Goal: Communication & Community: Answer question/provide support

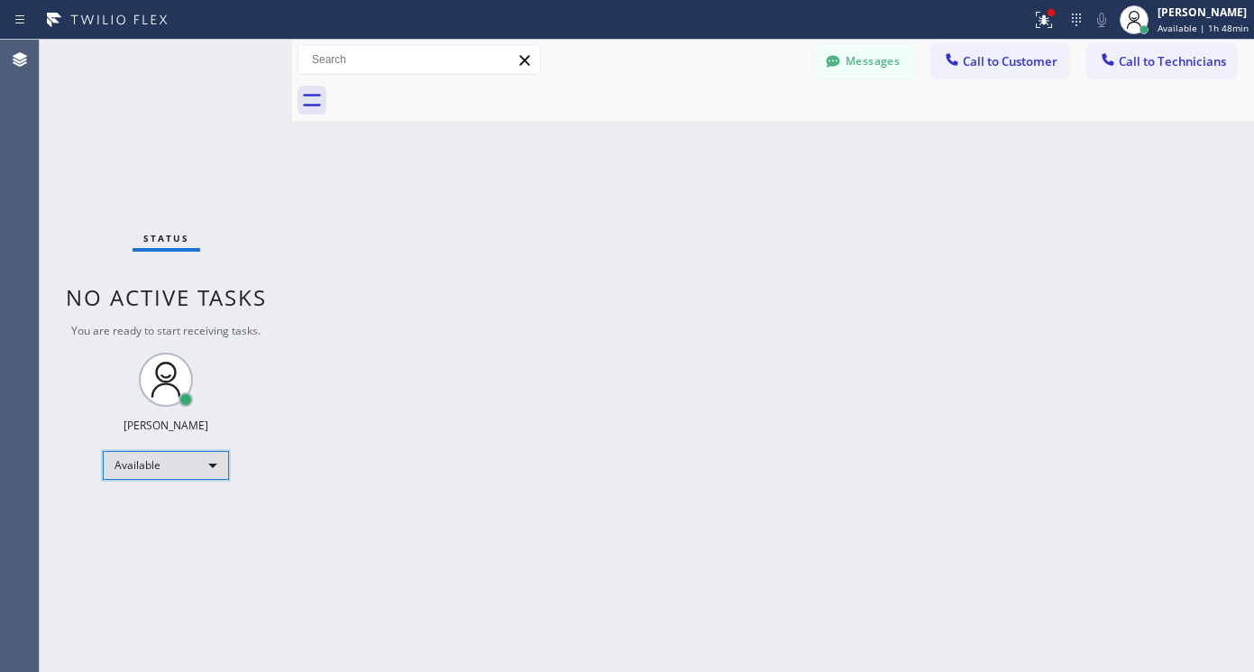
click at [139, 469] on div "Available" at bounding box center [166, 465] width 126 height 29
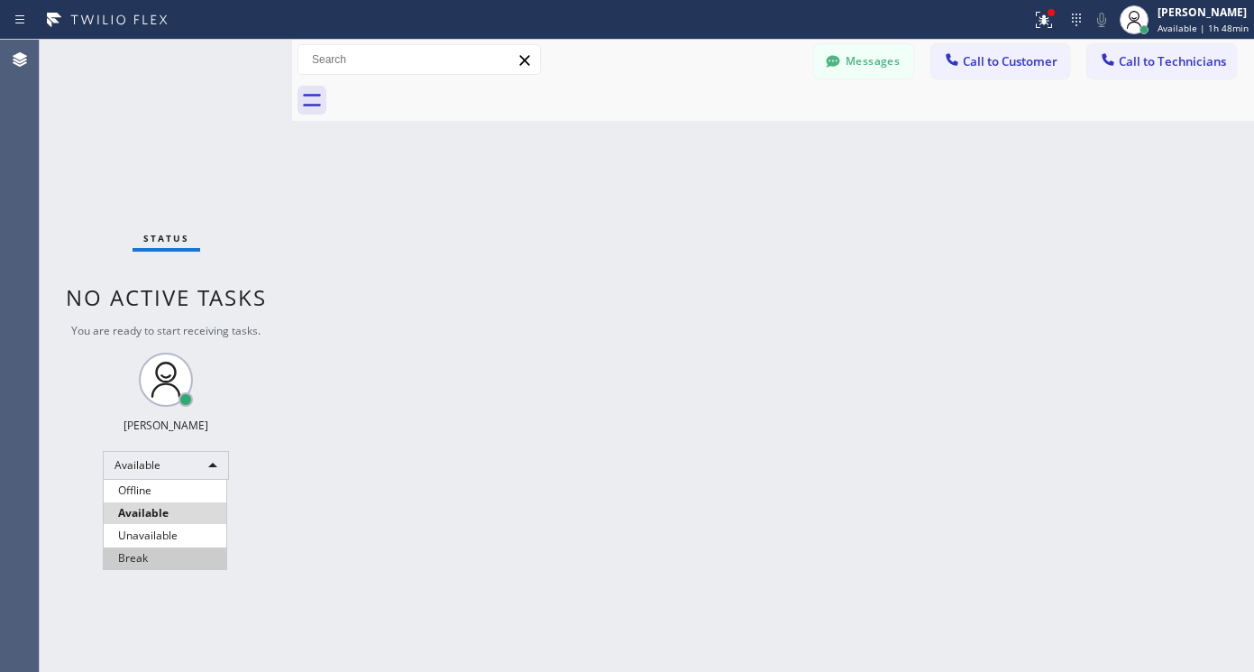
drag, startPoint x: 158, startPoint y: 546, endPoint x: 158, endPoint y: 564, distance: 18.0
click at [158, 564] on ul "Offline Available Unavailable Break" at bounding box center [165, 524] width 124 height 89
click at [158, 564] on li "Break" at bounding box center [165, 558] width 123 height 22
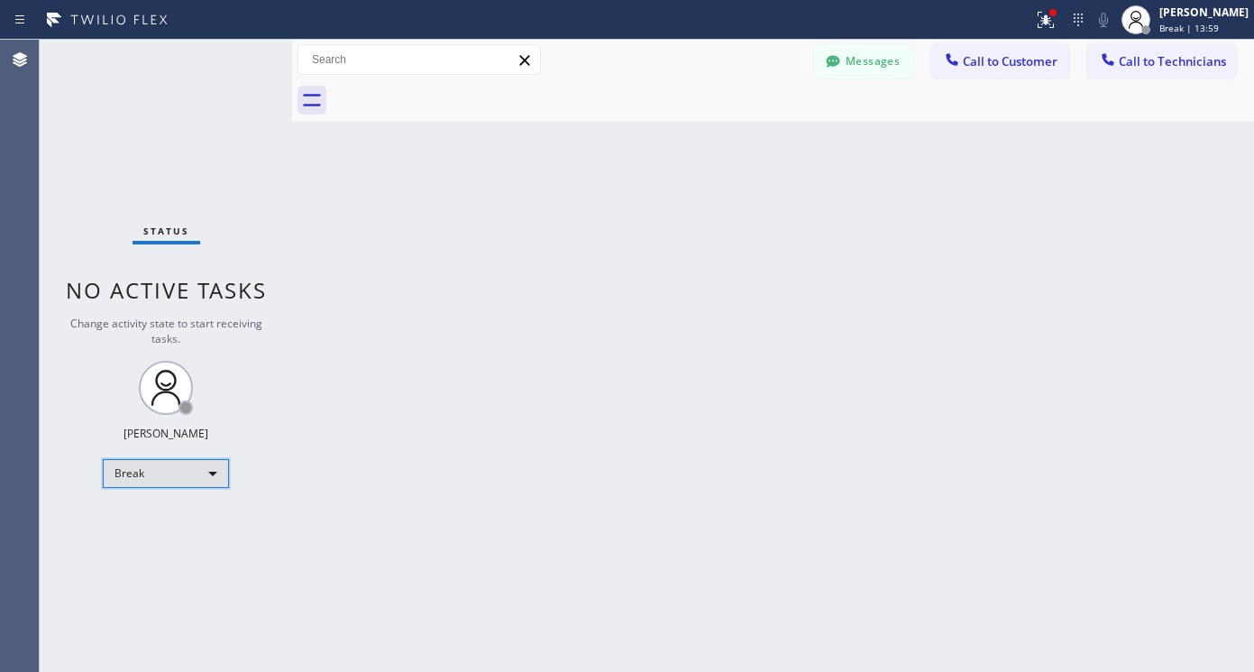
click at [204, 482] on div "Break" at bounding box center [166, 473] width 126 height 29
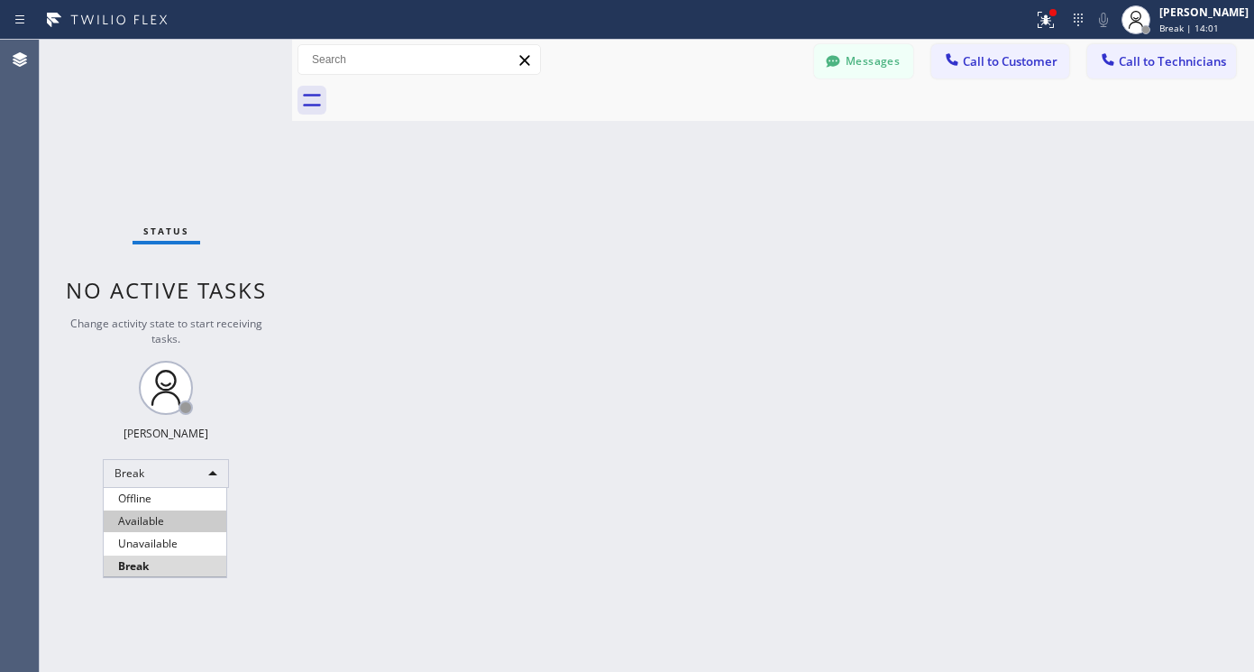
click at [156, 523] on li "Available" at bounding box center [165, 521] width 123 height 22
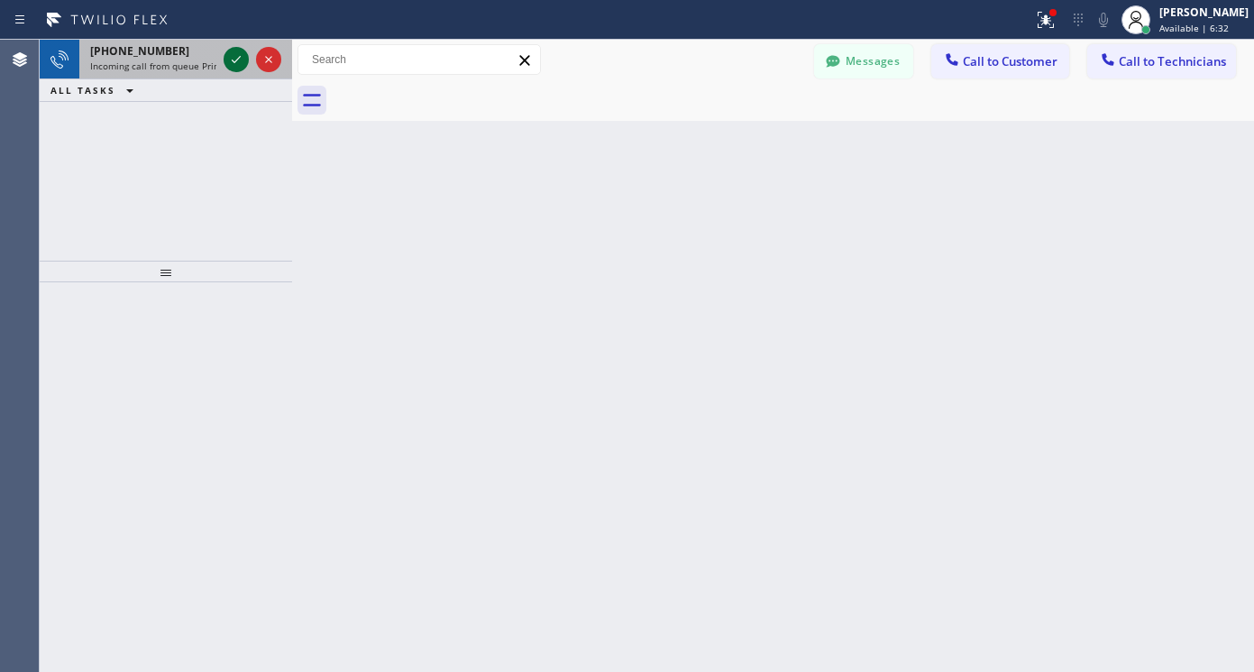
click at [239, 65] on icon at bounding box center [236, 60] width 22 height 22
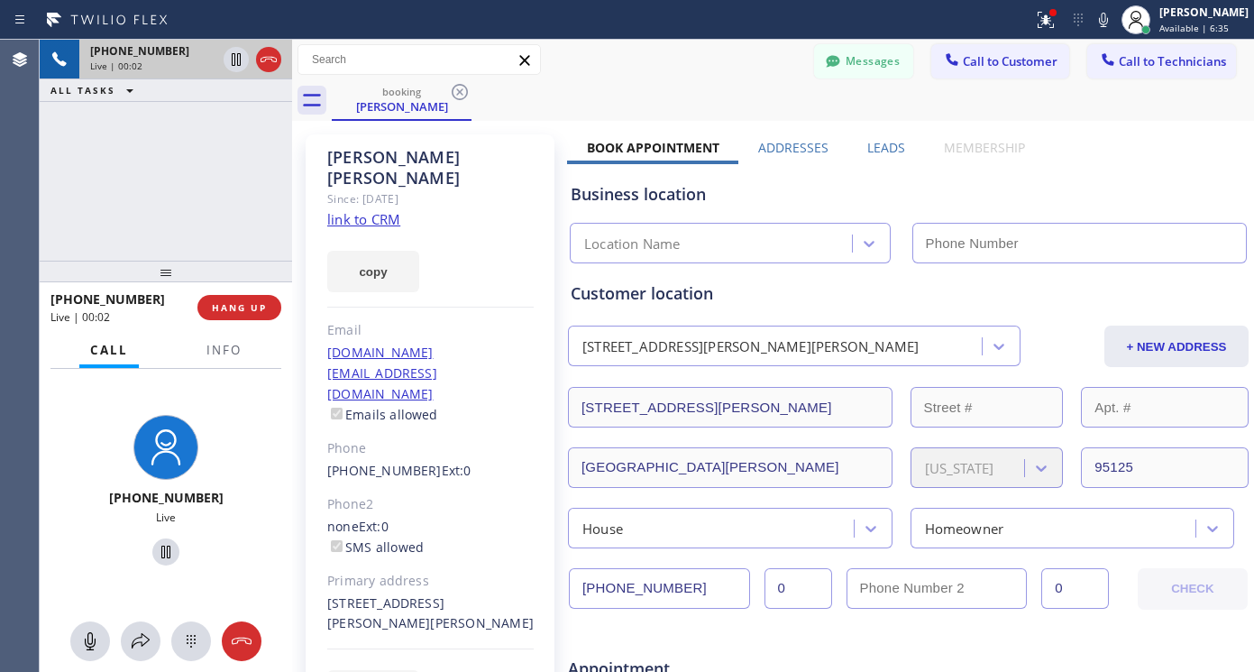
type input "[PHONE_NUMBER]"
click at [381, 210] on link "link to CRM" at bounding box center [363, 219] width 73 height 18
click at [159, 551] on icon at bounding box center [166, 552] width 22 height 22
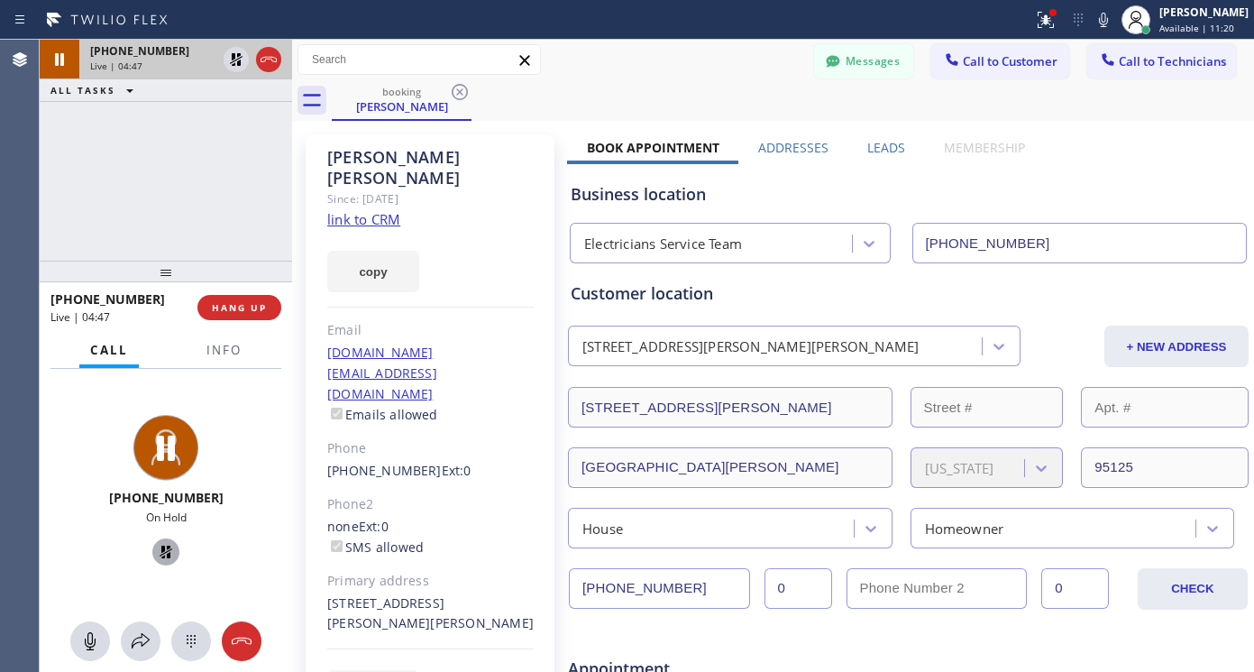
click at [155, 548] on icon at bounding box center [166, 552] width 22 height 22
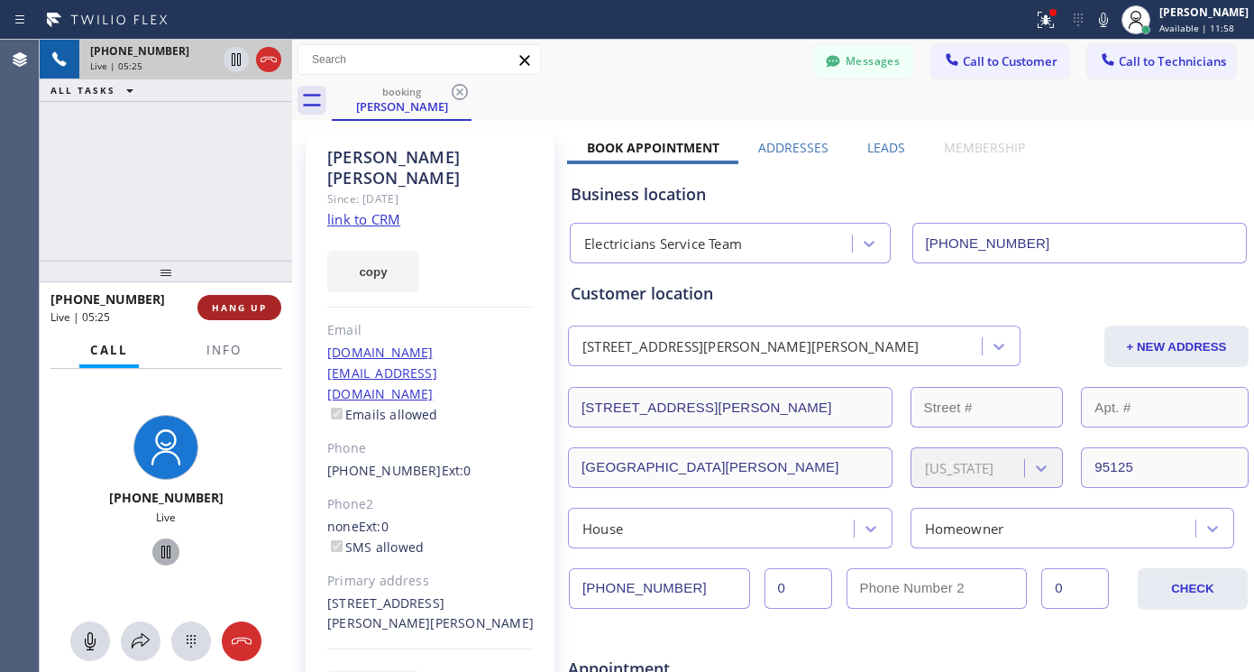
click at [255, 312] on span "HANG UP" at bounding box center [239, 307] width 55 height 13
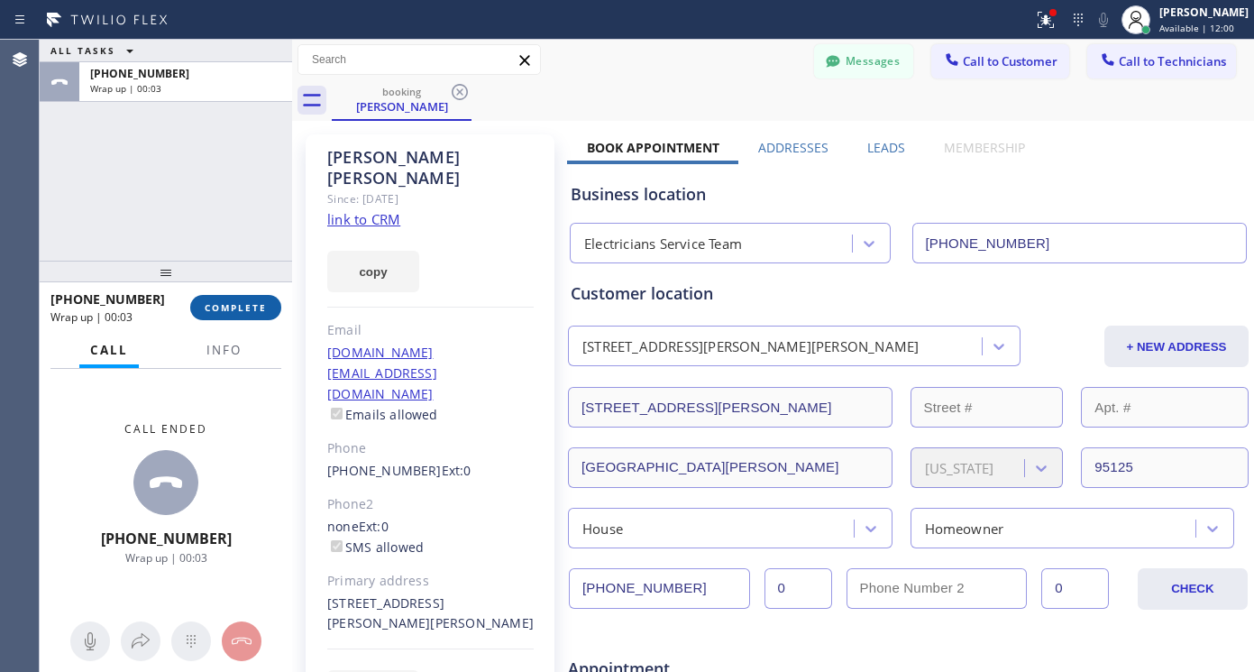
click at [256, 310] on span "COMPLETE" at bounding box center [236, 307] width 62 height 13
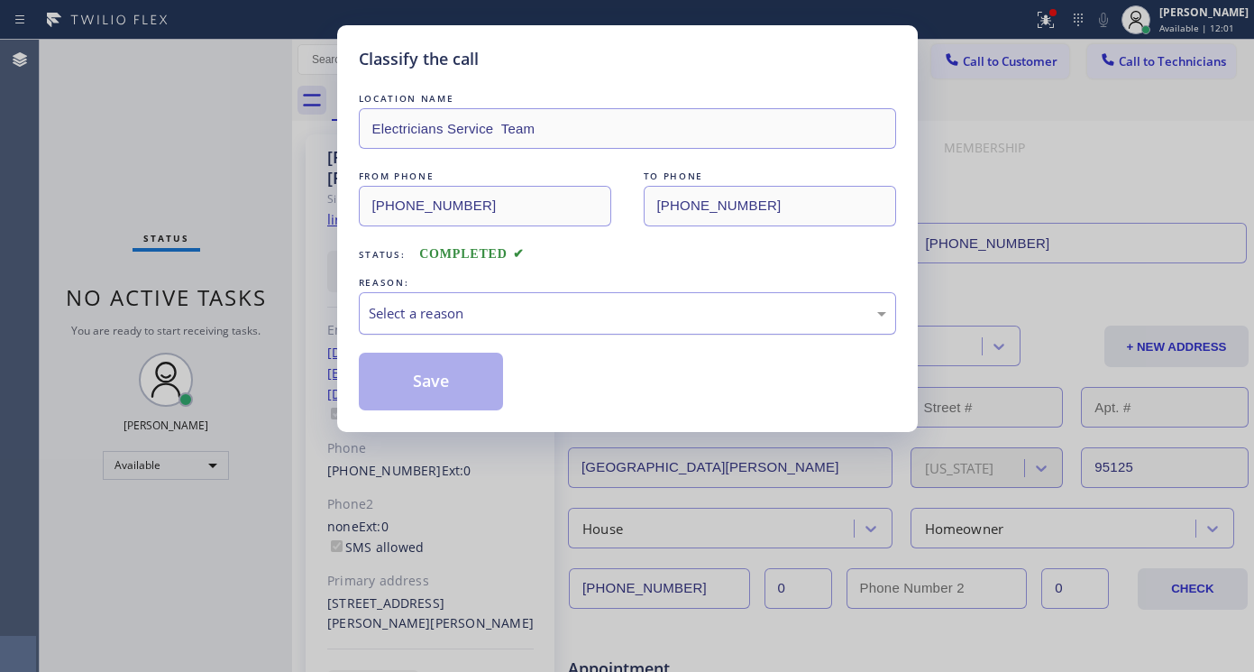
click at [428, 311] on div "Select a reason" at bounding box center [628, 313] width 518 height 21
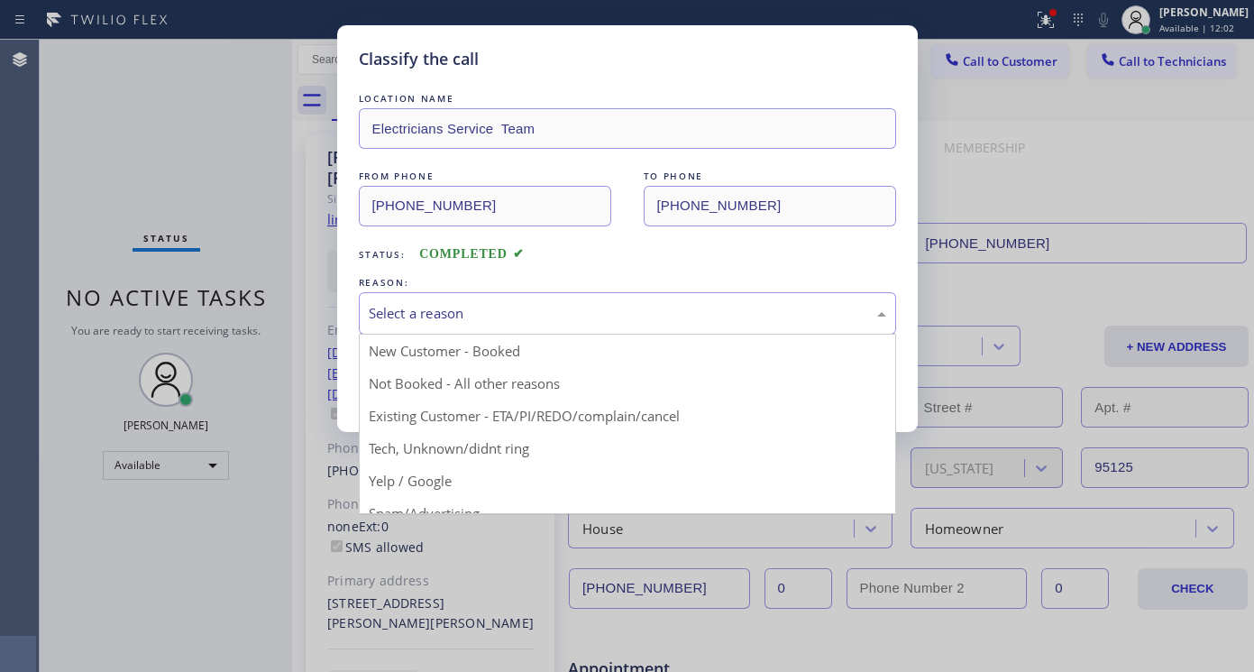
drag, startPoint x: 479, startPoint y: 419, endPoint x: 464, endPoint y: 422, distance: 14.7
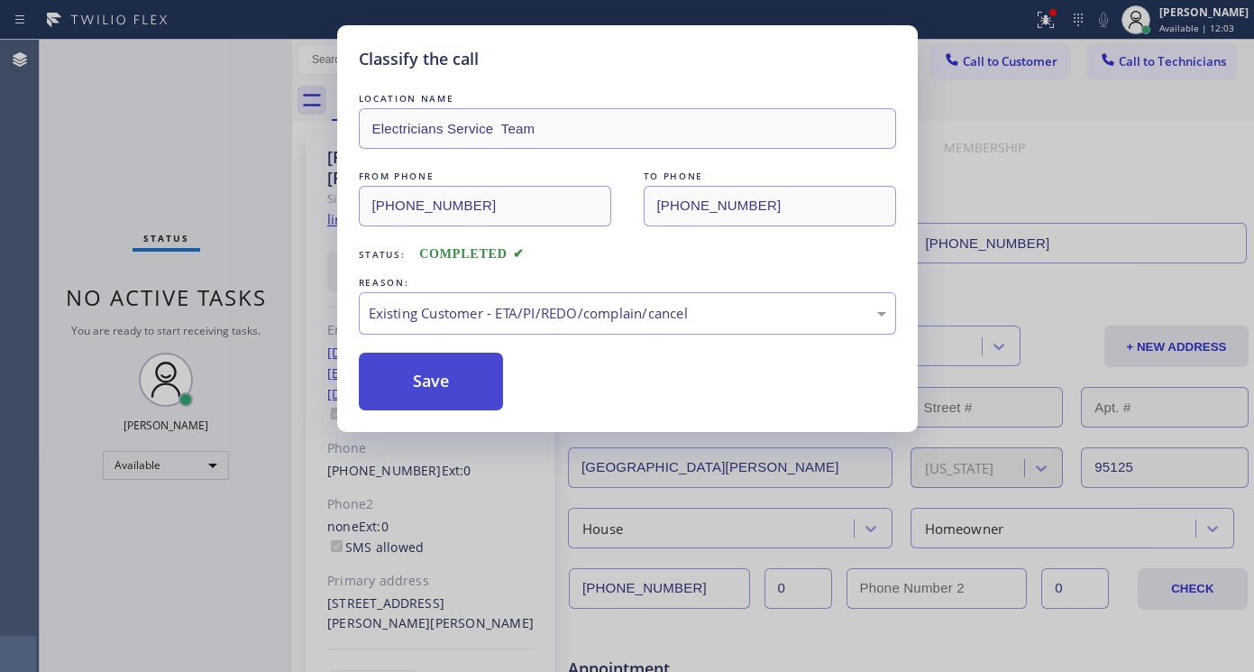
click at [400, 388] on button "Save" at bounding box center [431, 382] width 145 height 58
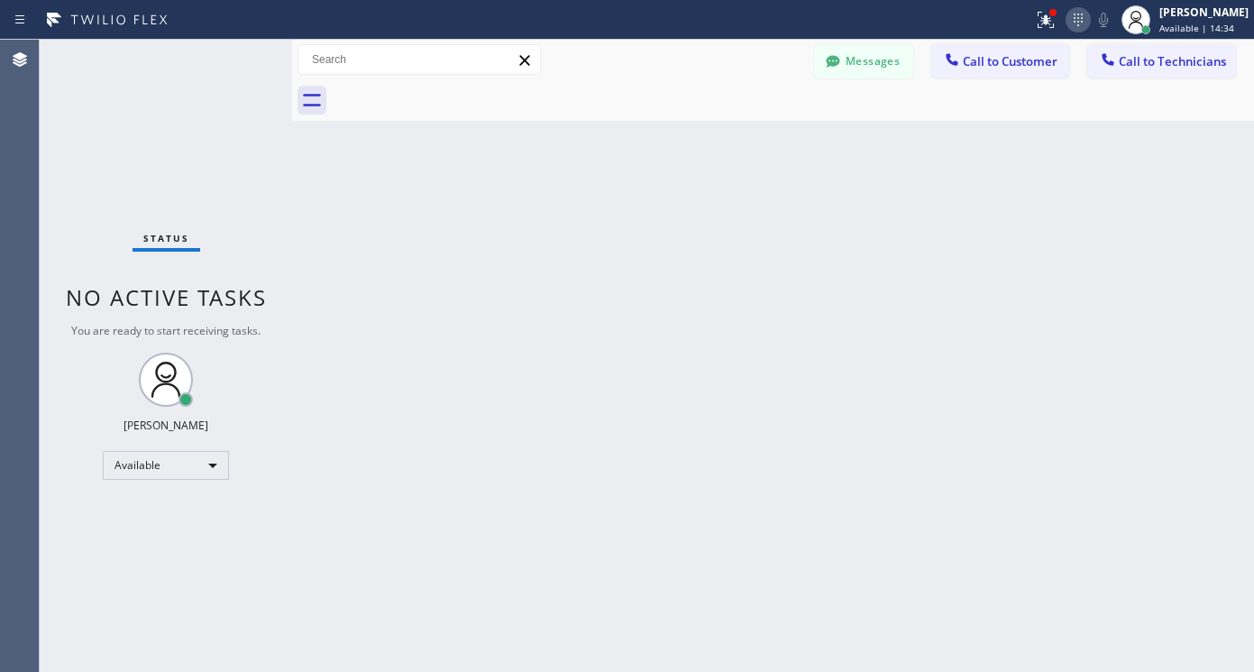
click at [1083, 24] on icon at bounding box center [1078, 20] width 9 height 13
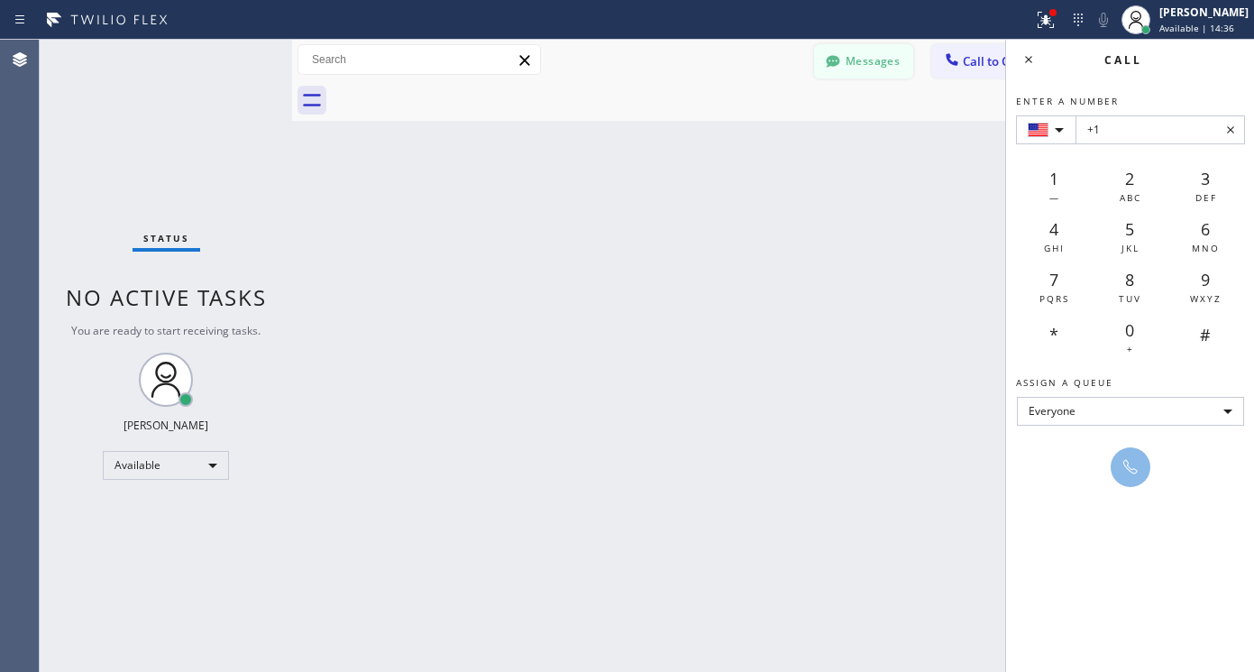
click at [872, 54] on button "Messages" at bounding box center [863, 61] width 99 height 34
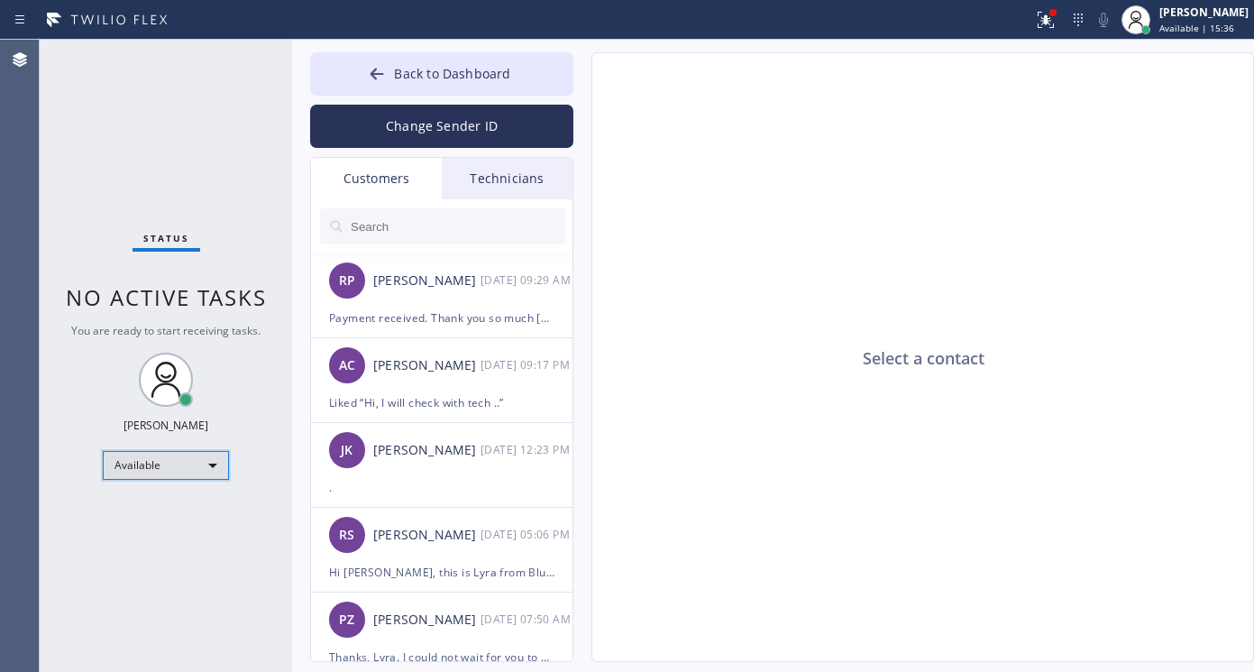
click at [199, 459] on div "Available" at bounding box center [166, 465] width 126 height 29
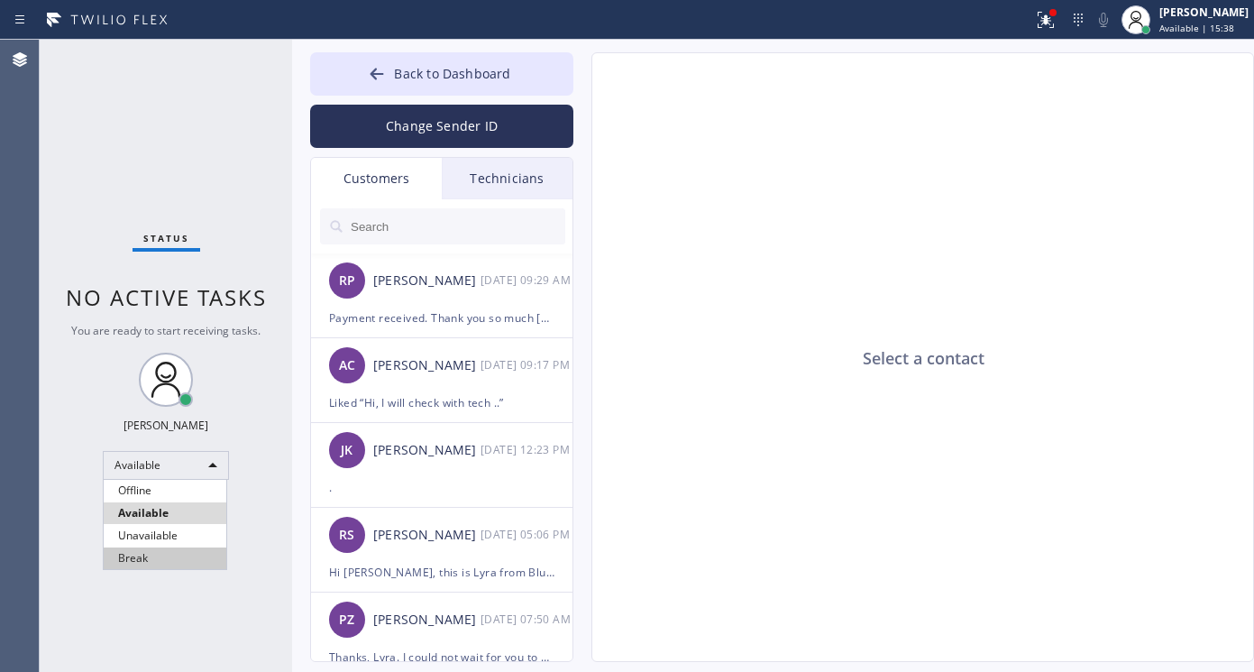
click at [151, 564] on li "Break" at bounding box center [165, 558] width 123 height 22
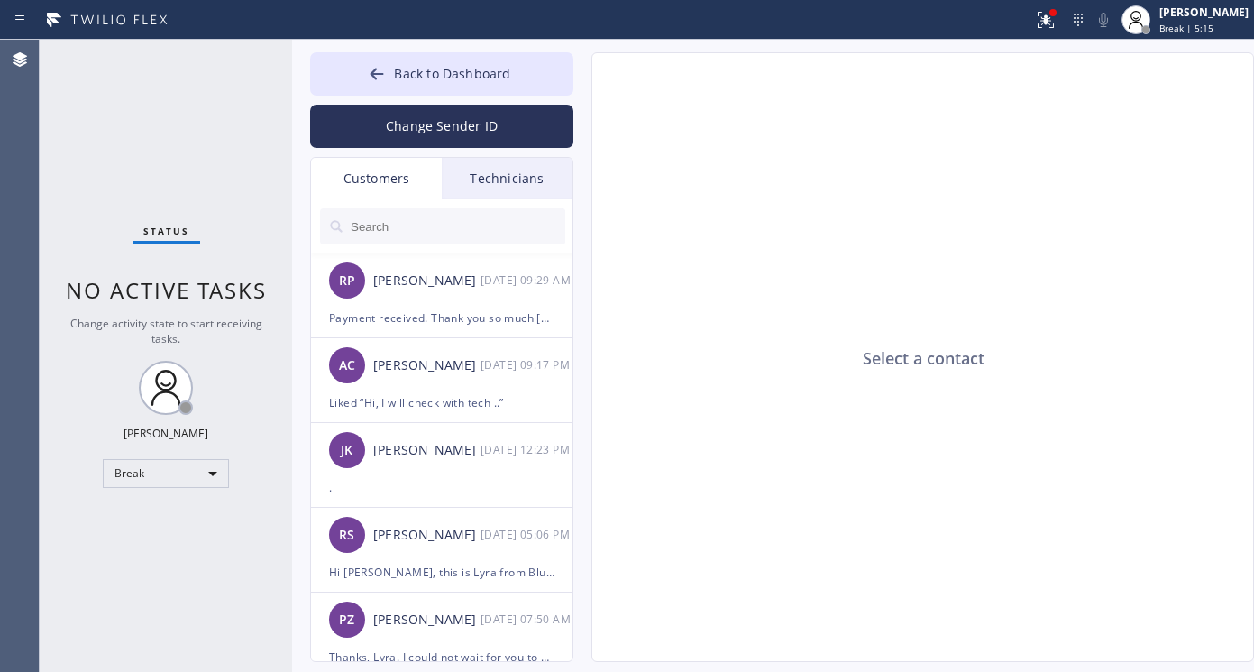
click at [1132, 210] on div "Select a contact" at bounding box center [923, 358] width 663 height 610
click at [397, 225] on input "text" at bounding box center [457, 226] width 216 height 36
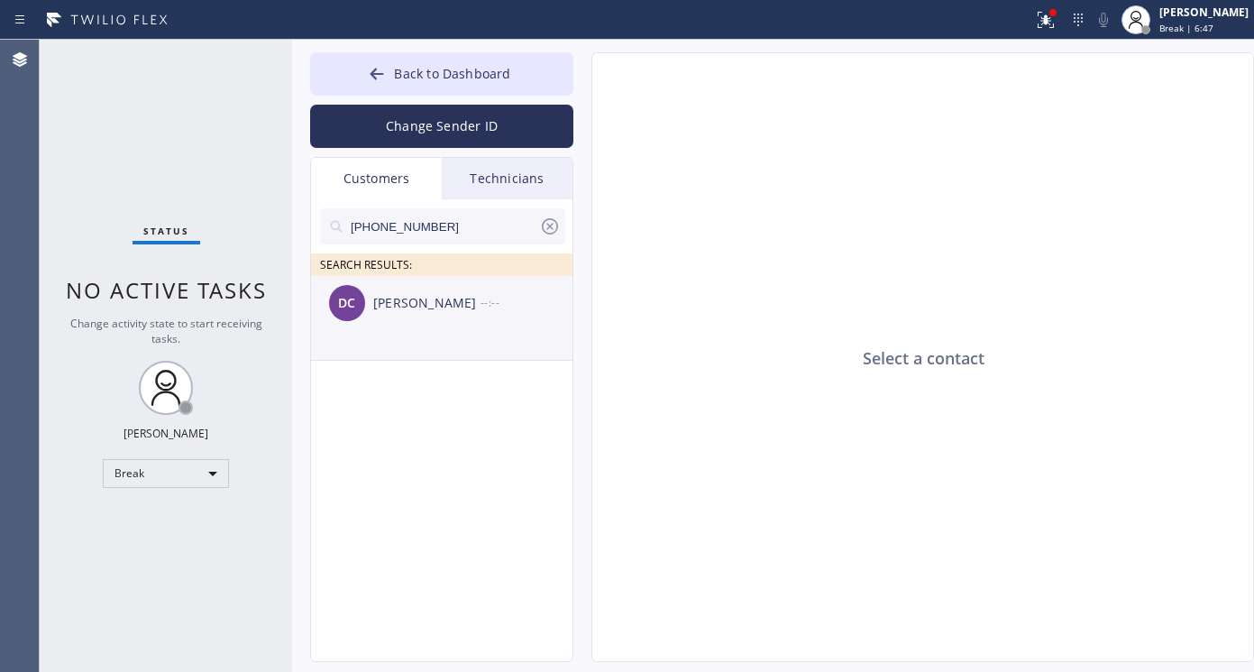
click at [392, 298] on div "[PERSON_NAME]" at bounding box center [426, 303] width 107 height 21
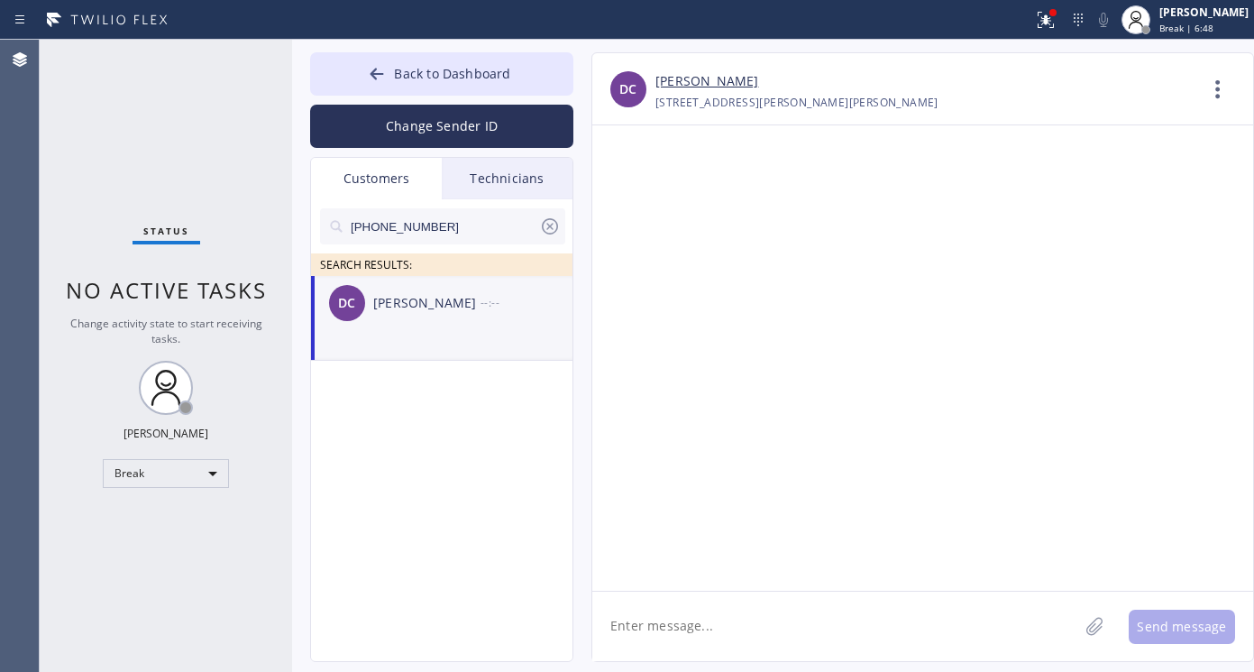
click at [729, 638] on textarea at bounding box center [835, 626] width 486 height 69
paste textarea "Electrical Land"
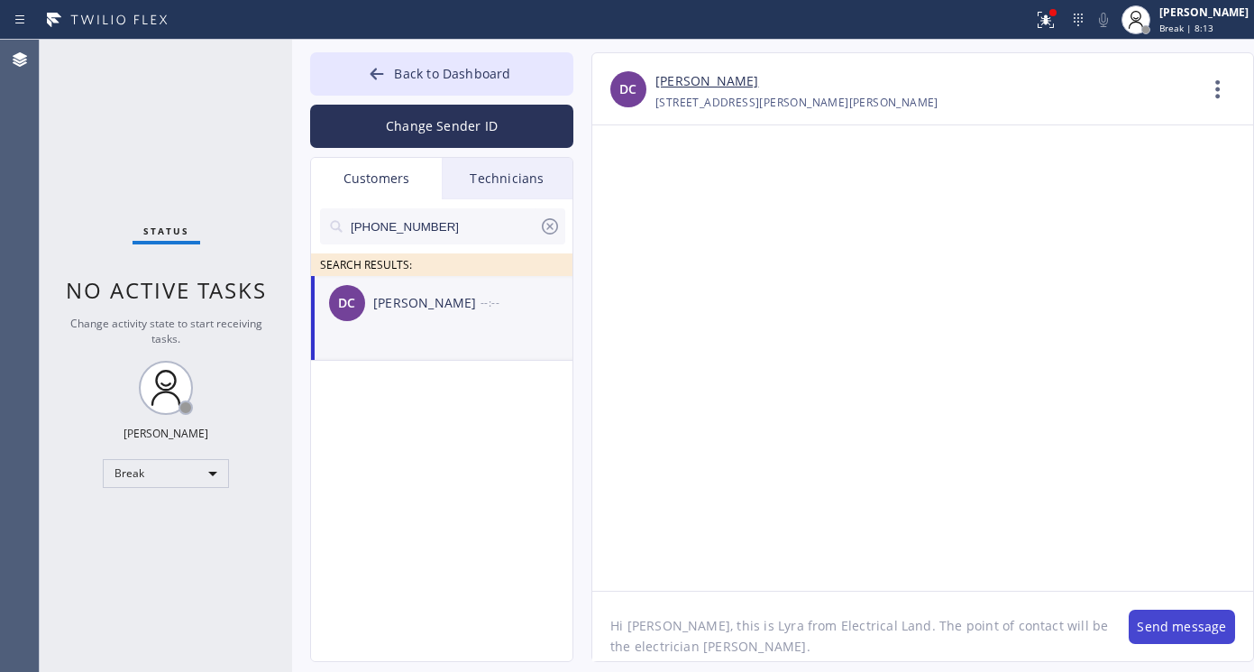
type textarea "Hi [PERSON_NAME], this is Lyra from Electrical Land. The point of contact will …"
click at [1166, 632] on button "Send message" at bounding box center [1182, 627] width 106 height 34
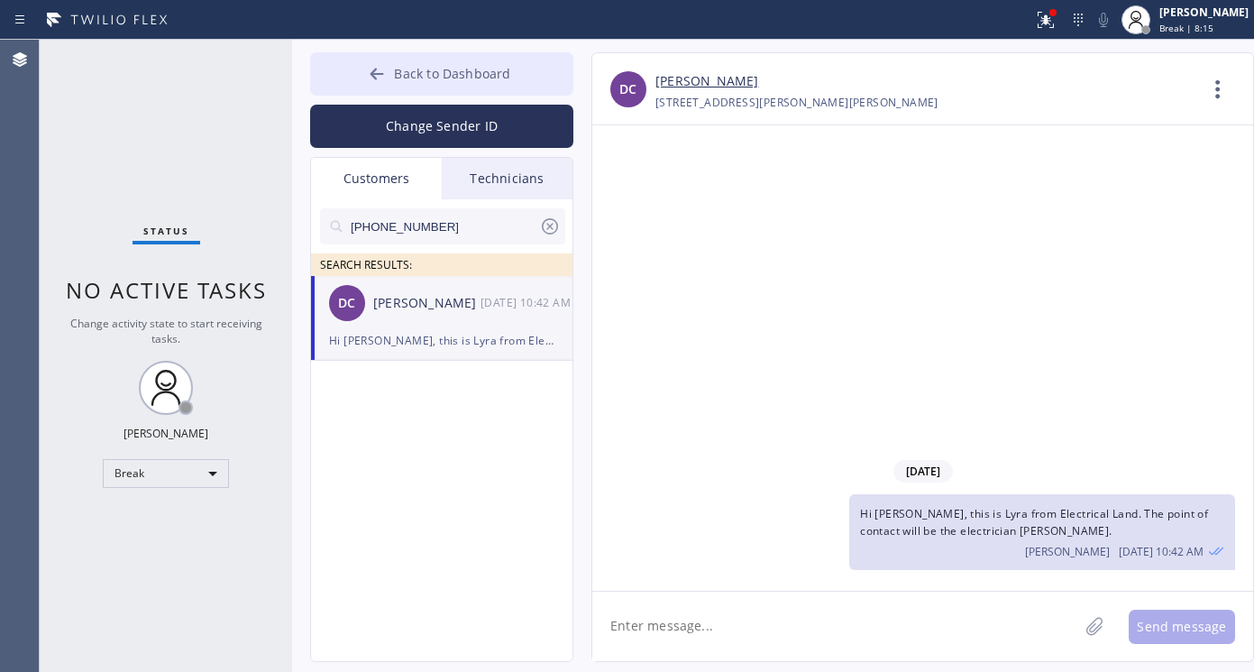
click at [370, 75] on icon at bounding box center [377, 74] width 18 height 18
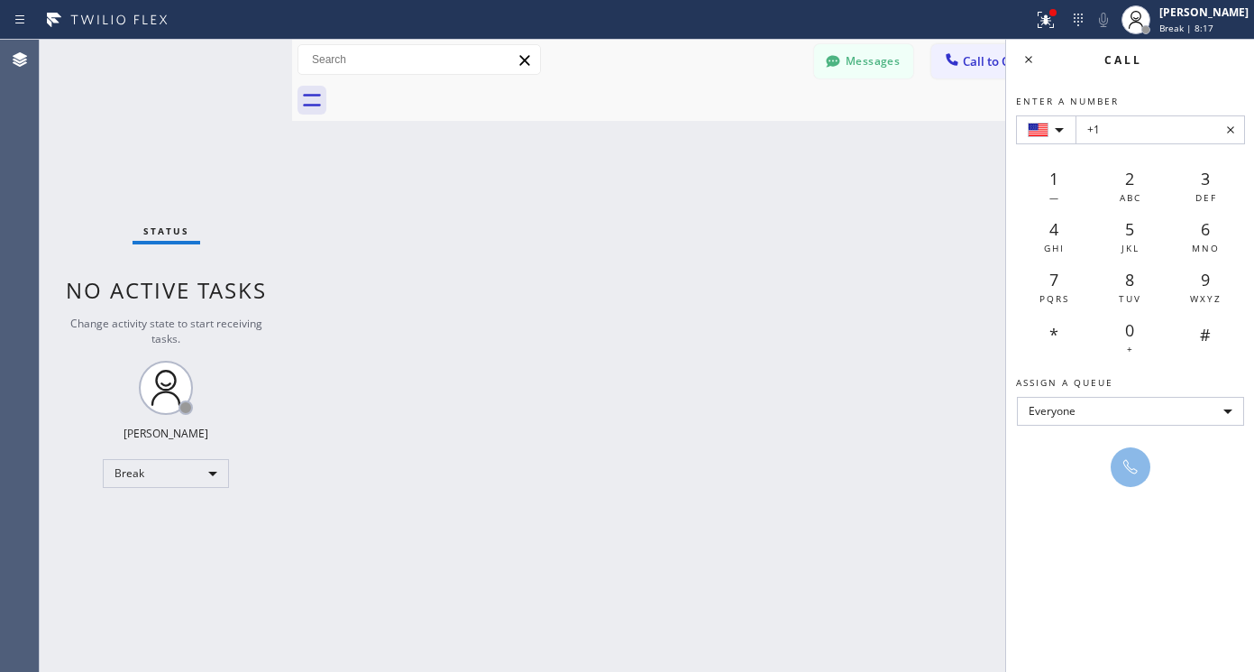
click at [167, 451] on div "Status No active tasks Change activity state to start receiving tasks. Lyra Lau…" at bounding box center [166, 356] width 252 height 632
click at [170, 470] on div "Break" at bounding box center [166, 473] width 126 height 29
drag, startPoint x: 158, startPoint y: 542, endPoint x: 160, endPoint y: 517, distance: 25.3
click at [160, 517] on ul "Offline Available Unavailable Break" at bounding box center [165, 532] width 124 height 89
click at [161, 517] on li "Available" at bounding box center [165, 521] width 123 height 22
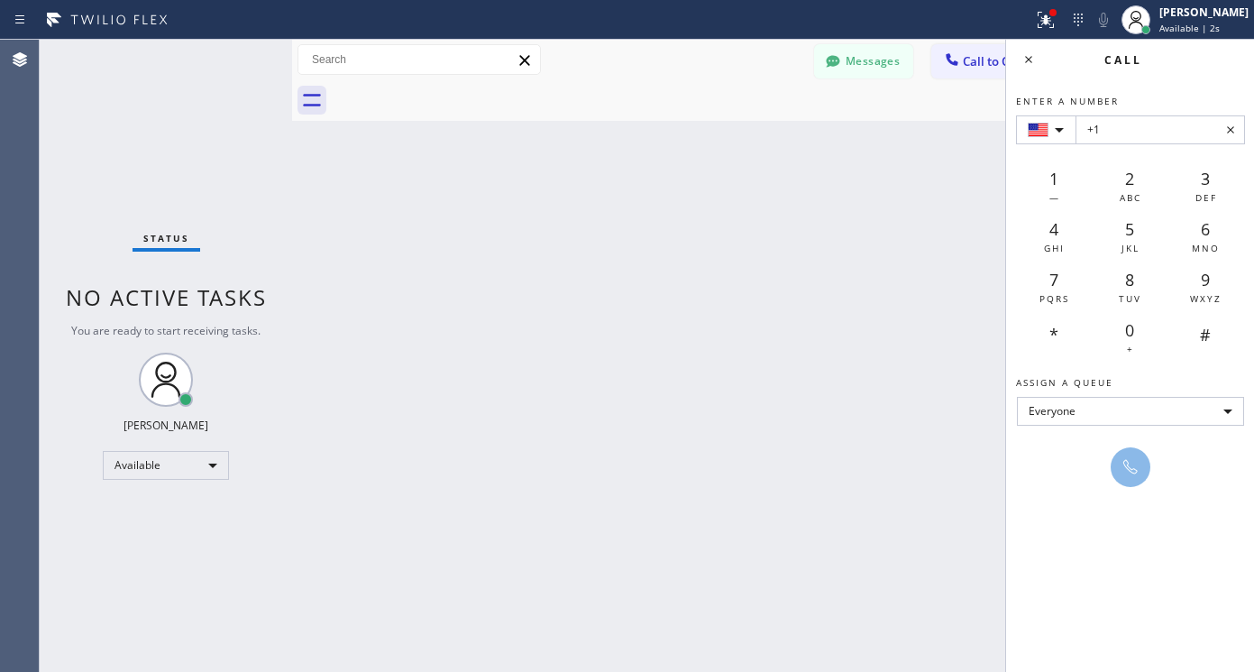
click at [784, 356] on div "Back to Dashboard Change Sender ID Customers Technicians [PHONE_NUMBER] SEARCH …" at bounding box center [773, 356] width 962 height 632
click at [888, 60] on button "Messages" at bounding box center [863, 61] width 99 height 34
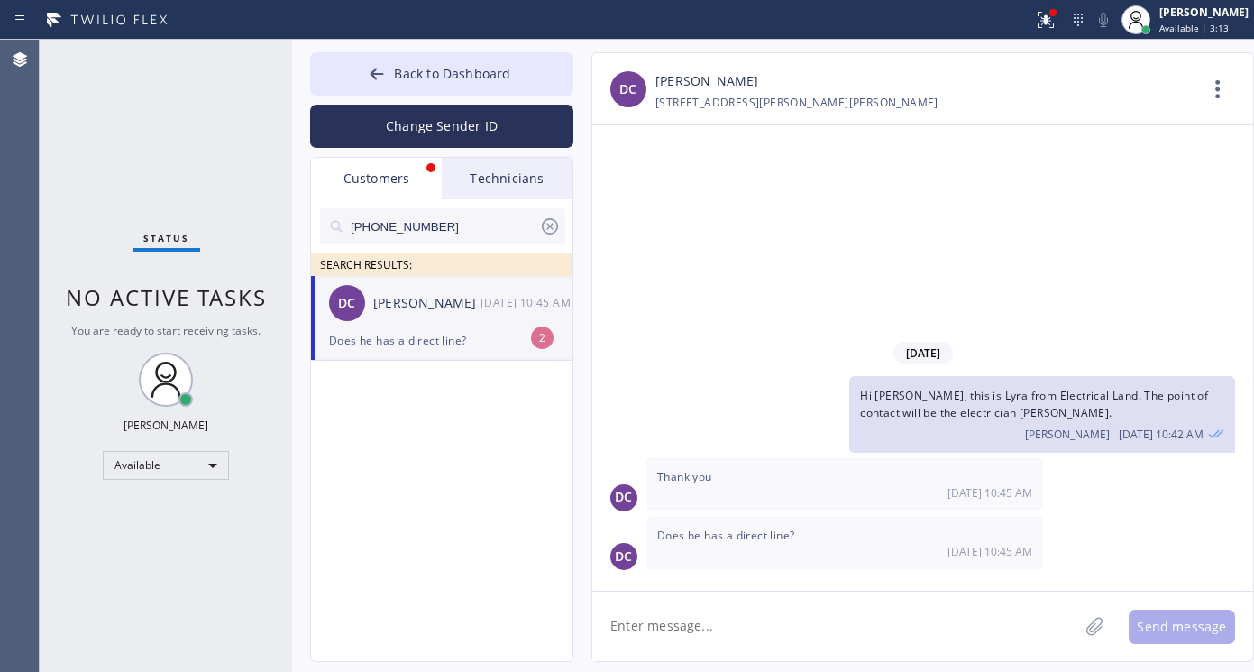
click at [744, 632] on textarea at bounding box center [835, 626] width 486 height 69
click at [702, 617] on textarea at bounding box center [835, 626] width 486 height 69
paste textarea "[PHONE_NUMBER]"
click at [767, 625] on textarea "Yes, here is his number [PHONE_NUMBER]" at bounding box center [851, 626] width 519 height 69
click at [905, 630] on textarea "Yes, here is his number [PHONE_NUMBER]" at bounding box center [851, 626] width 519 height 69
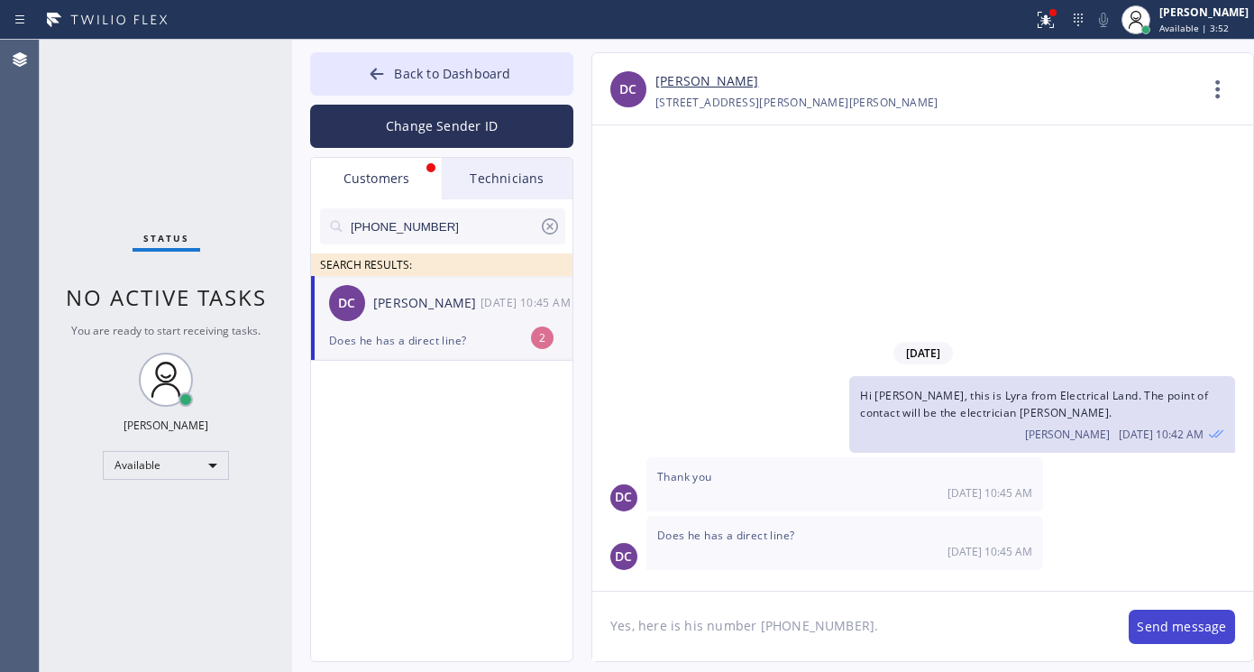
type textarea "Yes, here is his number [PHONE_NUMBER]."
click at [1169, 630] on button "Send message" at bounding box center [1182, 627] width 106 height 34
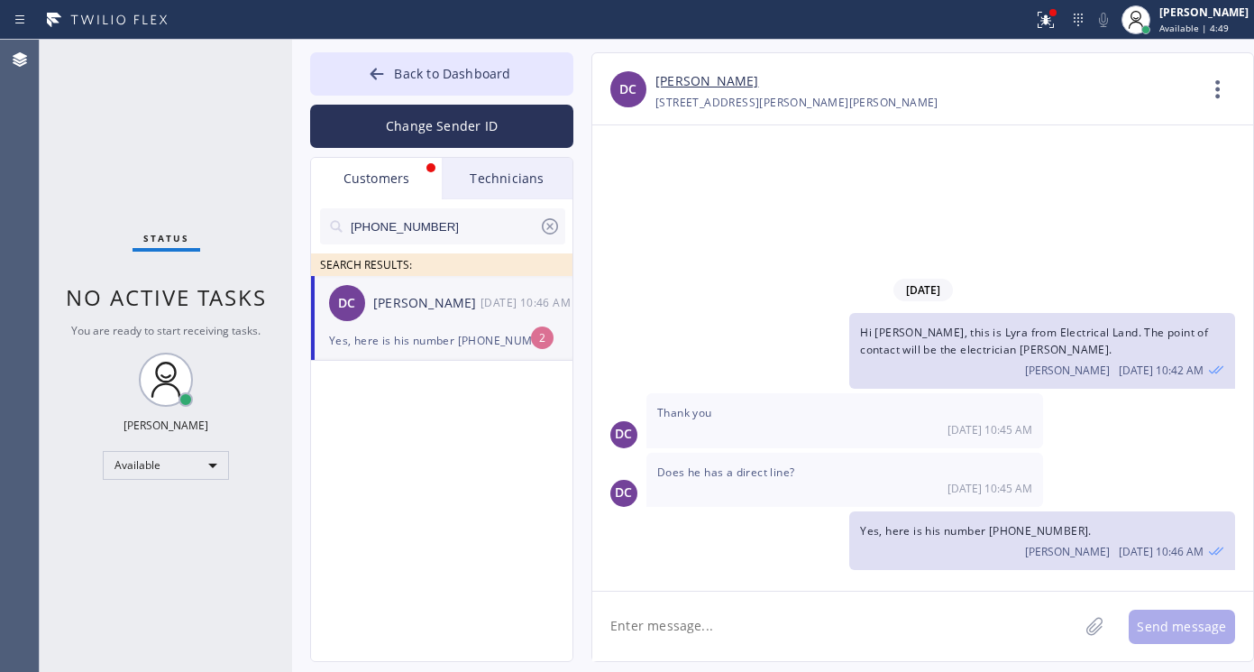
click at [406, 173] on div "Customers" at bounding box center [376, 178] width 131 height 41
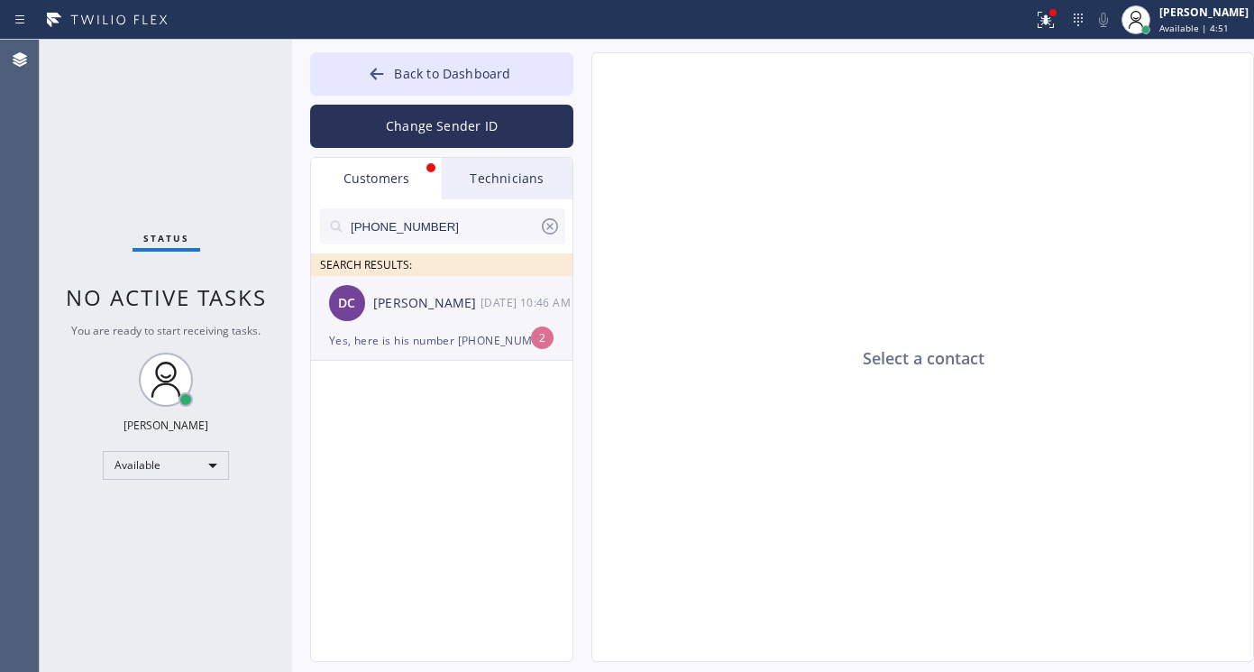
click at [437, 346] on div "Yes, here is his number [PHONE_NUMBER]." at bounding box center [441, 340] width 225 height 21
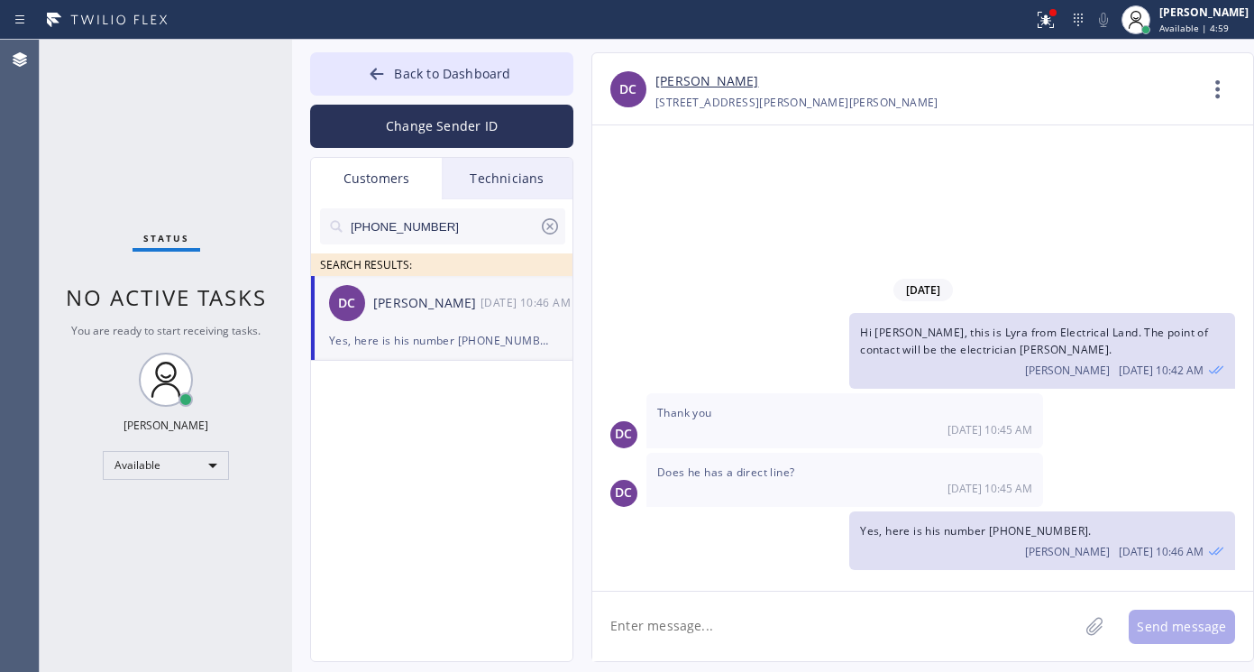
click at [355, 167] on div "Customers" at bounding box center [376, 178] width 131 height 41
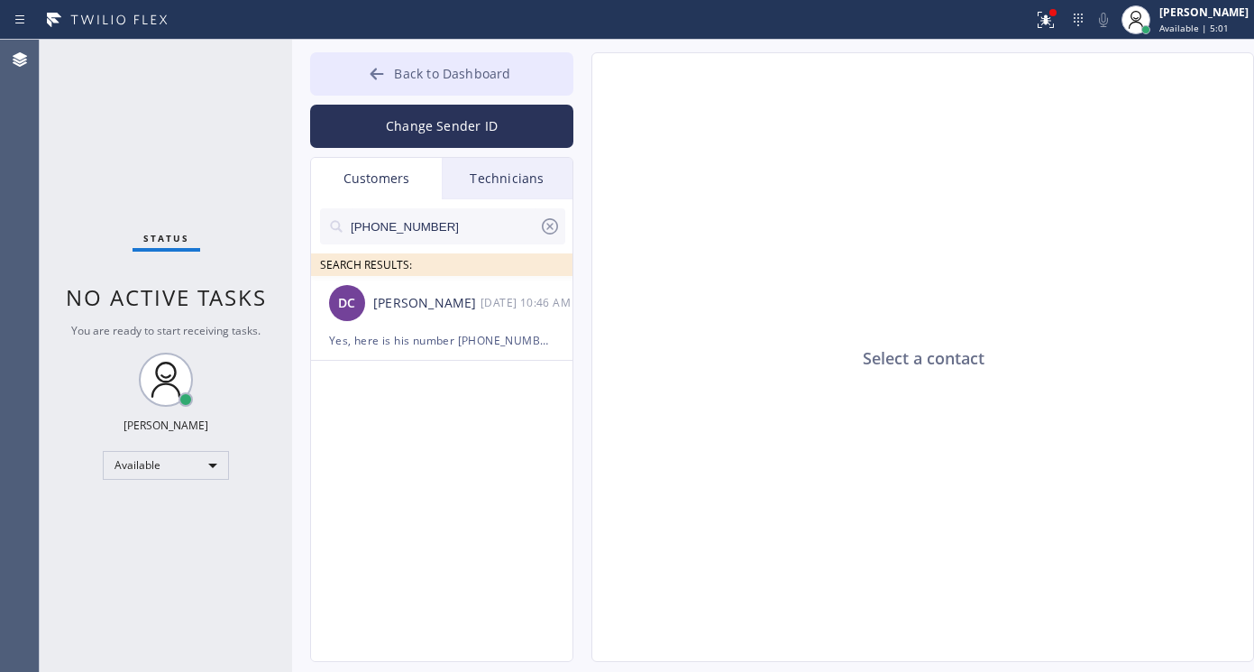
click at [381, 75] on icon at bounding box center [377, 74] width 18 height 18
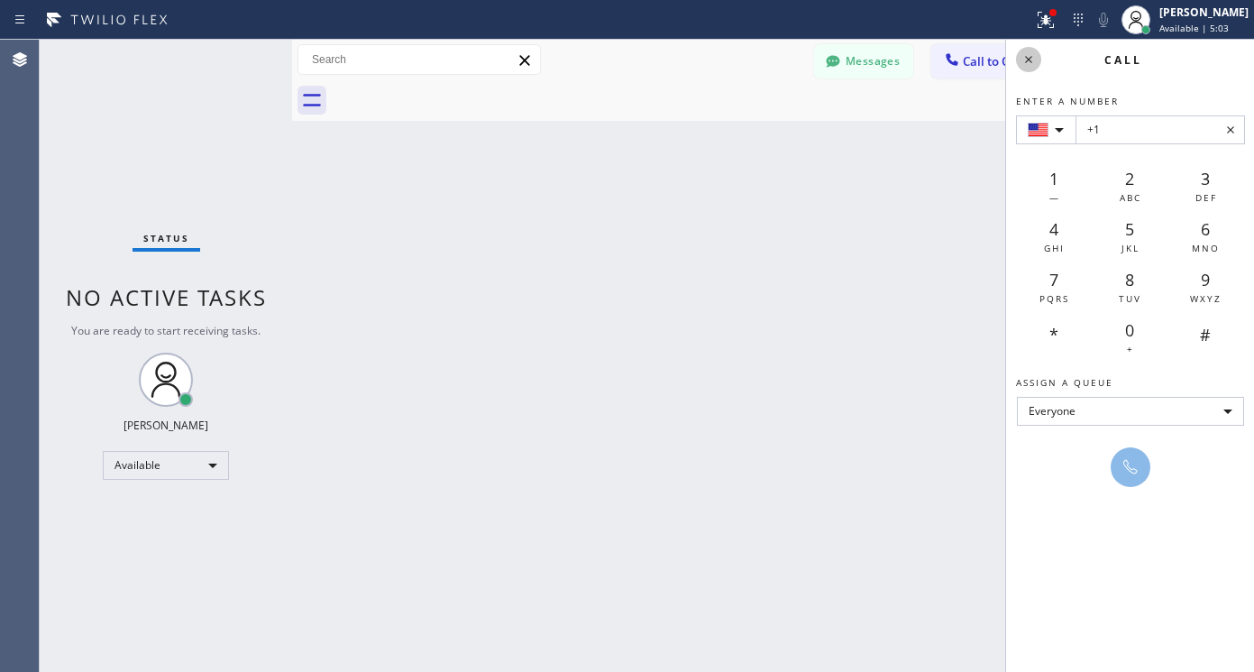
click at [1033, 60] on icon at bounding box center [1029, 60] width 22 height 22
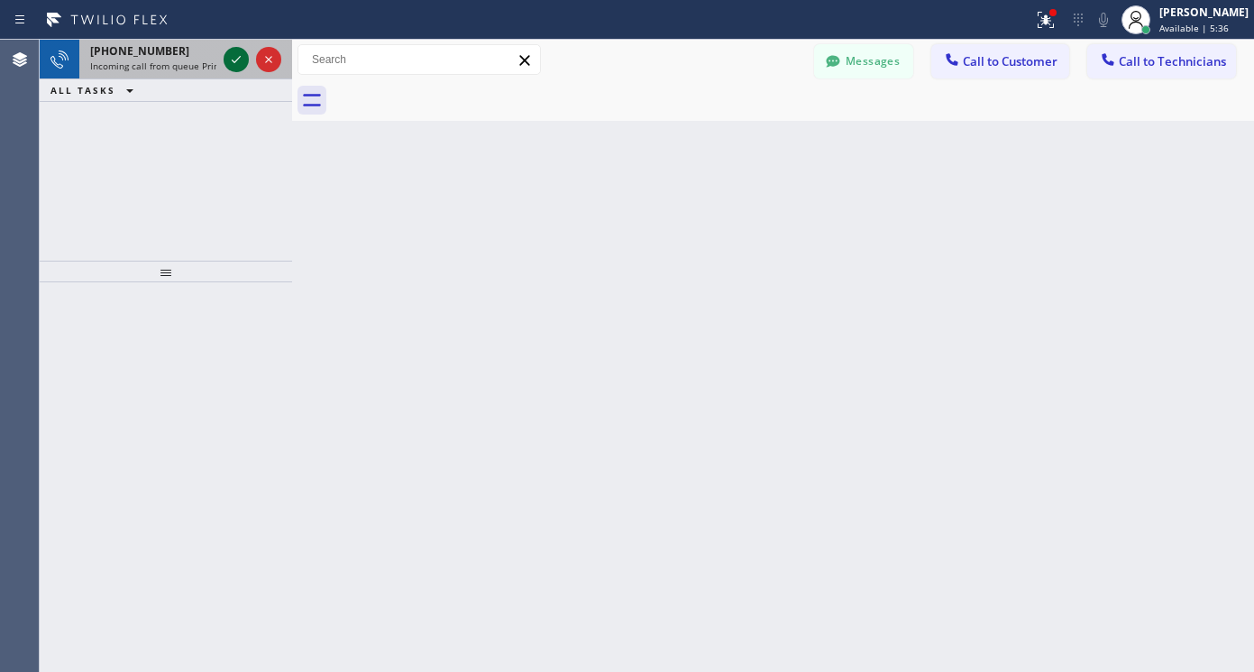
click at [230, 61] on icon at bounding box center [236, 60] width 22 height 22
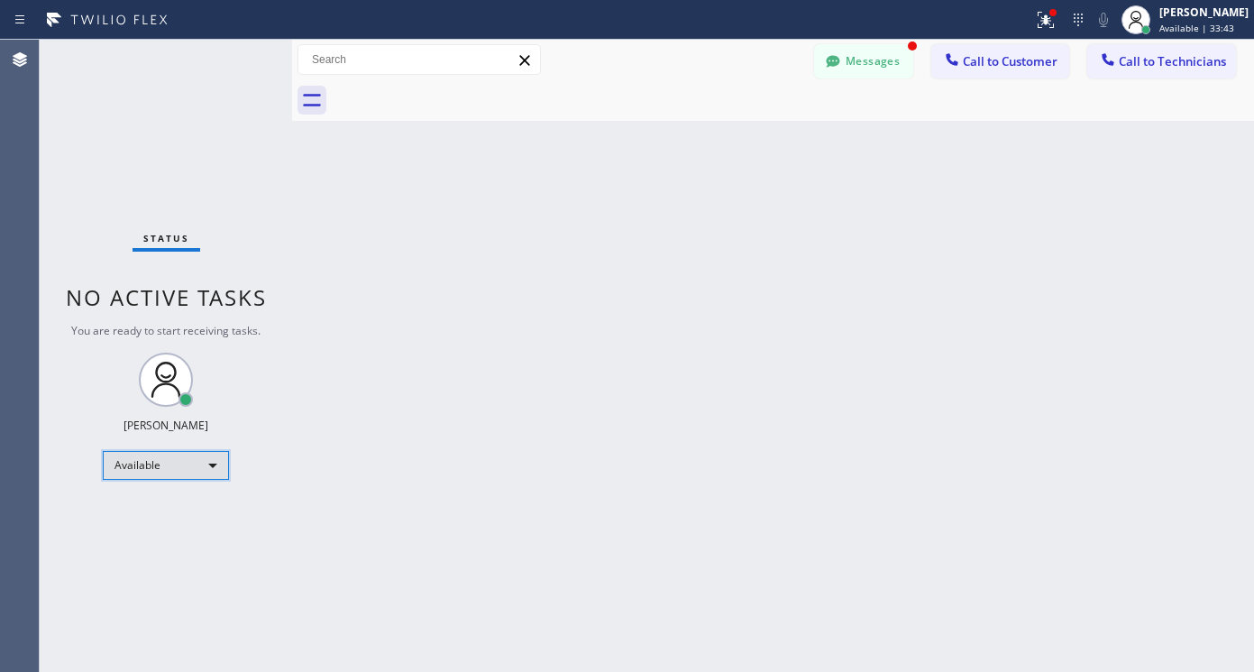
click at [162, 460] on div "Available" at bounding box center [166, 465] width 126 height 29
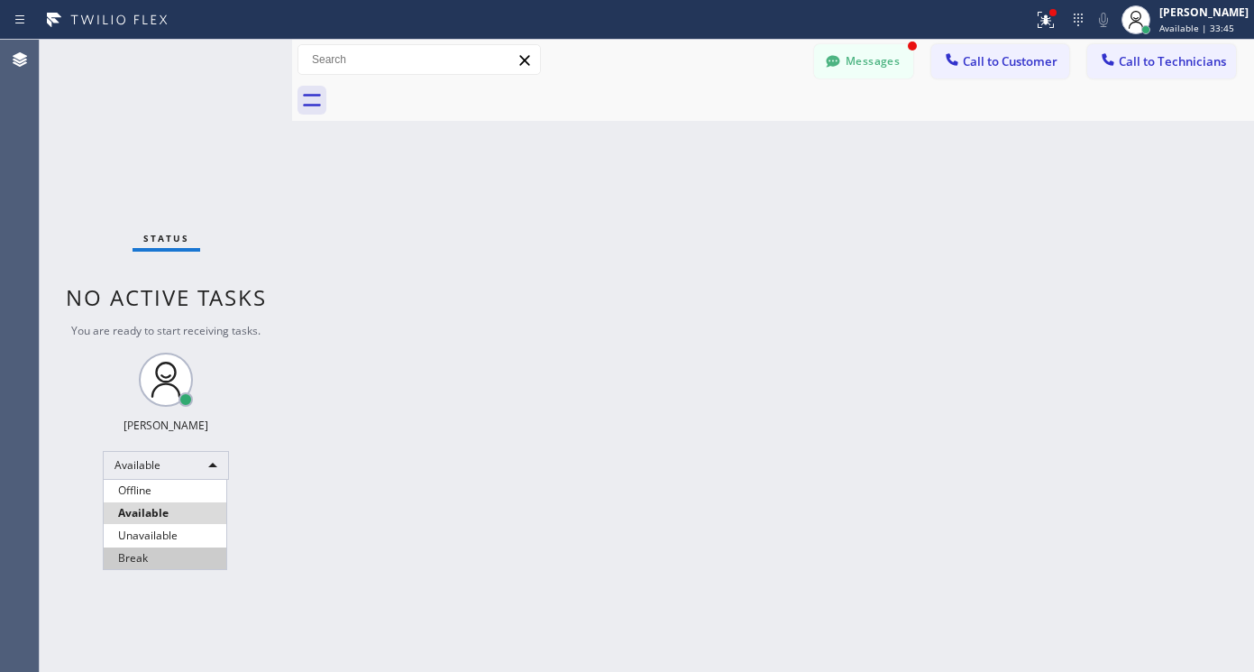
click at [143, 558] on li "Break" at bounding box center [165, 558] width 123 height 22
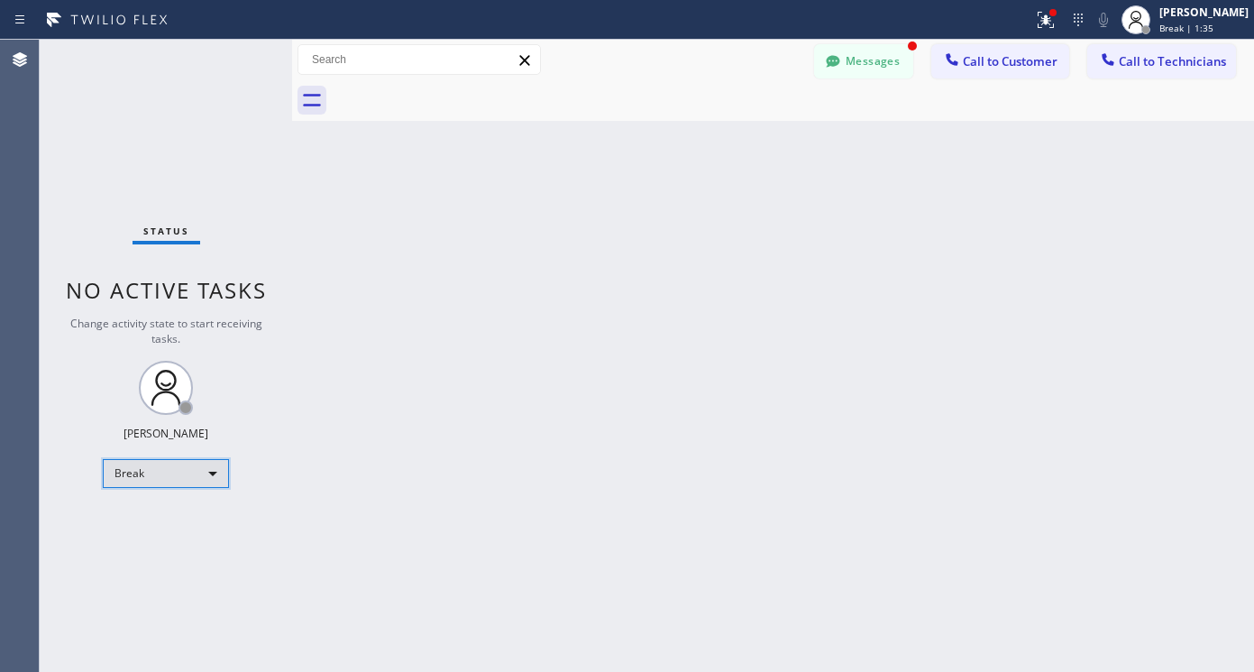
click at [134, 476] on div "Break" at bounding box center [166, 473] width 126 height 29
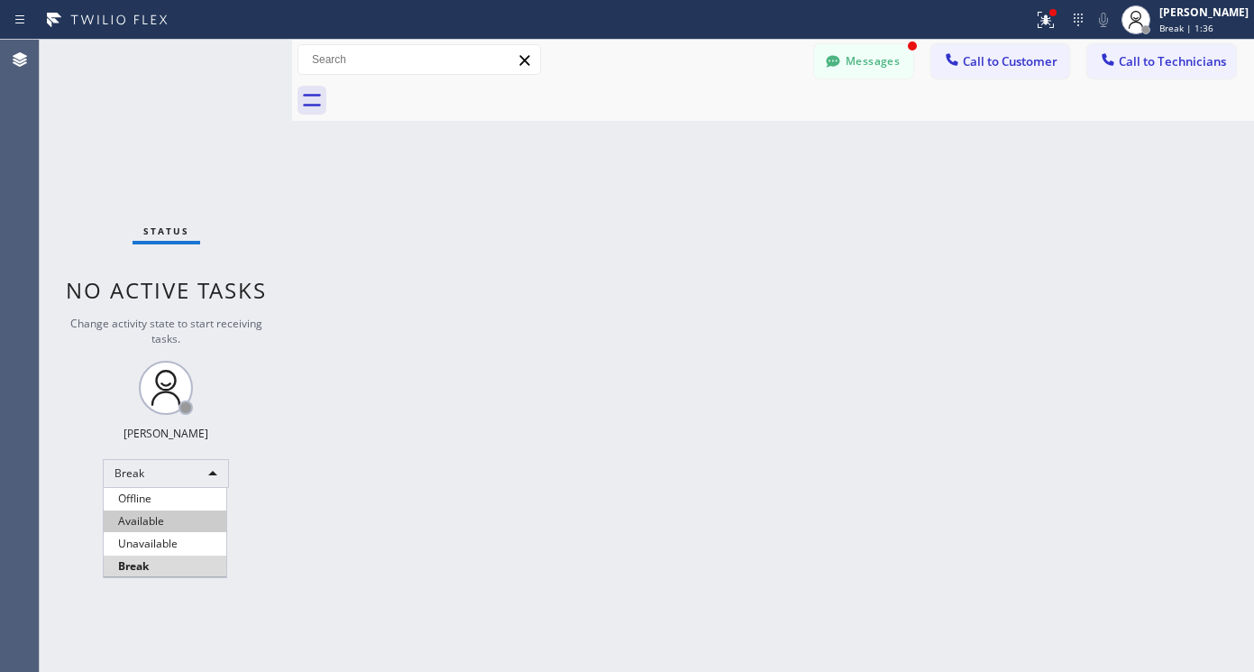
click at [130, 519] on li "Available" at bounding box center [165, 521] width 123 height 22
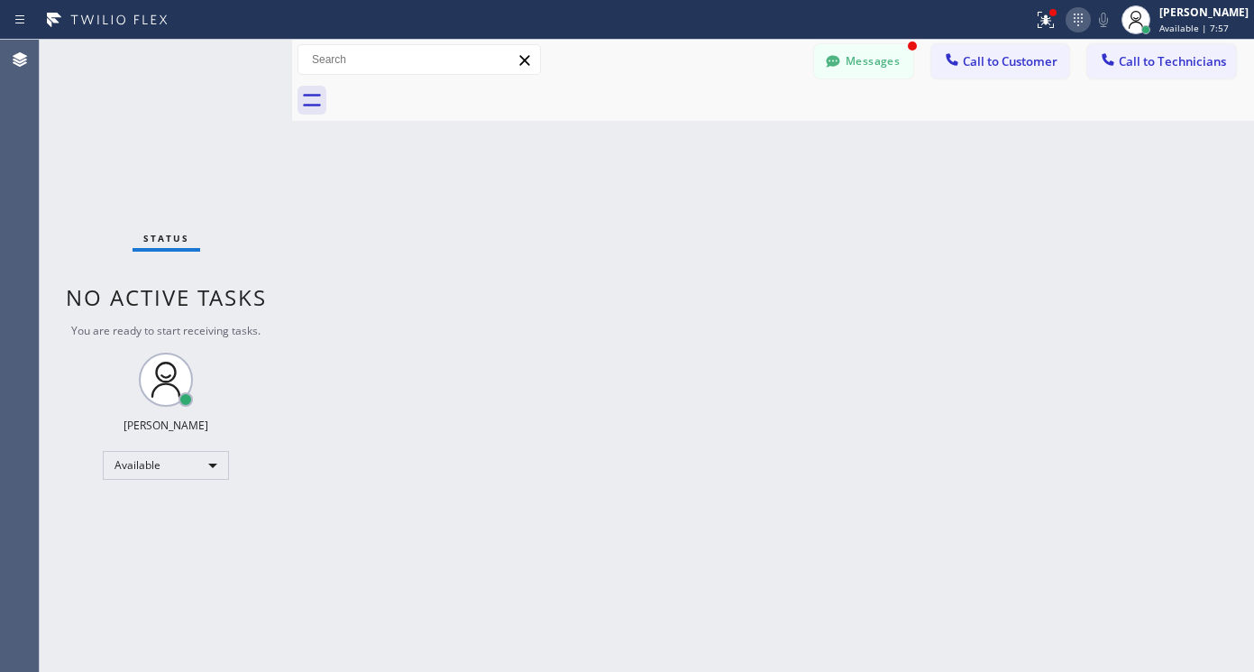
click at [1085, 17] on icon at bounding box center [1079, 20] width 22 height 22
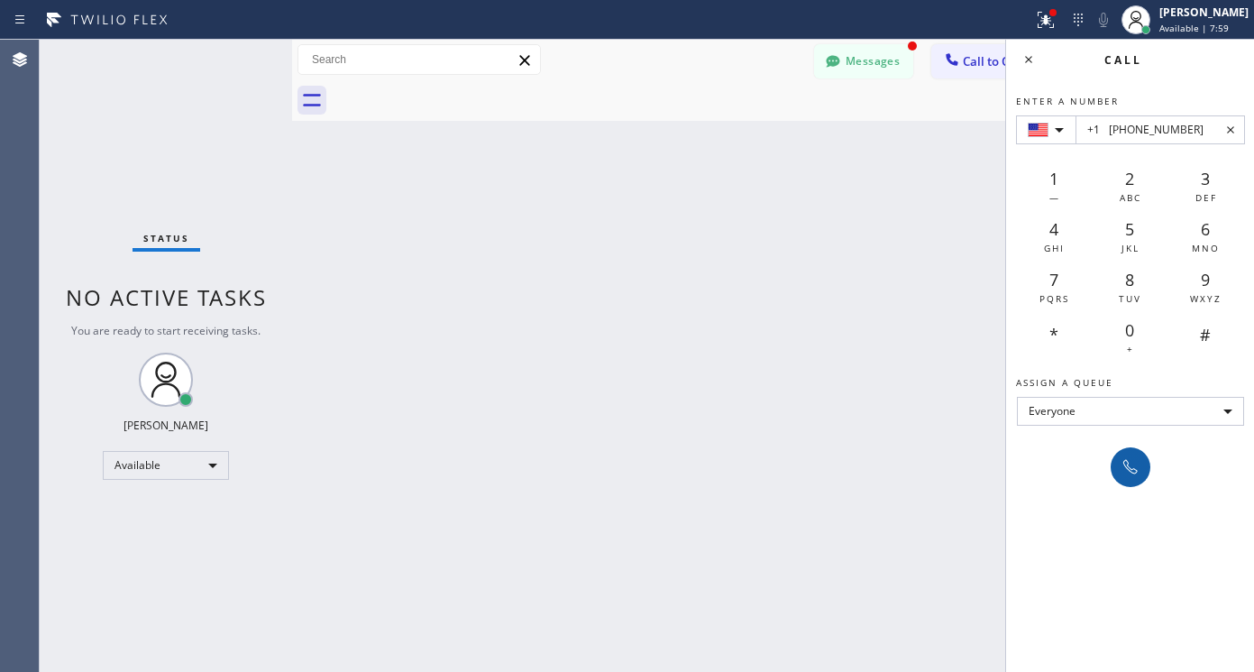
type input "+1 [PHONE_NUMBER]"
click at [1131, 463] on icon at bounding box center [1131, 467] width 22 height 22
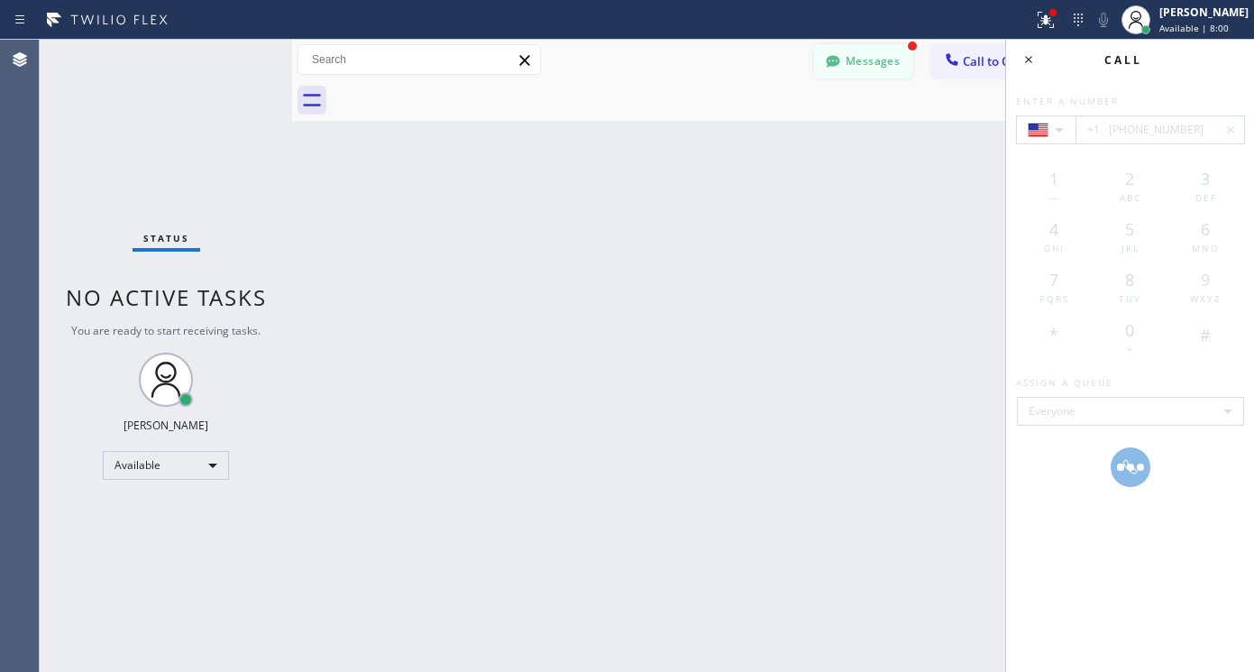
click at [883, 62] on button "Messages" at bounding box center [863, 61] width 99 height 34
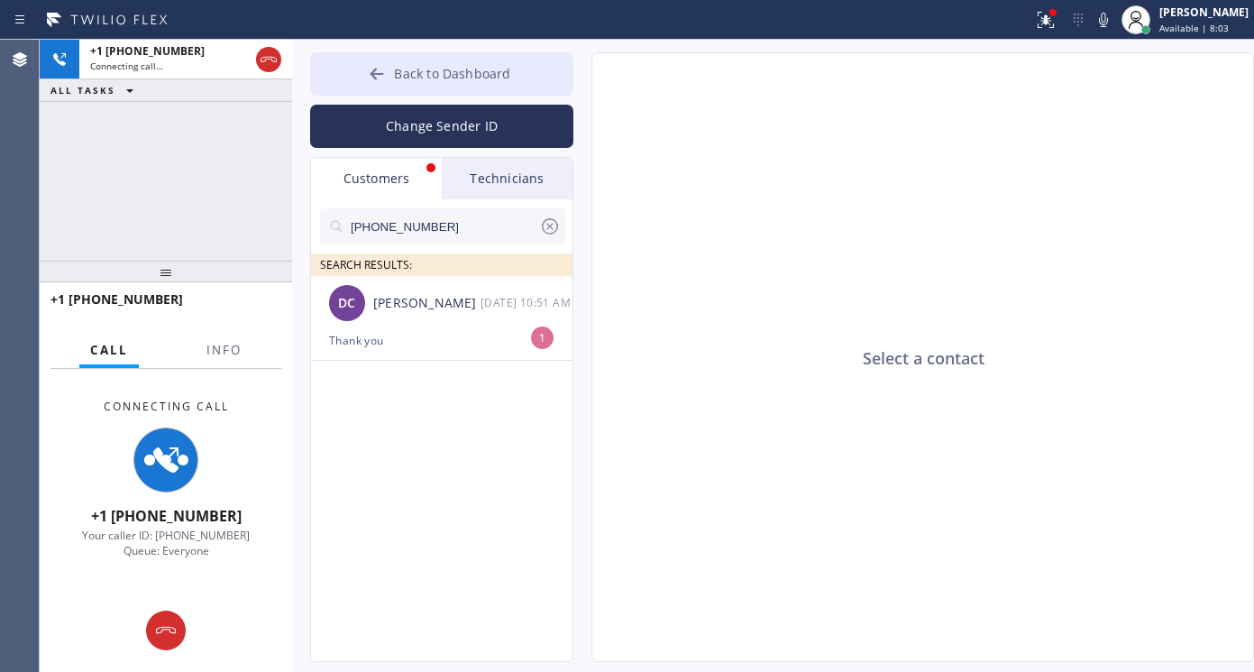
click at [381, 71] on icon at bounding box center [377, 74] width 18 height 18
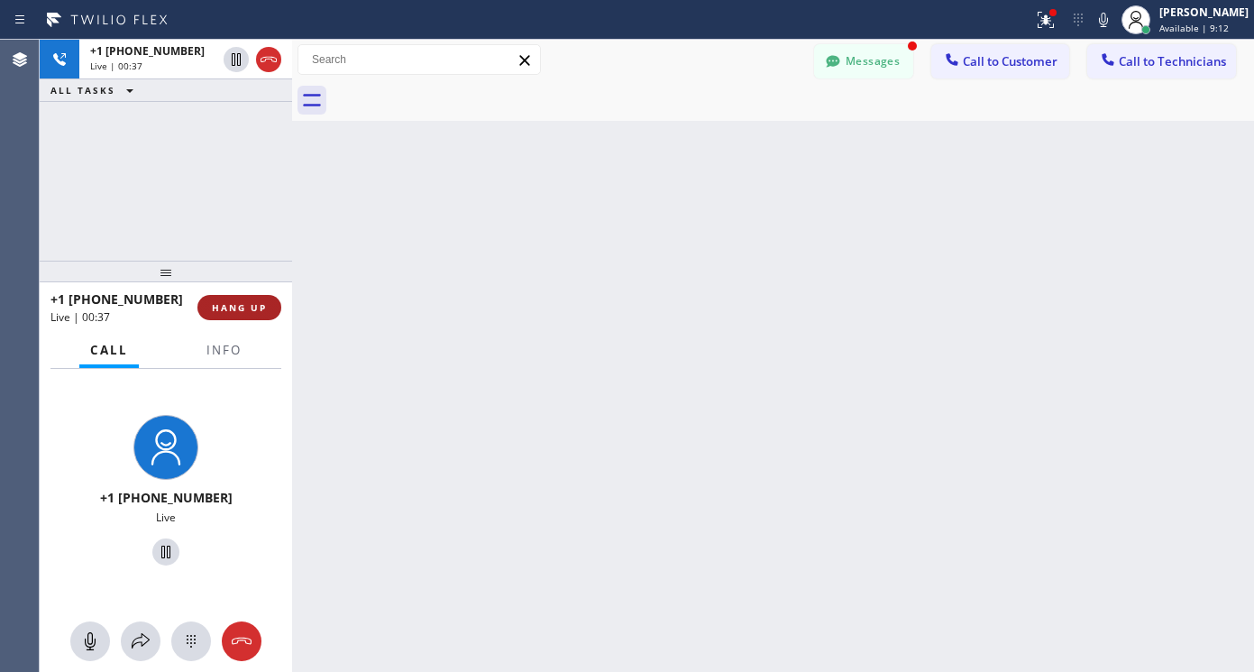
click at [255, 304] on span "HANG UP" at bounding box center [239, 307] width 55 height 13
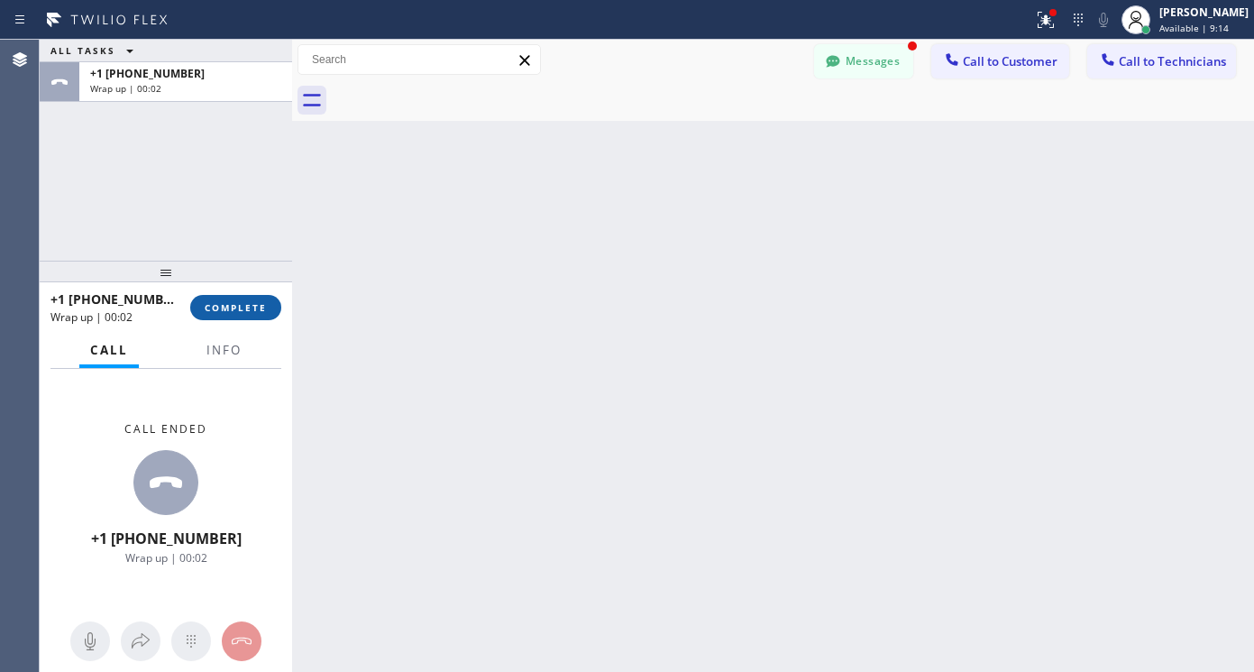
click at [247, 304] on span "COMPLETE" at bounding box center [236, 307] width 62 height 13
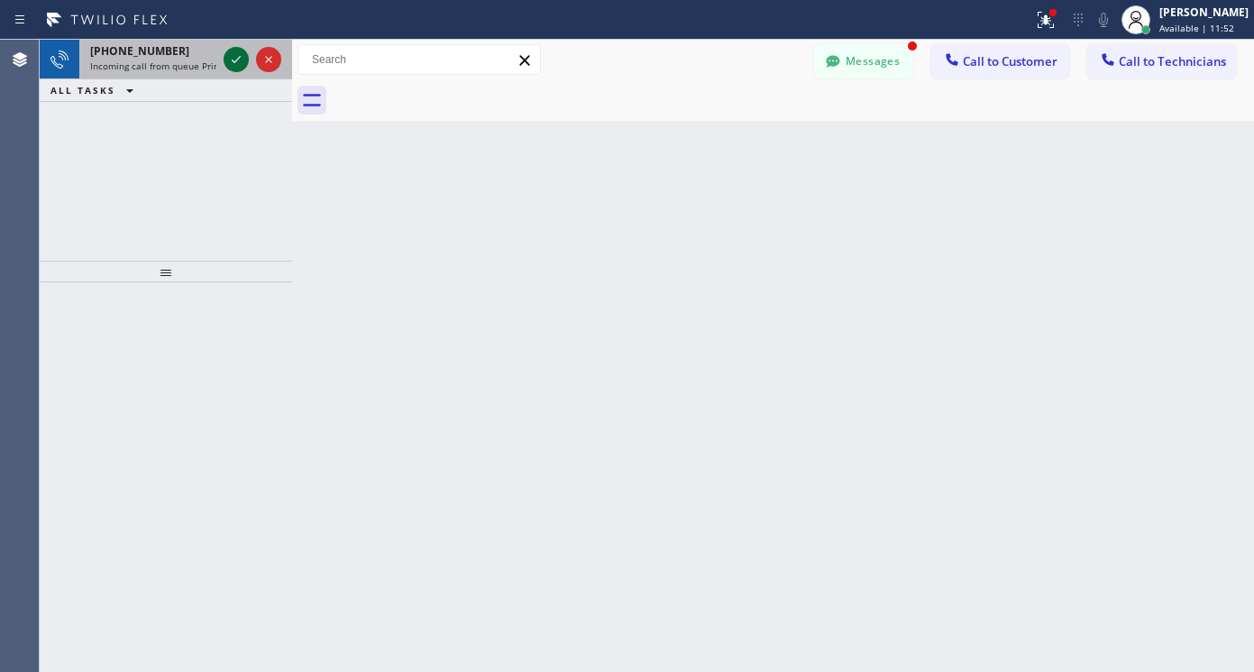
click at [234, 55] on icon at bounding box center [236, 60] width 22 height 22
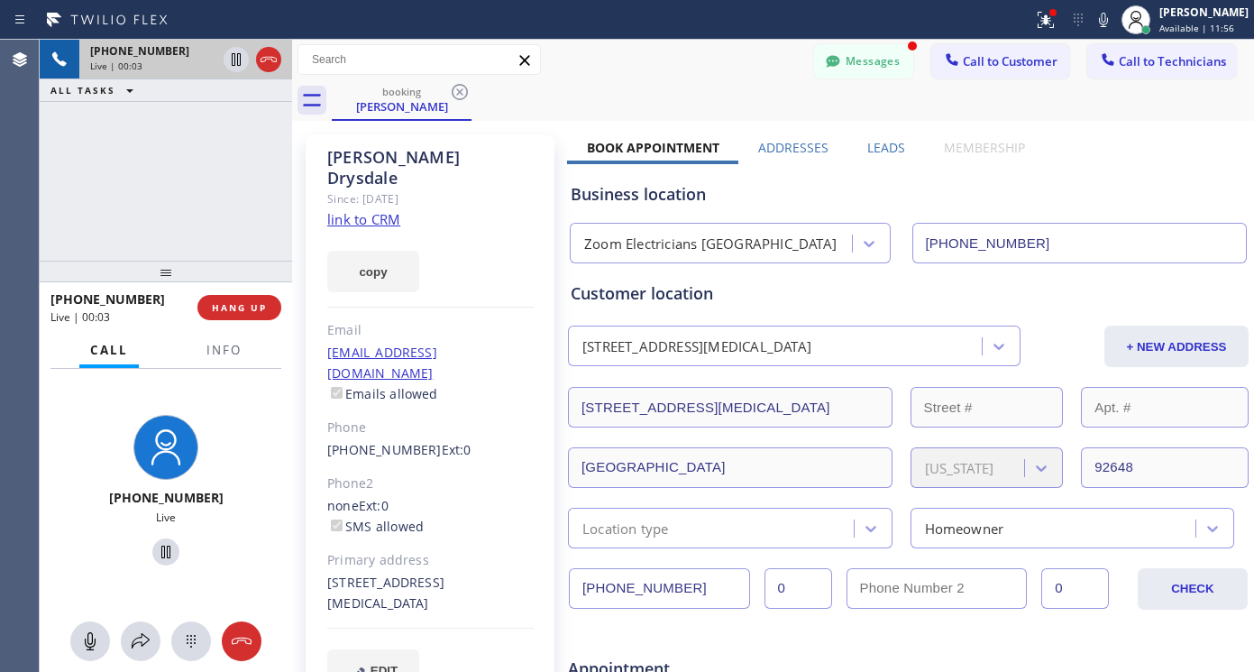
type input "[PHONE_NUMBER]"
click at [369, 210] on link "link to CRM" at bounding box center [363, 219] width 73 height 18
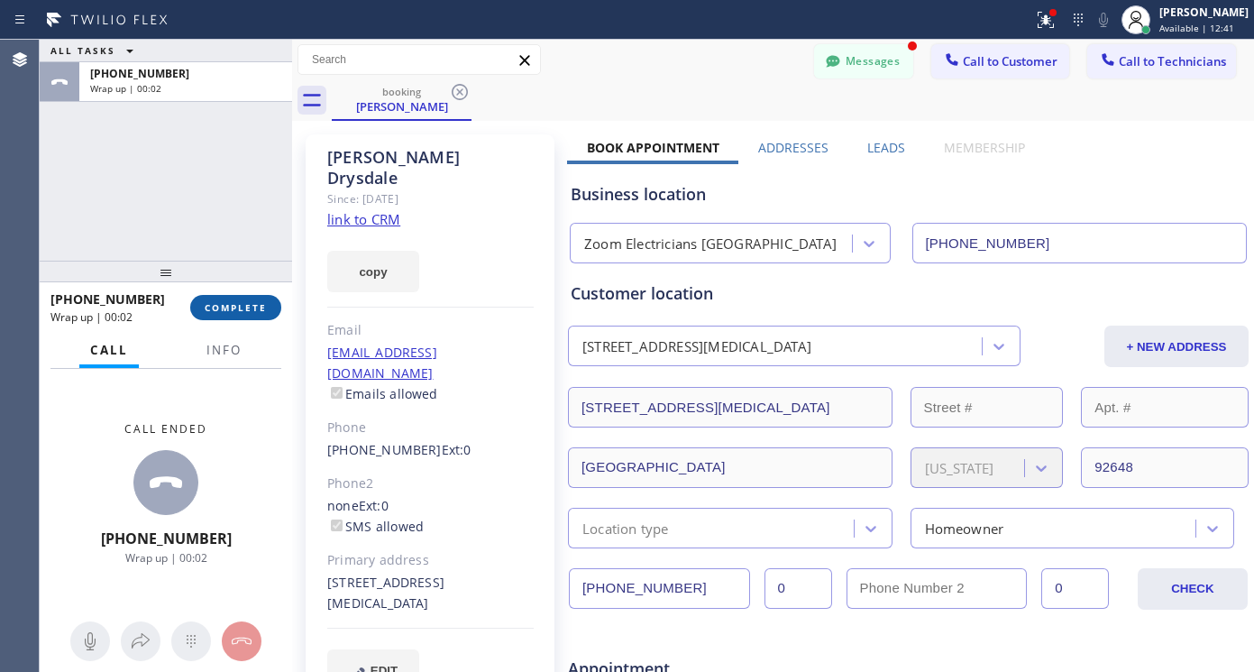
click at [233, 314] on span "COMPLETE" at bounding box center [236, 307] width 62 height 13
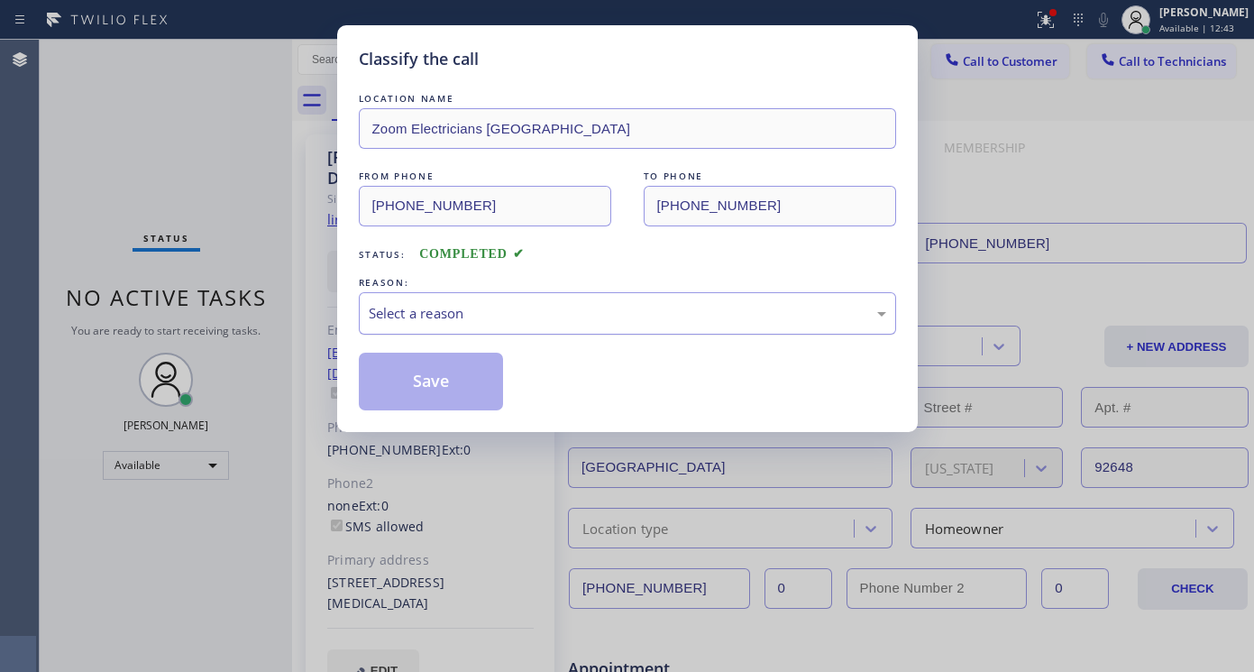
click at [600, 295] on div "Select a reason" at bounding box center [627, 313] width 537 height 42
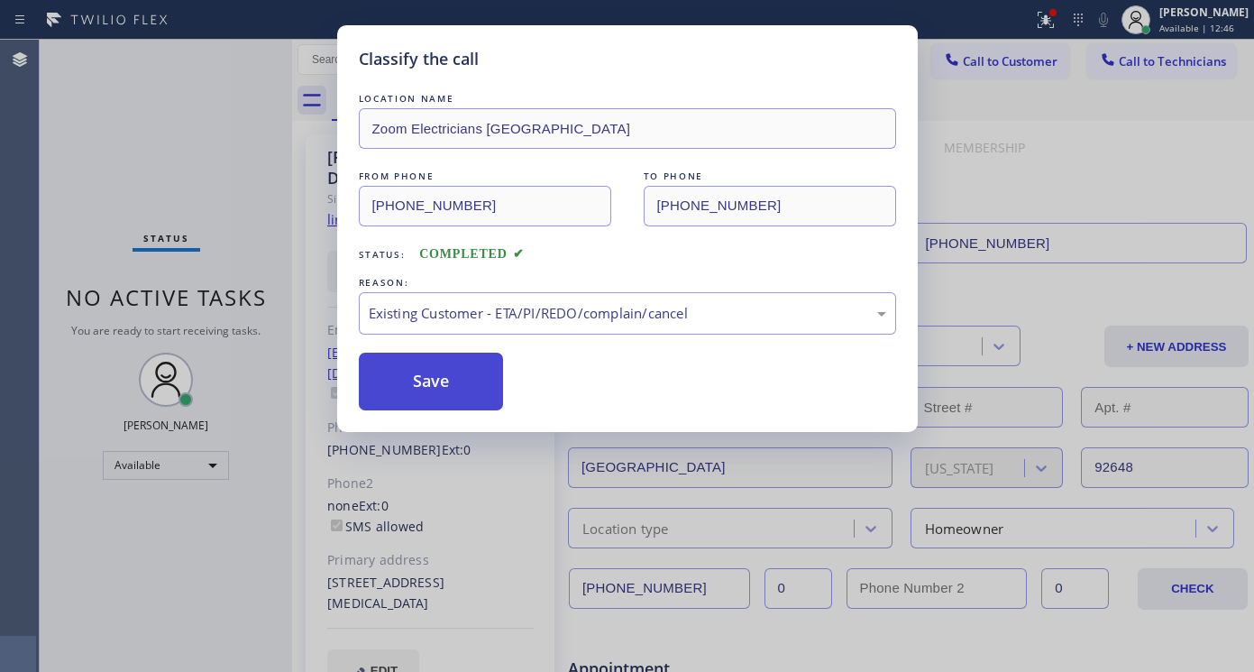
click at [436, 391] on button "Save" at bounding box center [431, 382] width 145 height 58
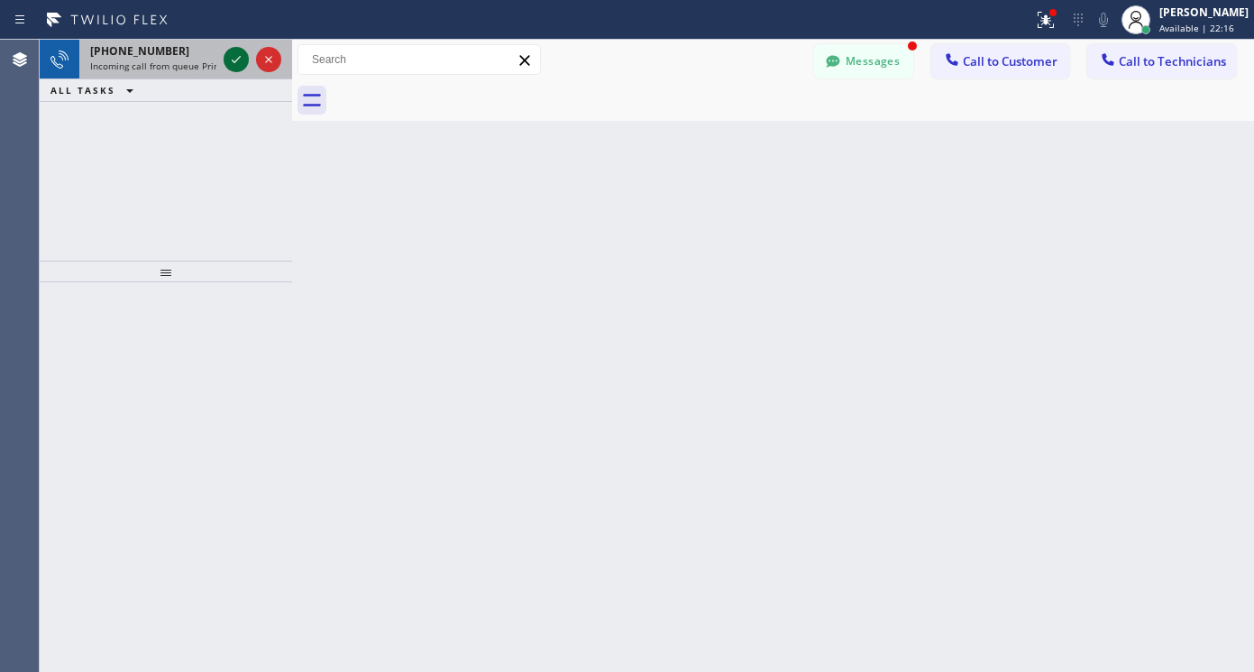
click at [234, 61] on icon at bounding box center [236, 60] width 22 height 22
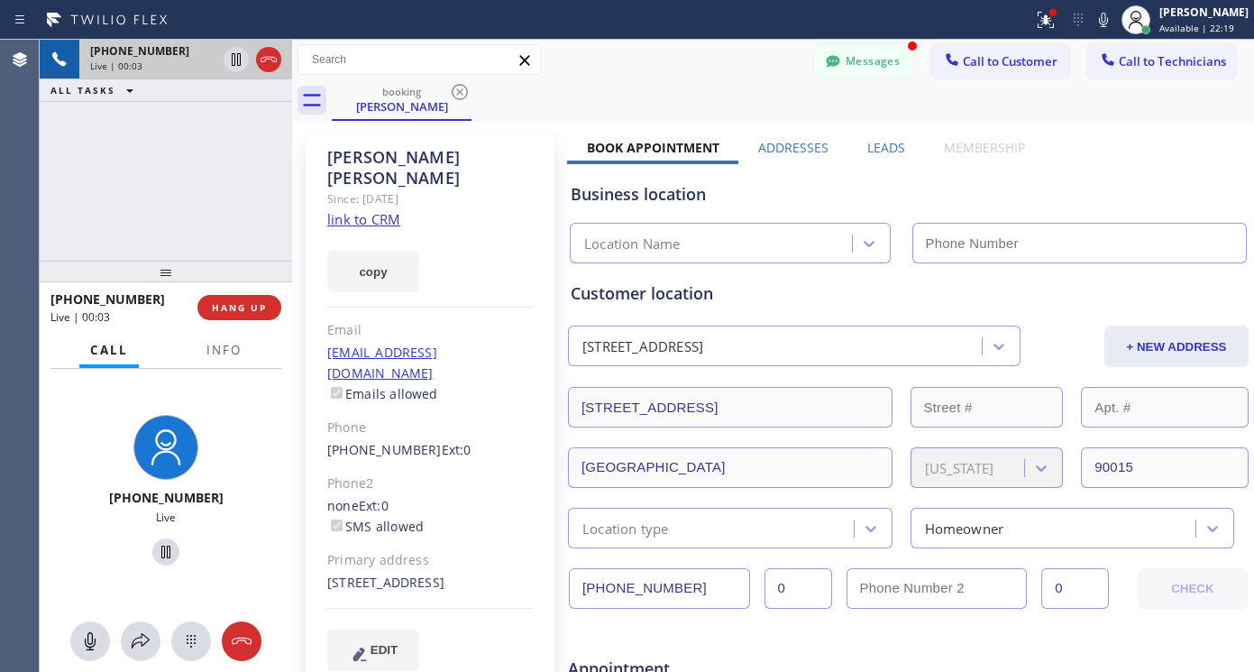
type input "[PHONE_NUMBER]"
click at [369, 210] on link "link to CRM" at bounding box center [363, 219] width 73 height 18
click at [161, 549] on icon at bounding box center [165, 552] width 9 height 13
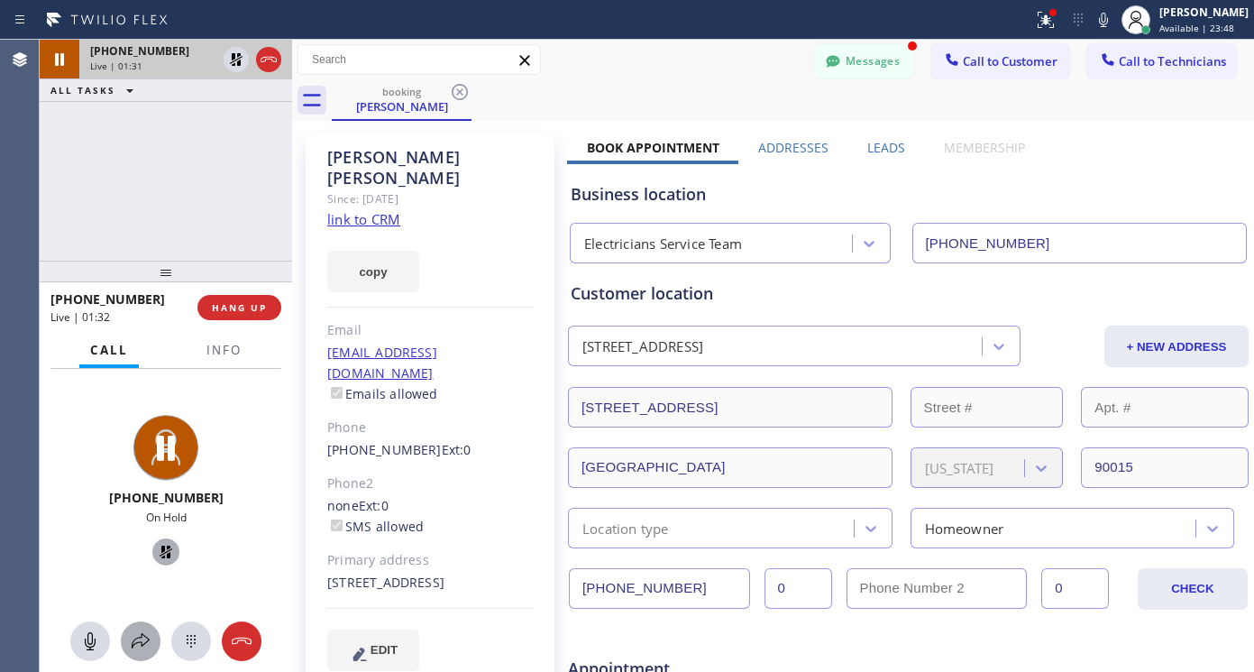
click at [142, 637] on icon at bounding box center [141, 641] width 22 height 22
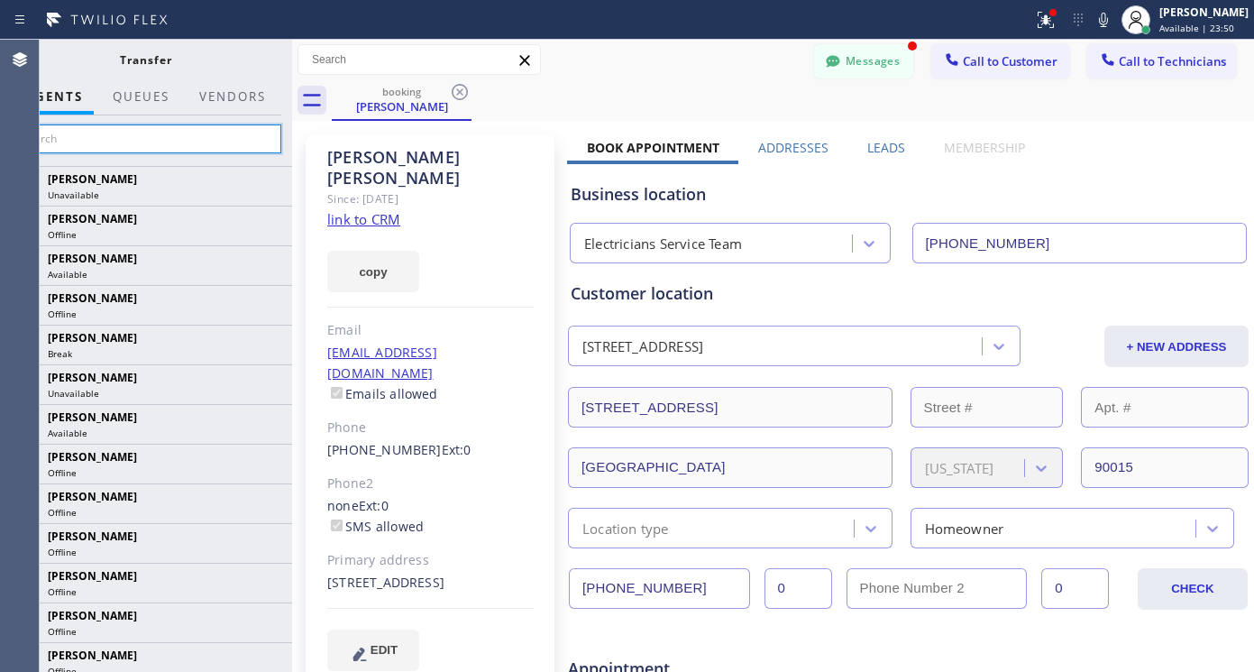
click at [153, 141] on input "text" at bounding box center [145, 138] width 271 height 29
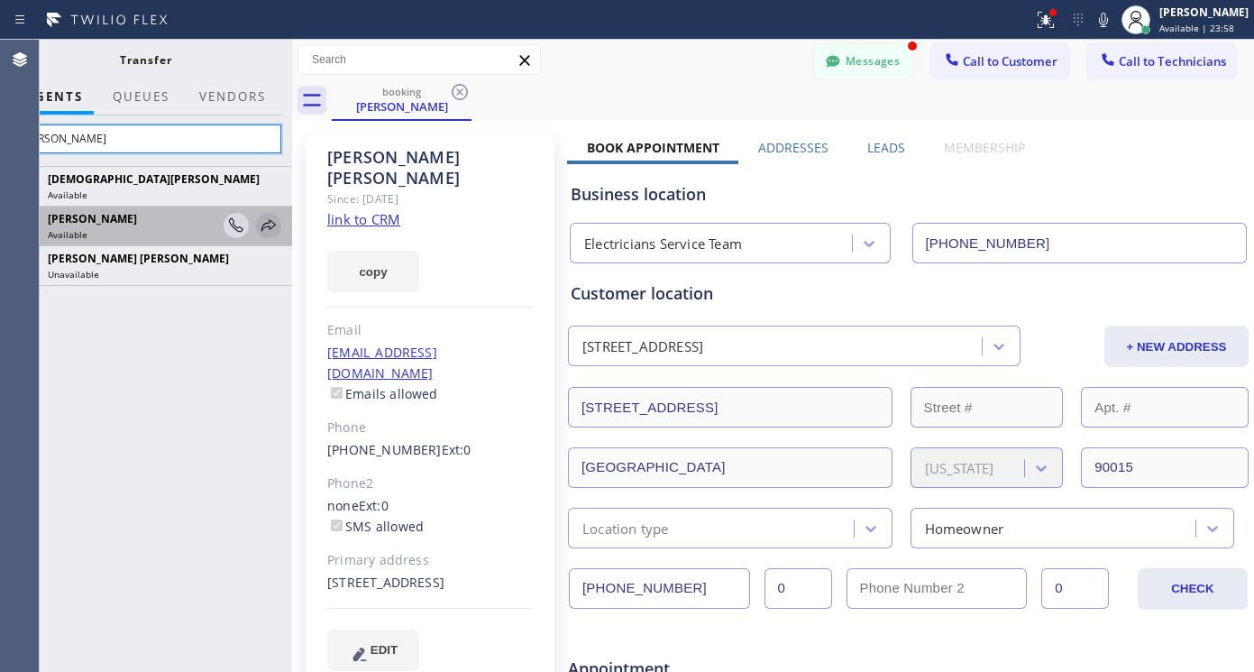
type input "[PERSON_NAME]"
click at [271, 228] on icon at bounding box center [269, 226] width 22 height 22
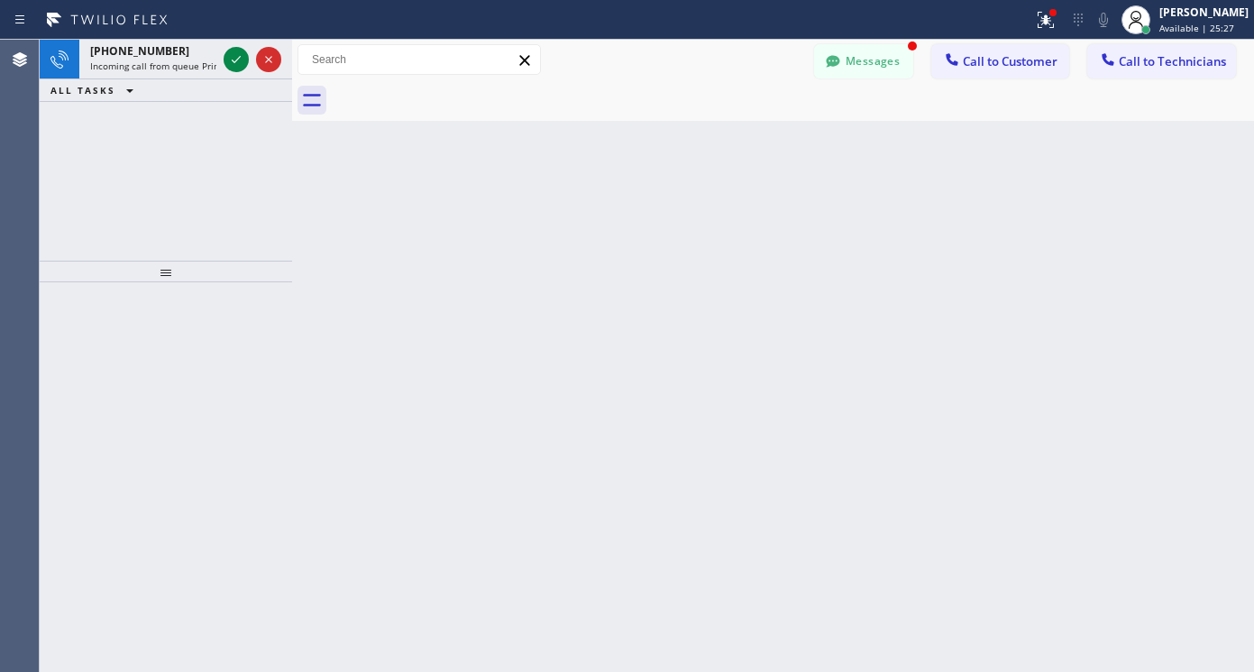
drag, startPoint x: 234, startPoint y: 60, endPoint x: 237, endPoint y: 84, distance: 23.6
click at [234, 60] on icon at bounding box center [236, 60] width 22 height 22
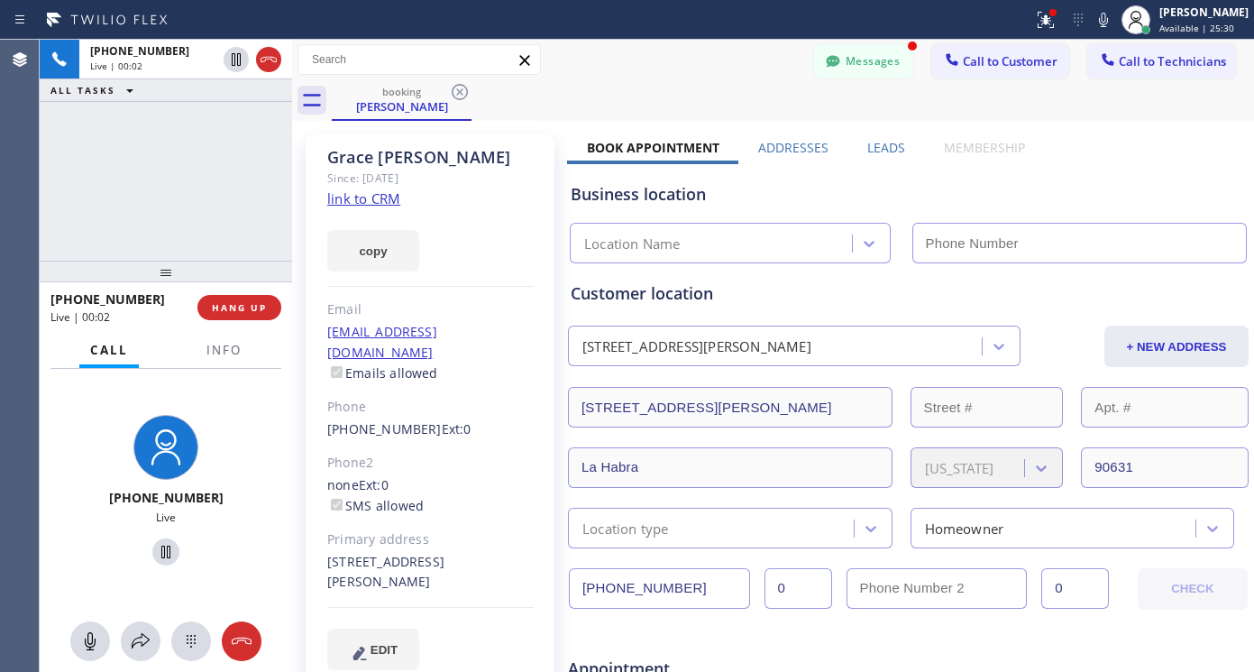
type input "[PHONE_NUMBER]"
click at [329, 197] on link "link to CRM" at bounding box center [363, 198] width 73 height 18
click at [157, 553] on icon at bounding box center [166, 552] width 22 height 22
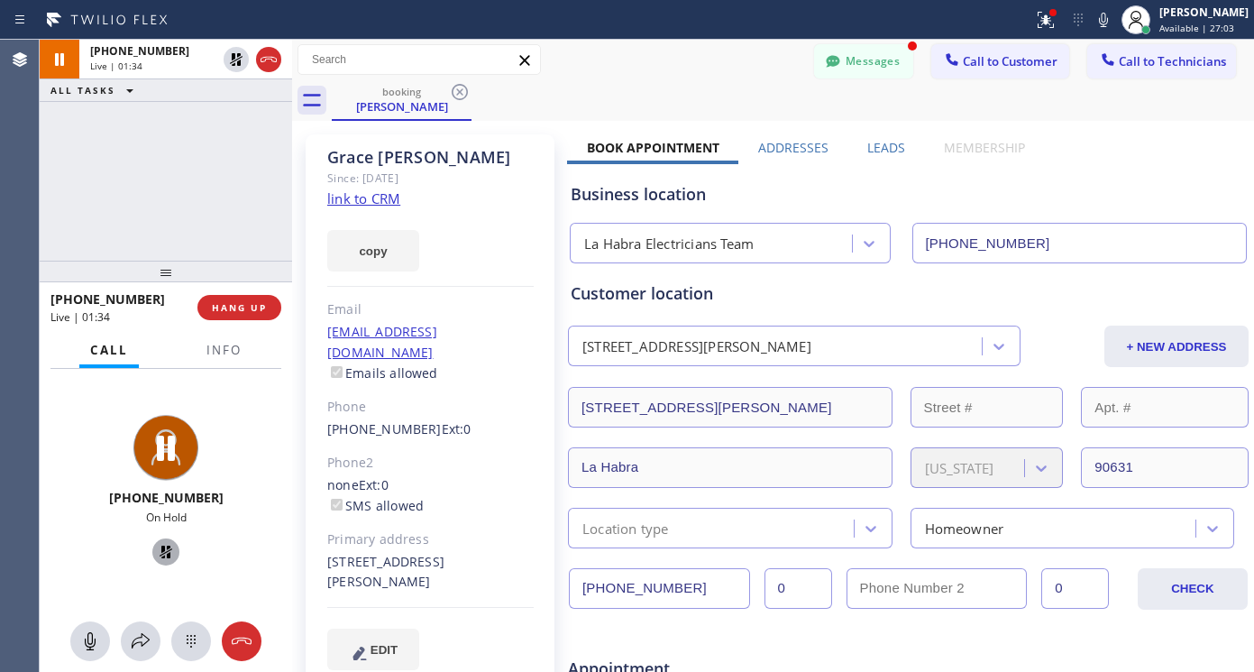
click at [156, 556] on icon at bounding box center [166, 552] width 22 height 22
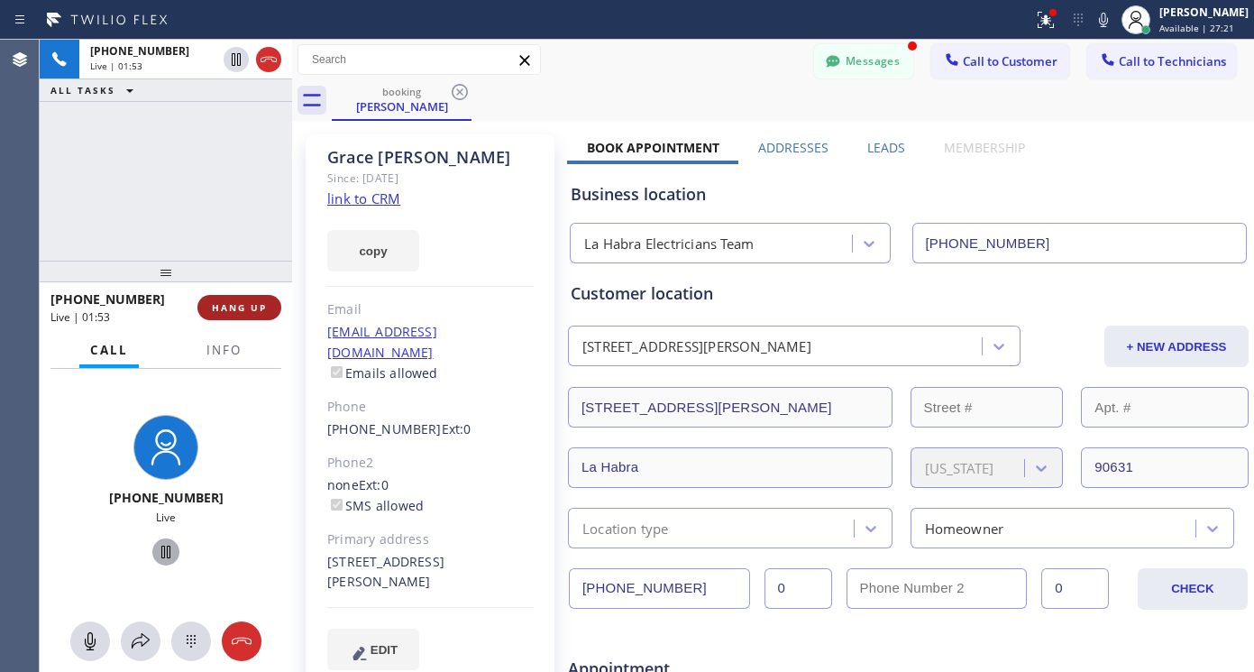
click at [237, 306] on span "HANG UP" at bounding box center [239, 307] width 55 height 13
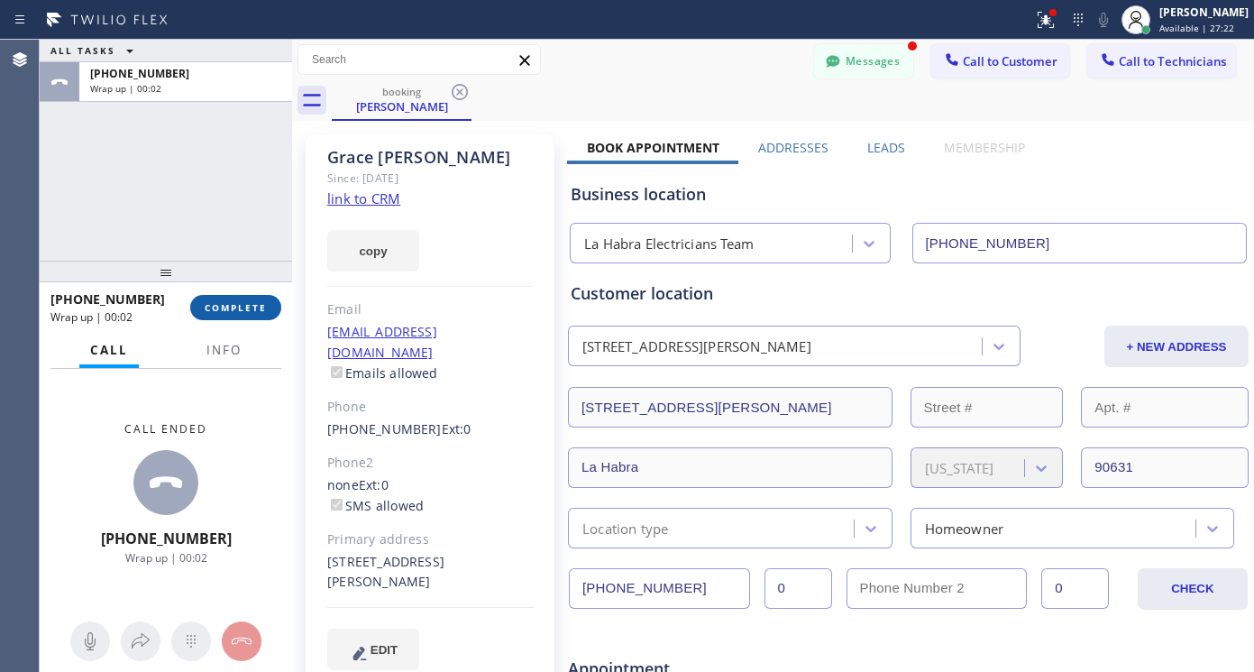
click at [237, 306] on span "COMPLETE" at bounding box center [236, 307] width 62 height 13
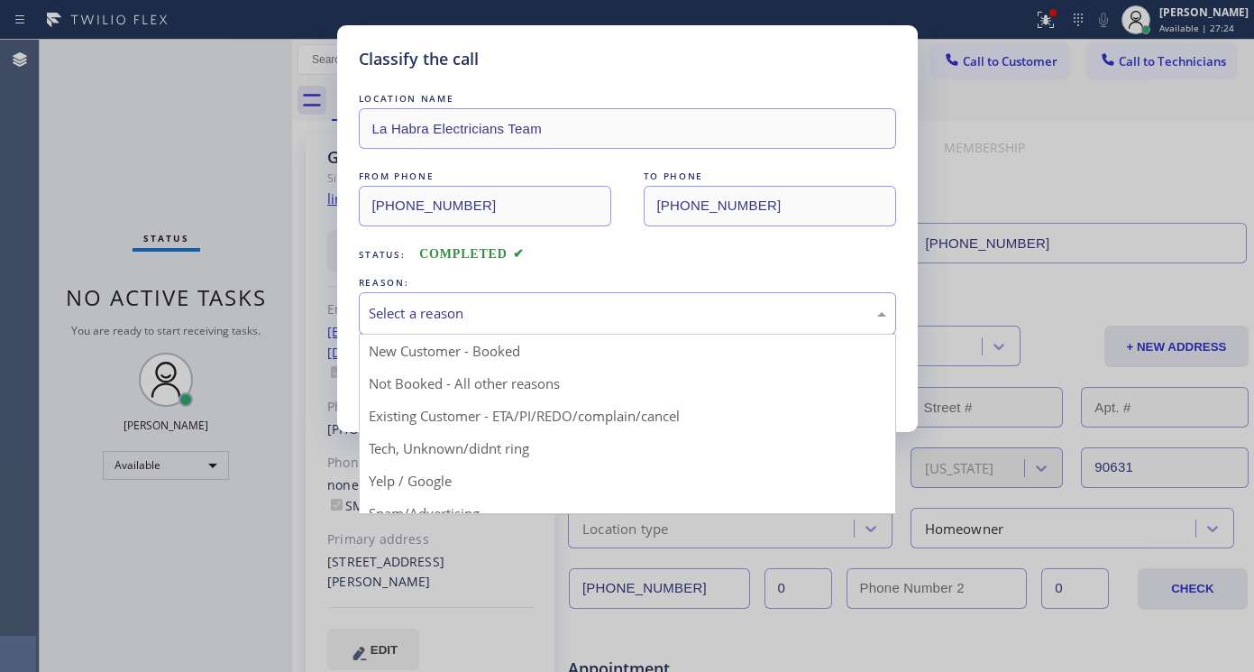
drag, startPoint x: 477, startPoint y: 311, endPoint x: 485, endPoint y: 316, distance: 9.3
click at [478, 310] on div "Select a reason" at bounding box center [628, 313] width 518 height 21
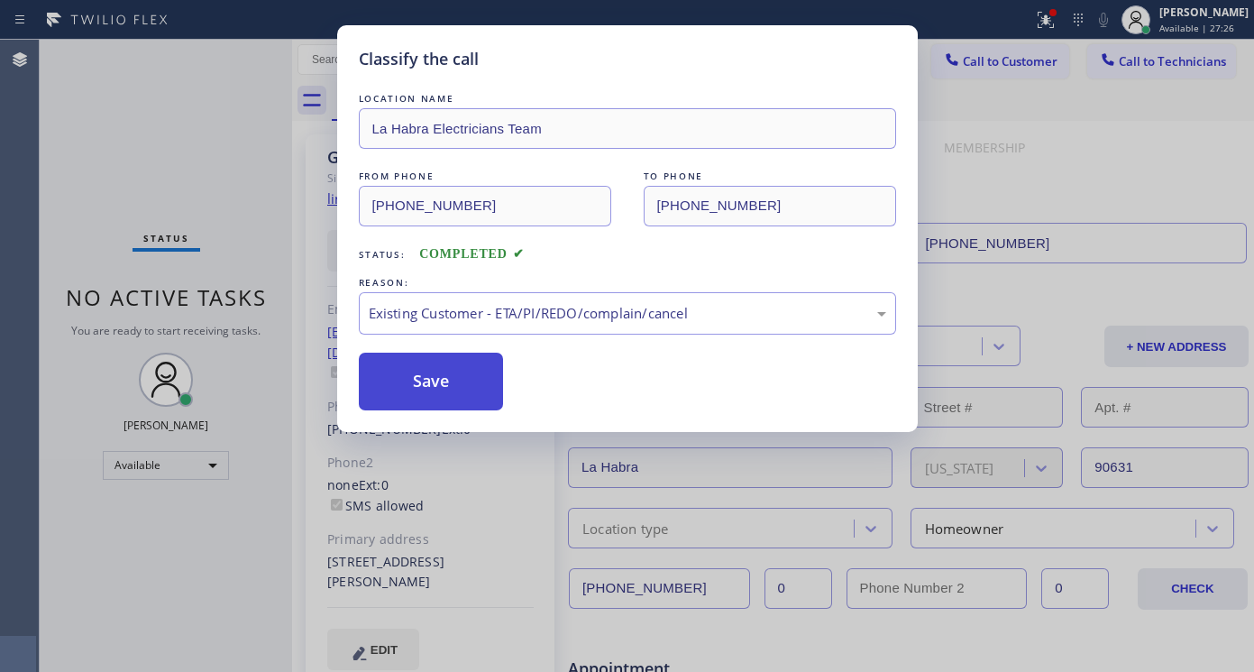
click at [436, 393] on button "Save" at bounding box center [431, 382] width 145 height 58
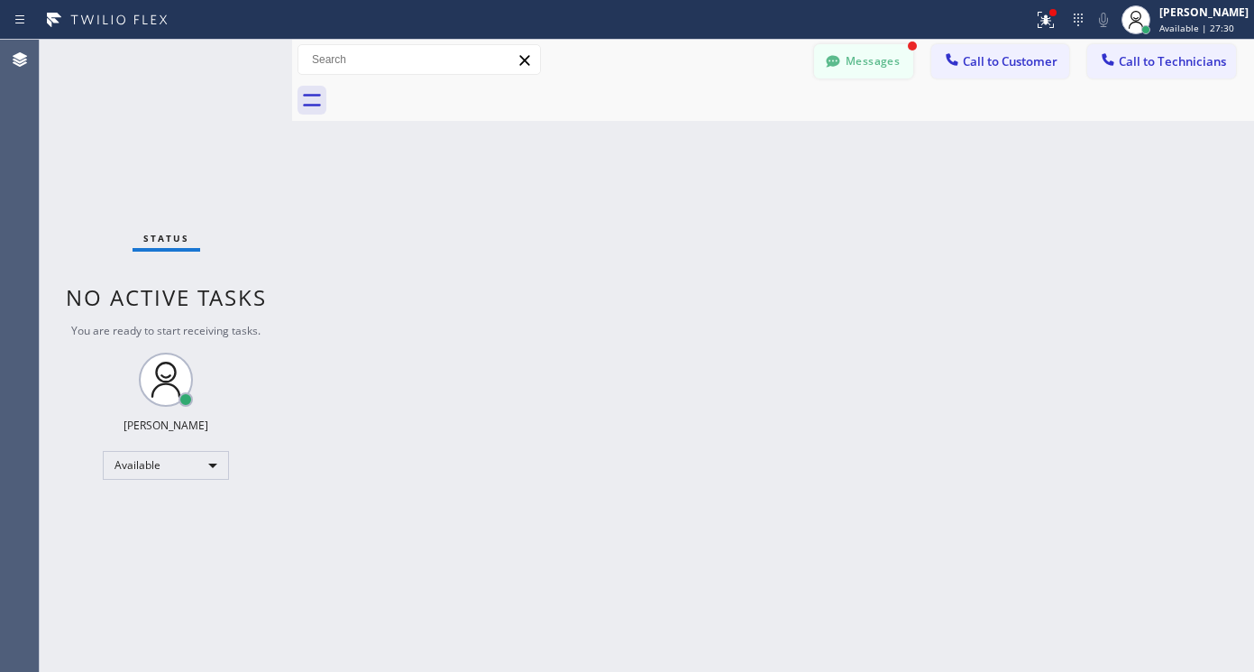
click at [897, 52] on button "Messages" at bounding box center [863, 61] width 99 height 34
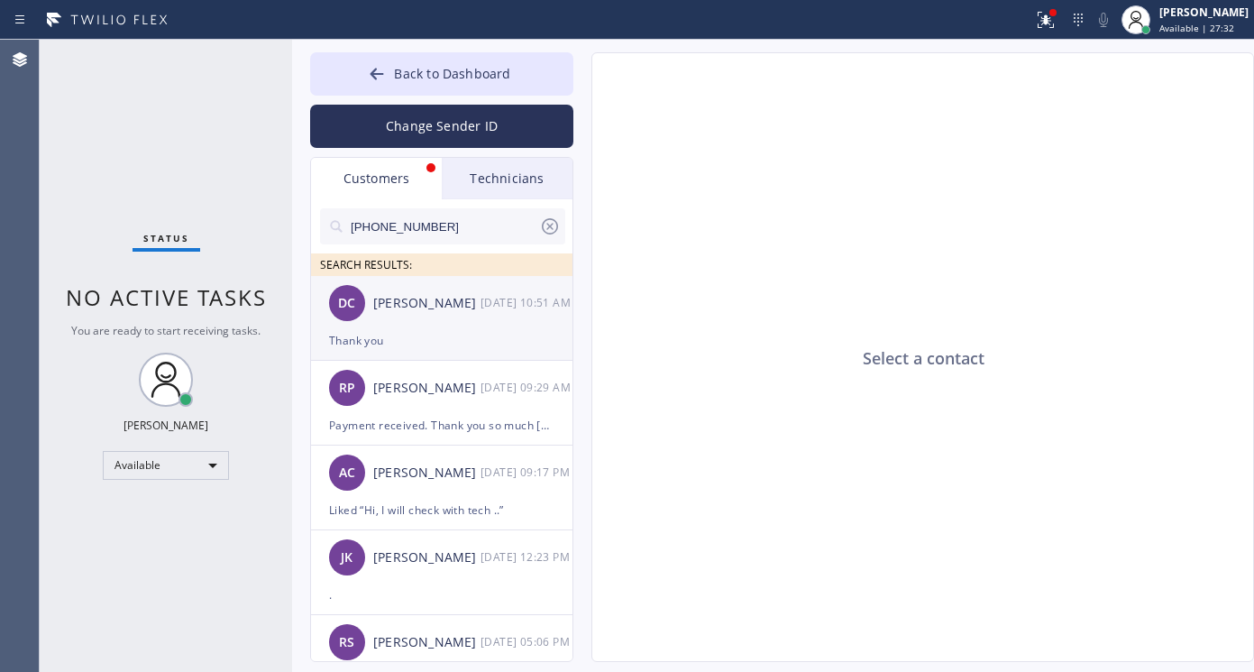
click at [435, 326] on div "DC [PERSON_NAME] [DATE] 10:51 AM" at bounding box center [442, 303] width 263 height 54
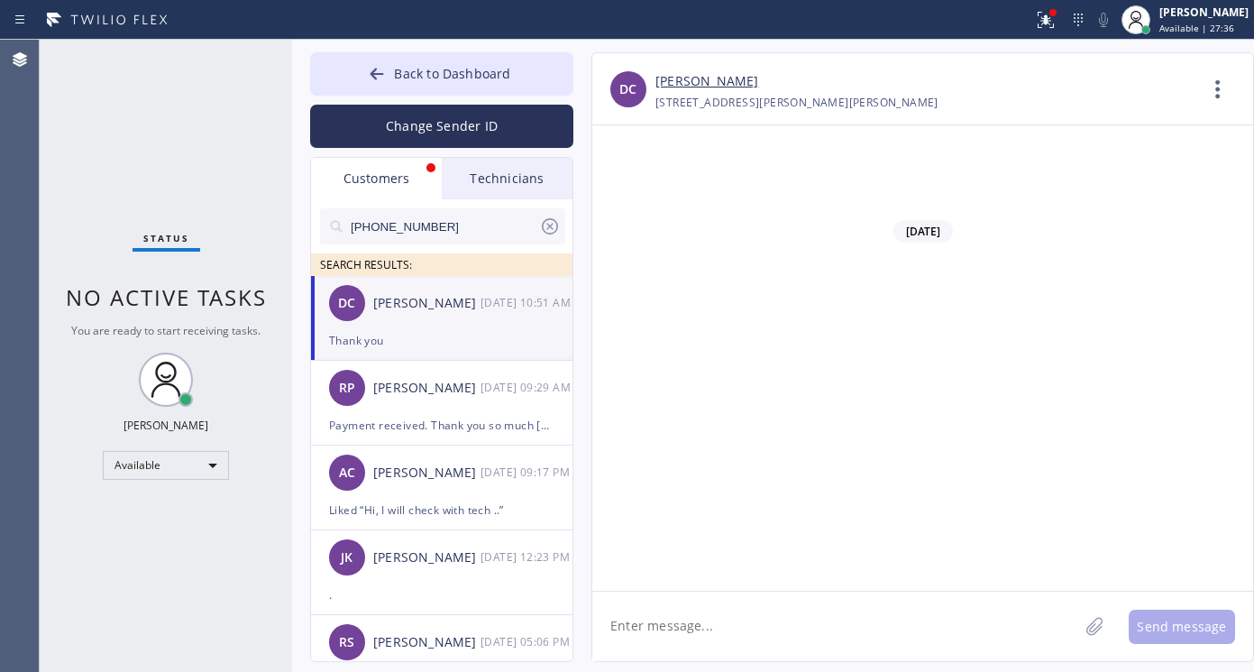
click at [393, 182] on div "Customers" at bounding box center [376, 178] width 131 height 41
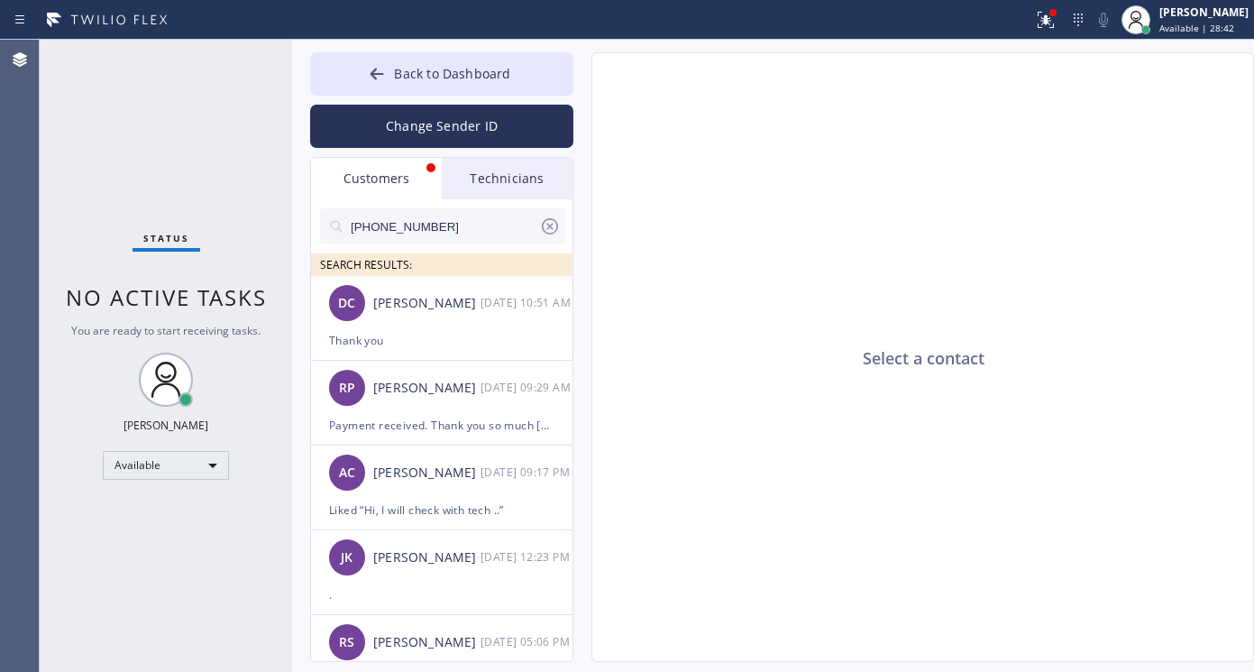
click at [369, 181] on div "Customers" at bounding box center [376, 178] width 131 height 41
click at [435, 332] on div "Thank you" at bounding box center [441, 340] width 225 height 21
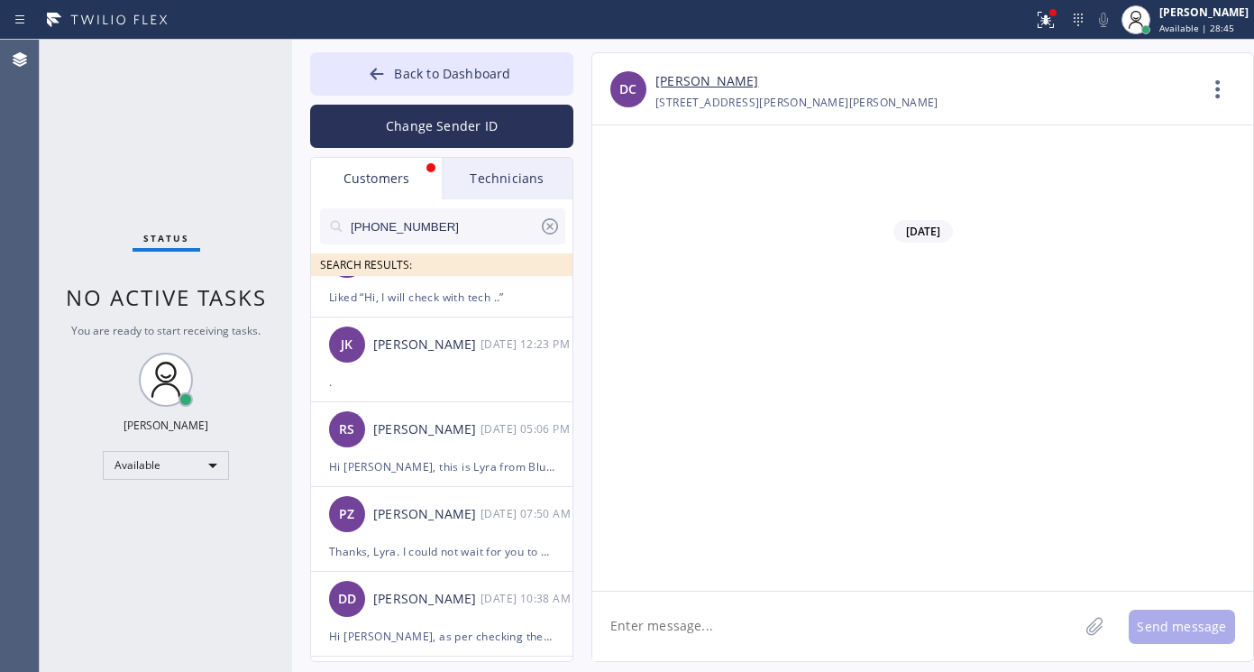
scroll to position [101, 0]
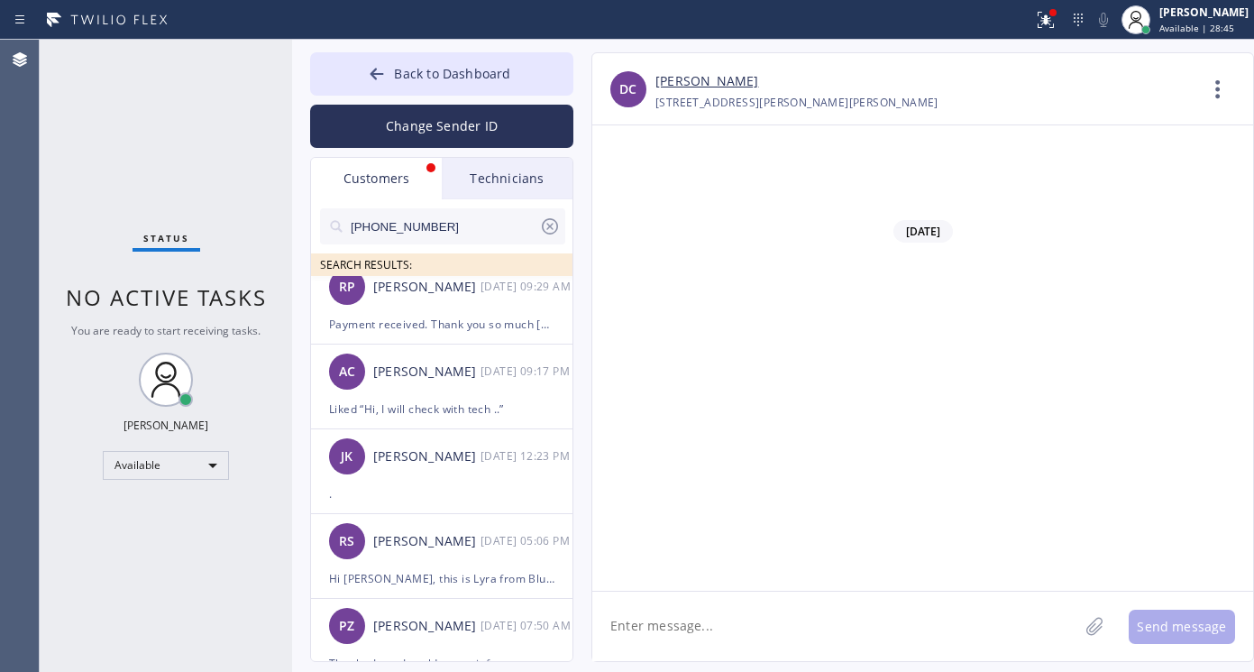
click at [388, 173] on div "Customers" at bounding box center [376, 178] width 131 height 41
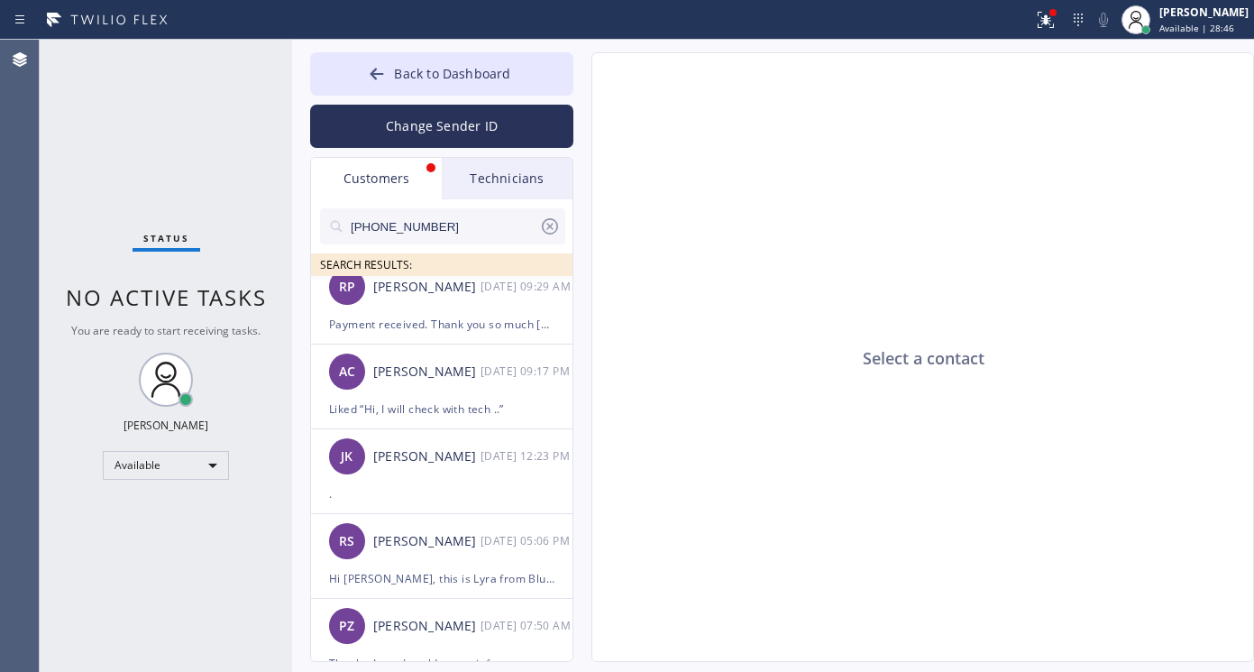
click at [473, 170] on div "Technicians" at bounding box center [507, 178] width 131 height 41
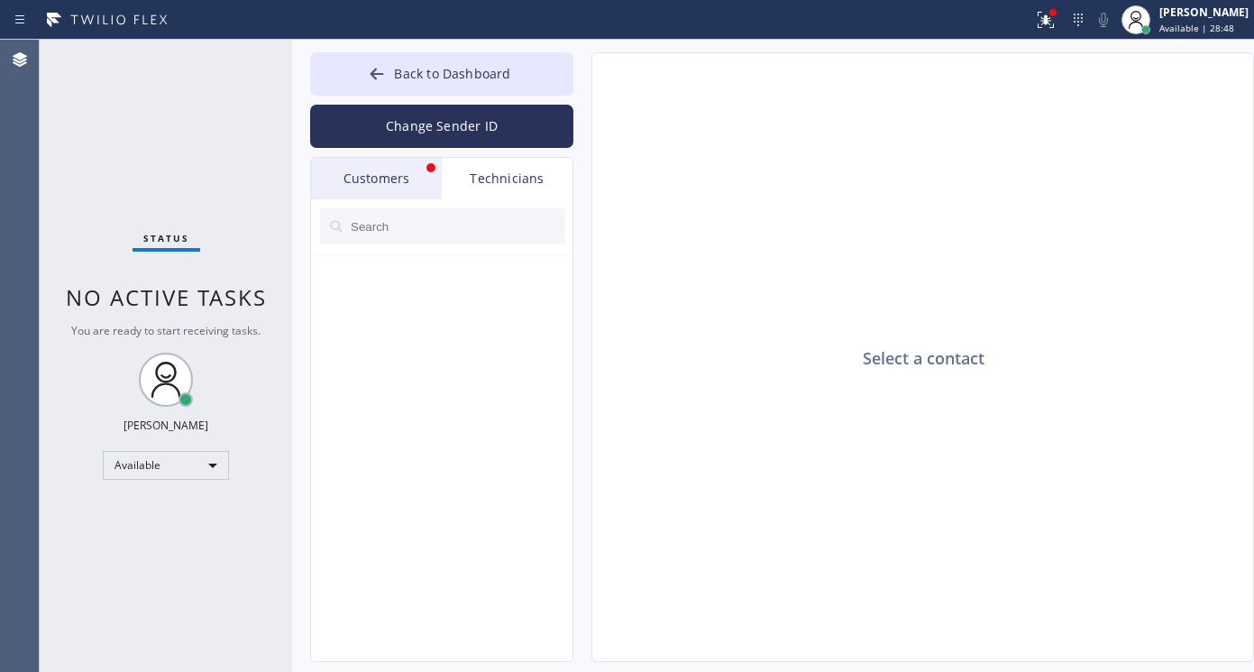
click at [397, 174] on div "Customers" at bounding box center [376, 178] width 131 height 41
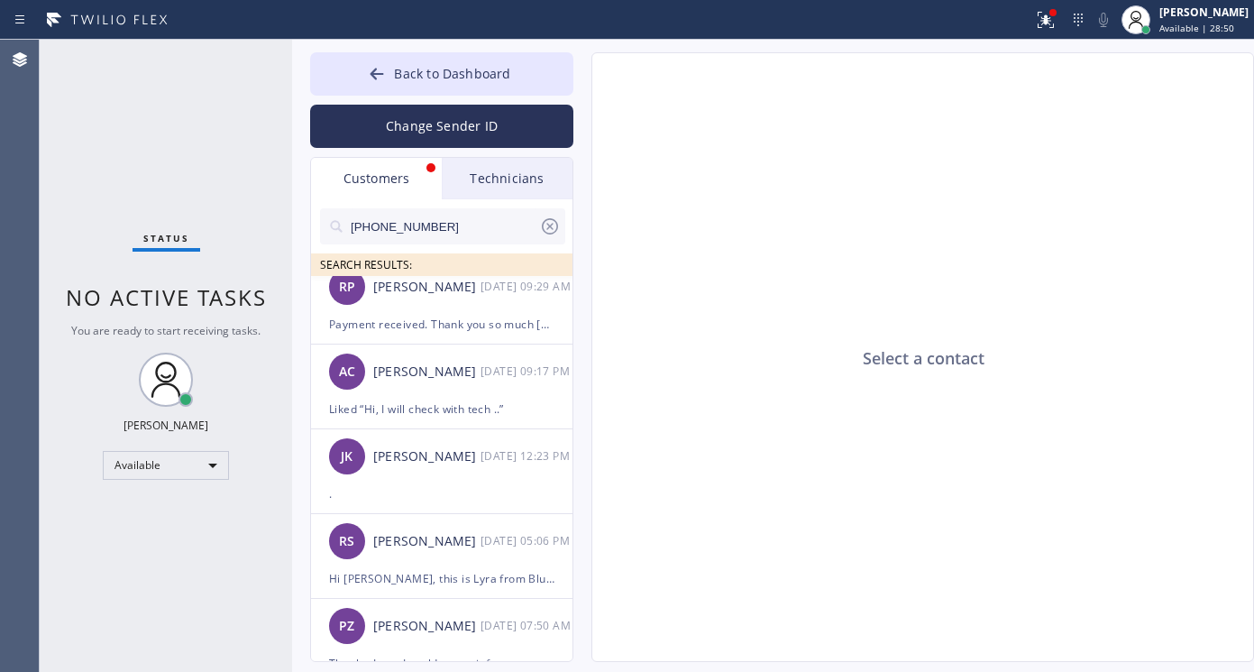
click at [552, 229] on icon at bounding box center [550, 226] width 16 height 16
click at [390, 175] on div "Customers" at bounding box center [376, 178] width 131 height 41
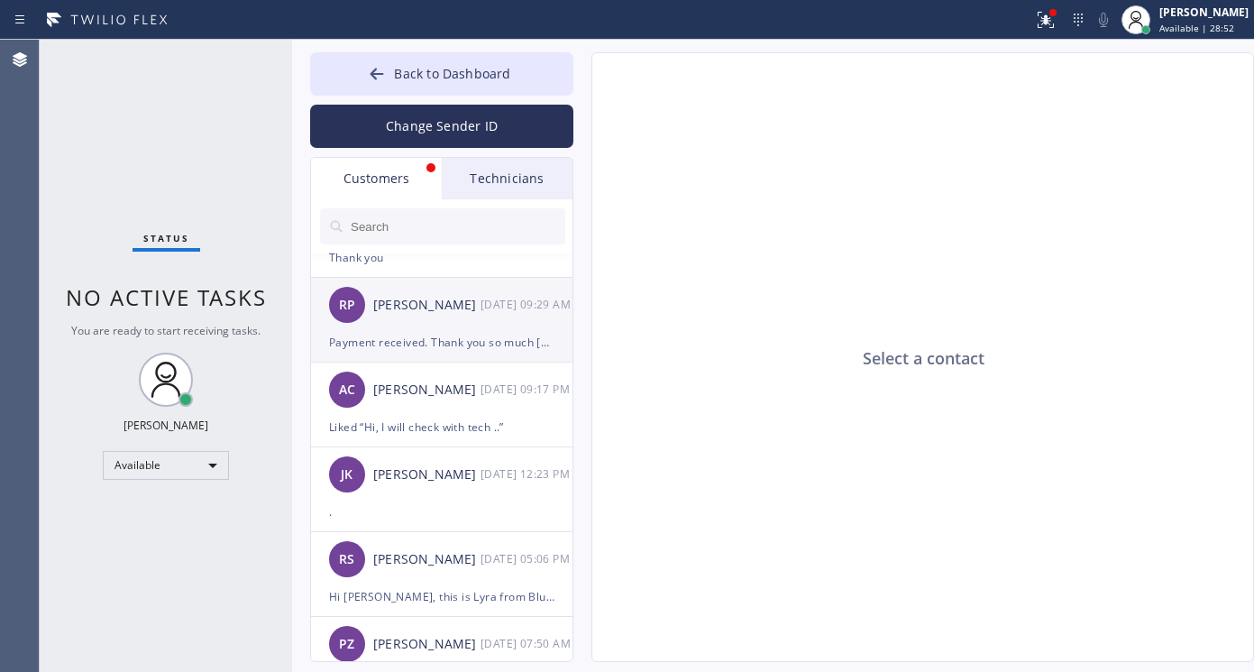
scroll to position [0, 0]
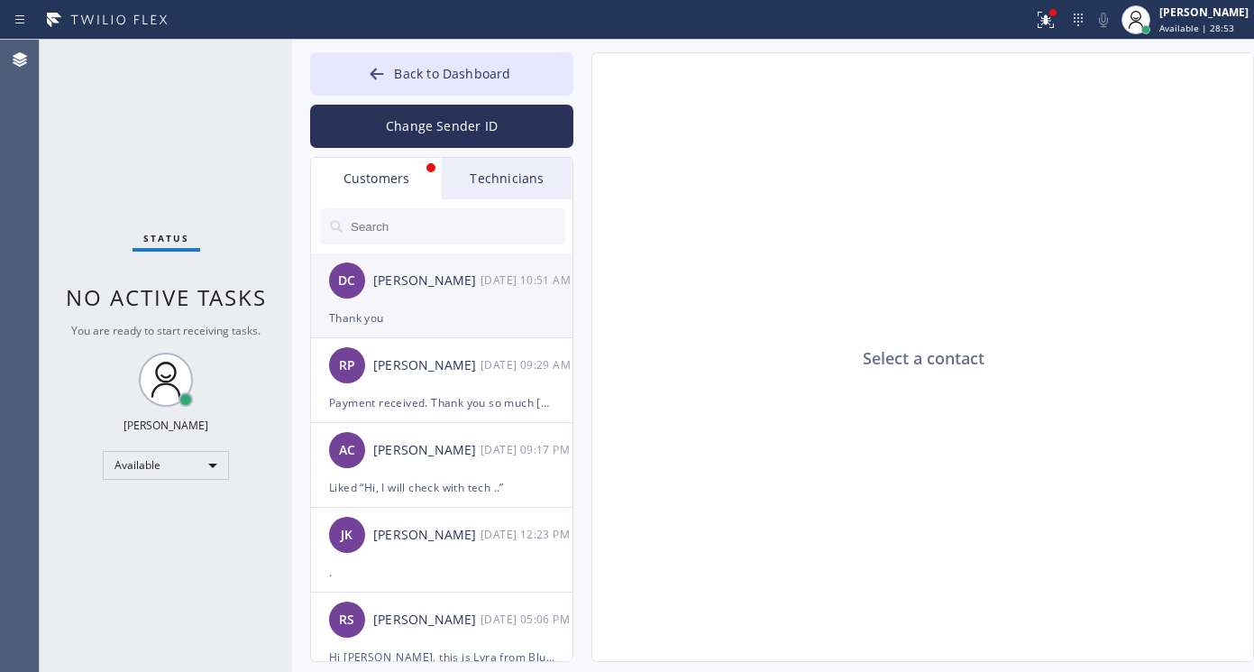
click at [436, 317] on div "Thank you" at bounding box center [441, 317] width 225 height 21
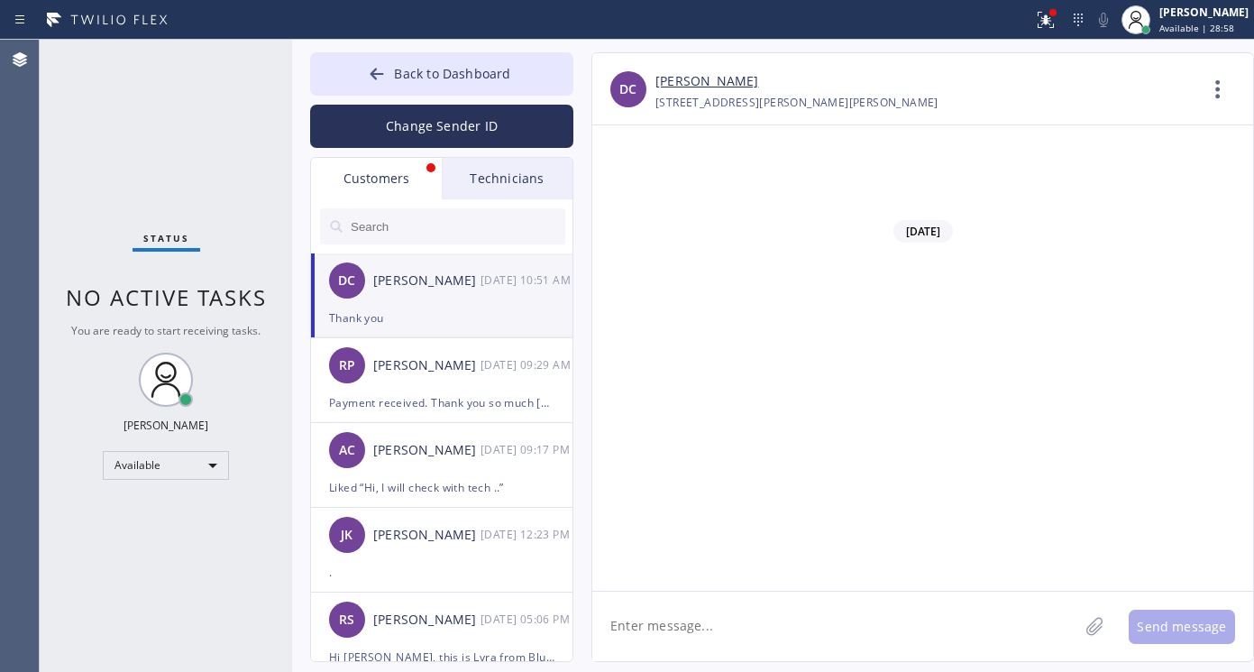
click at [390, 307] on div "DC [PERSON_NAME] [DATE] 10:51 AM" at bounding box center [442, 280] width 263 height 54
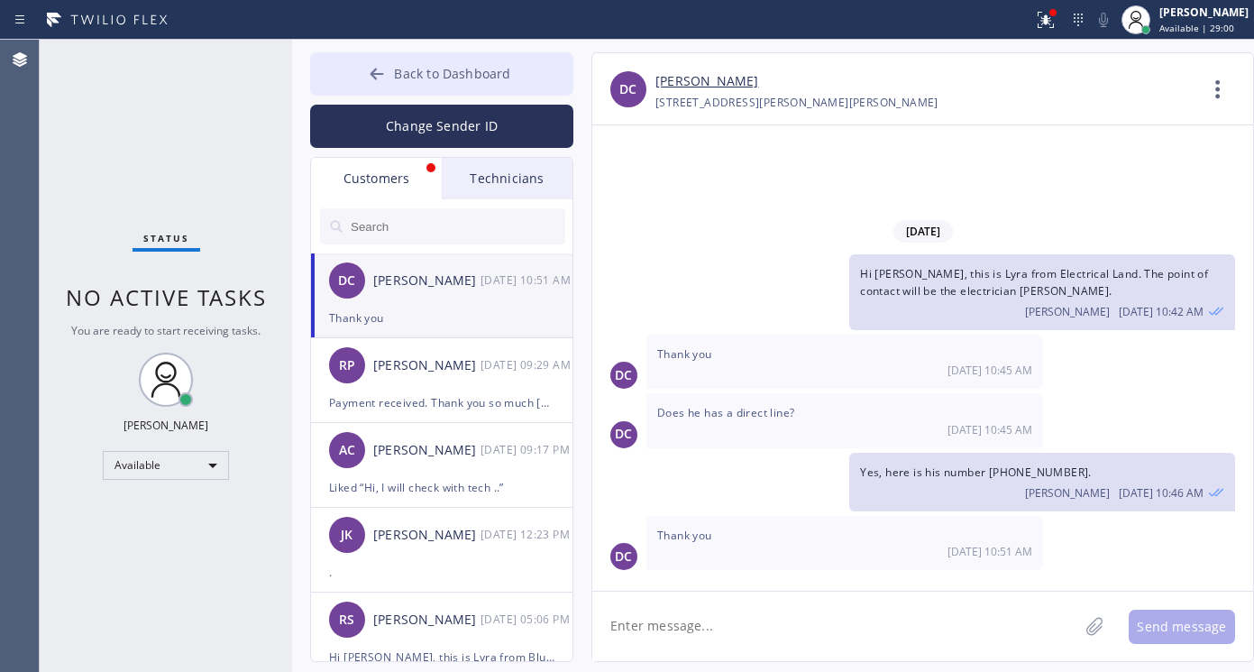
click at [380, 72] on icon at bounding box center [377, 74] width 18 height 18
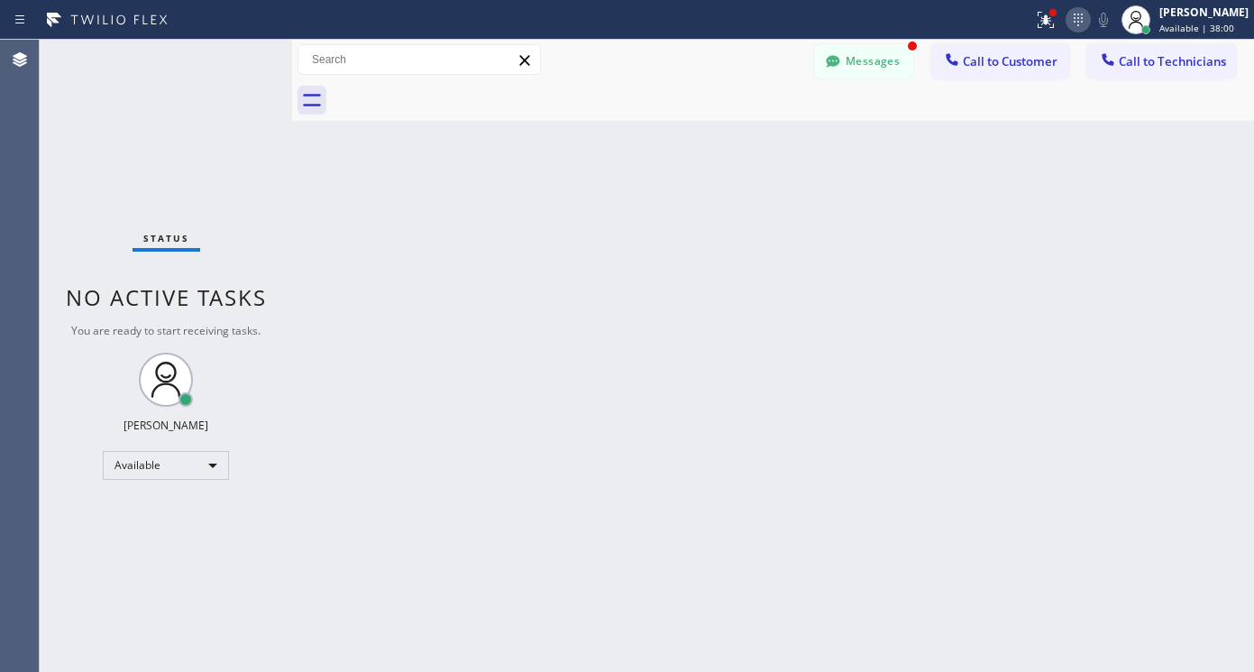
click at [1086, 17] on icon at bounding box center [1079, 20] width 22 height 22
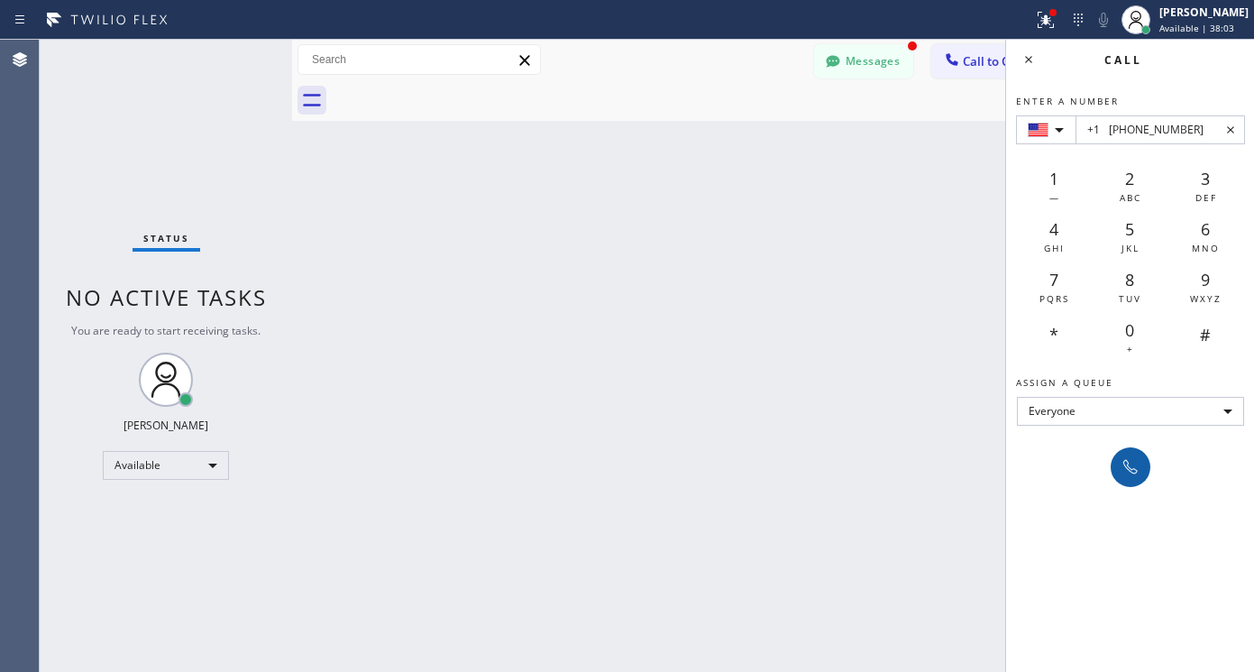
type input "+1 [PHONE_NUMBER]"
drag, startPoint x: 1130, startPoint y: 462, endPoint x: 1129, endPoint y: 478, distance: 16.3
click at [1129, 462] on icon at bounding box center [1131, 467] width 22 height 22
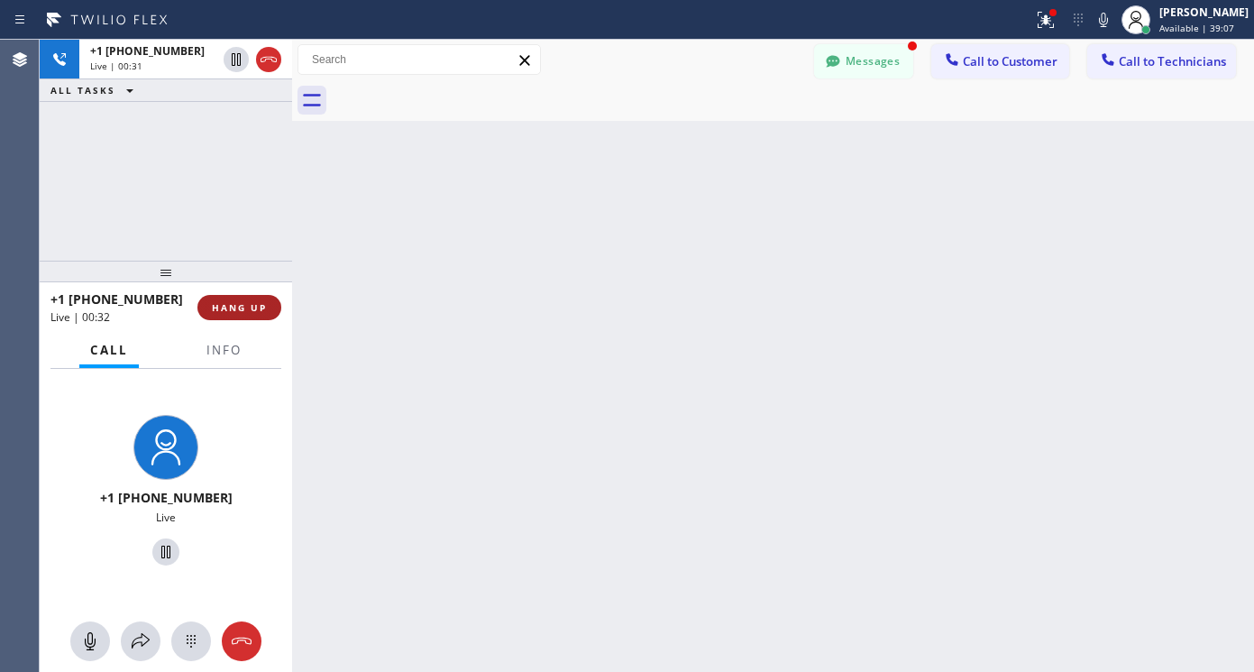
click at [218, 307] on span "HANG UP" at bounding box center [239, 307] width 55 height 13
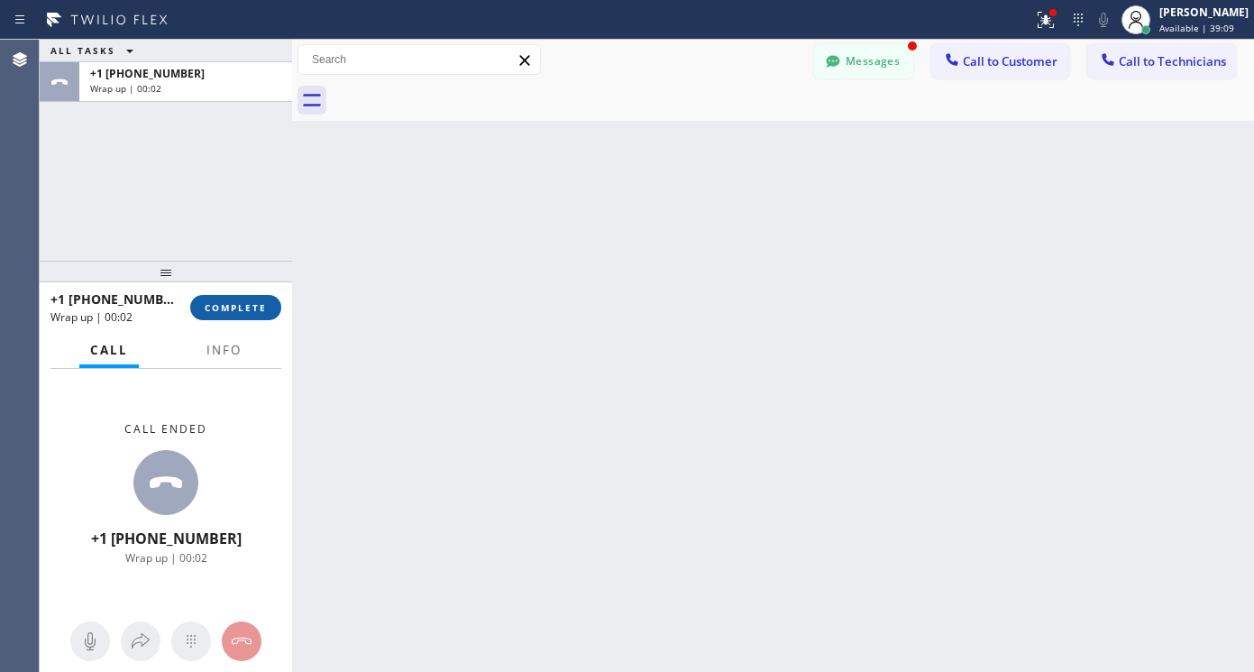
click at [249, 314] on span "COMPLETE" at bounding box center [236, 307] width 62 height 13
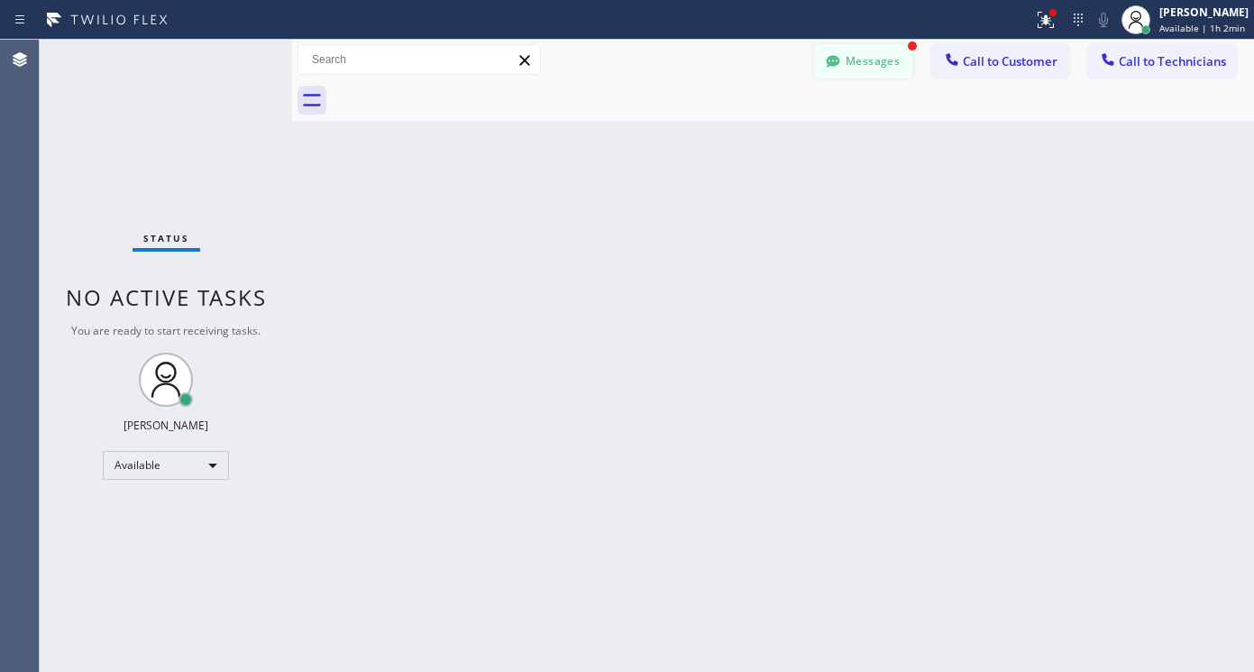
click at [881, 58] on button "Messages" at bounding box center [863, 61] width 99 height 34
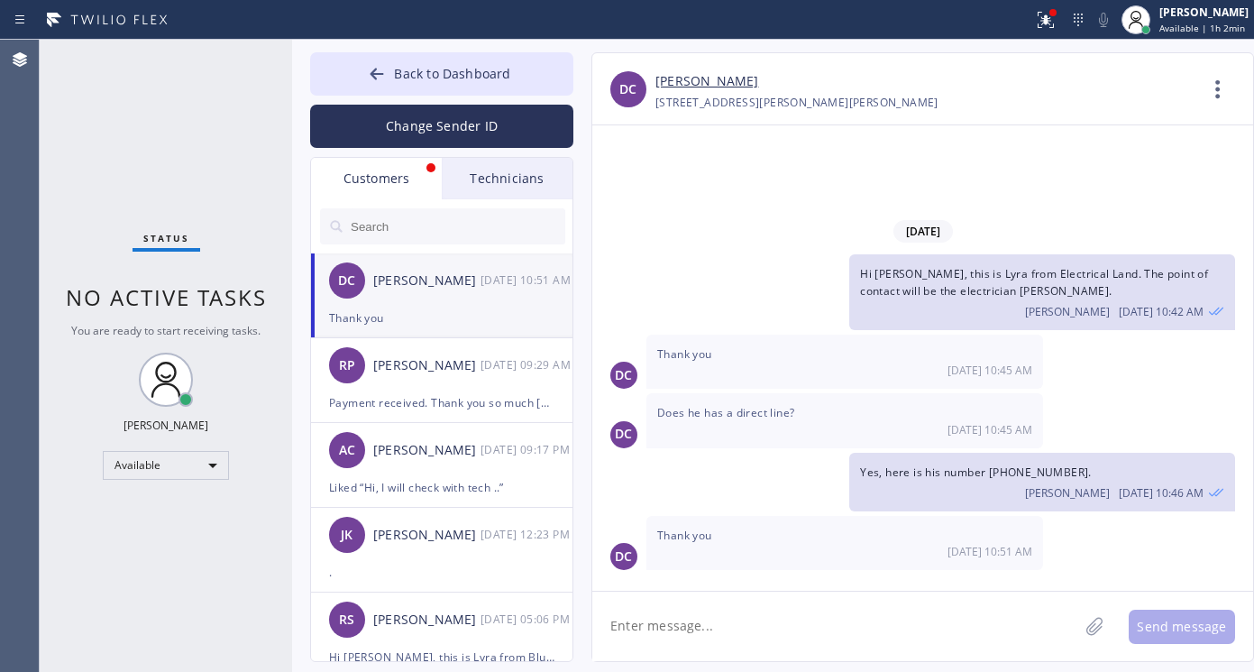
click at [418, 178] on div "Customers" at bounding box center [376, 178] width 131 height 41
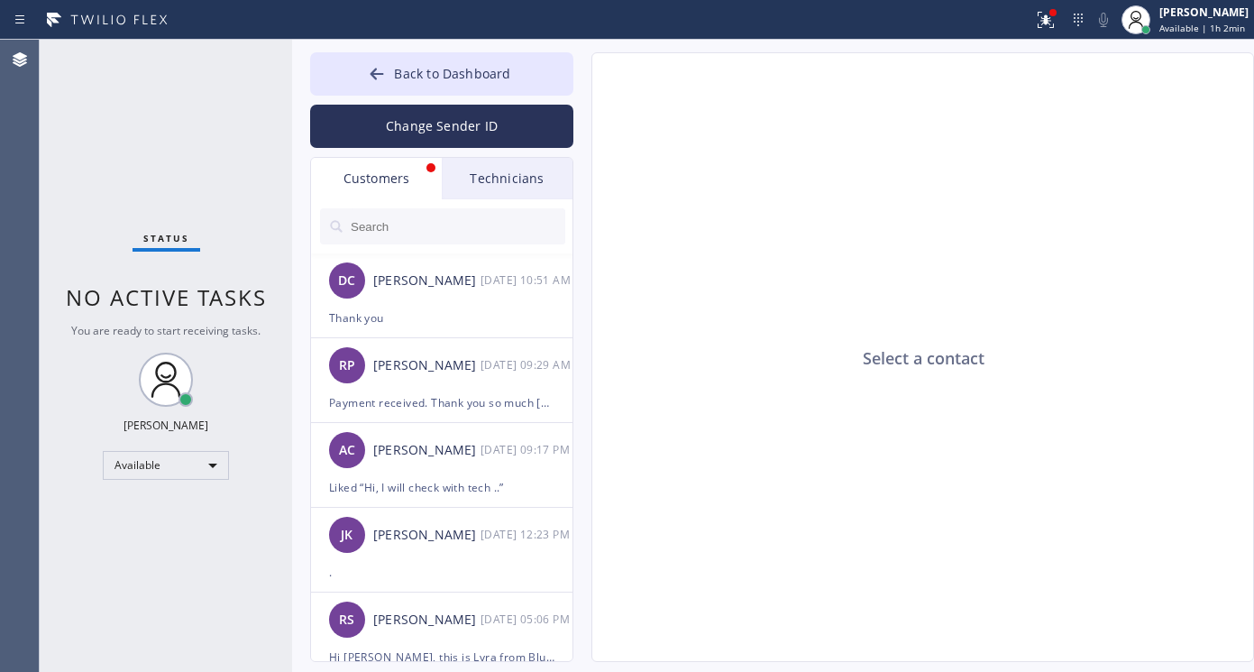
click at [470, 181] on div "Technicians" at bounding box center [507, 178] width 131 height 41
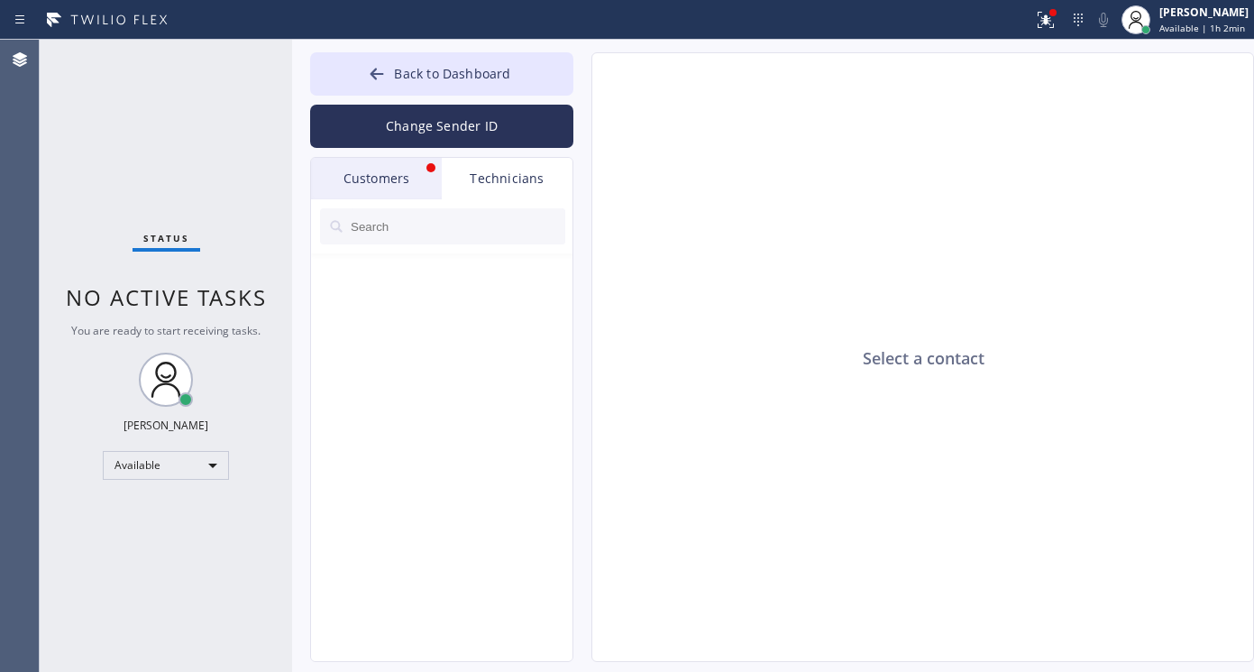
click at [408, 179] on div "Customers" at bounding box center [376, 178] width 131 height 41
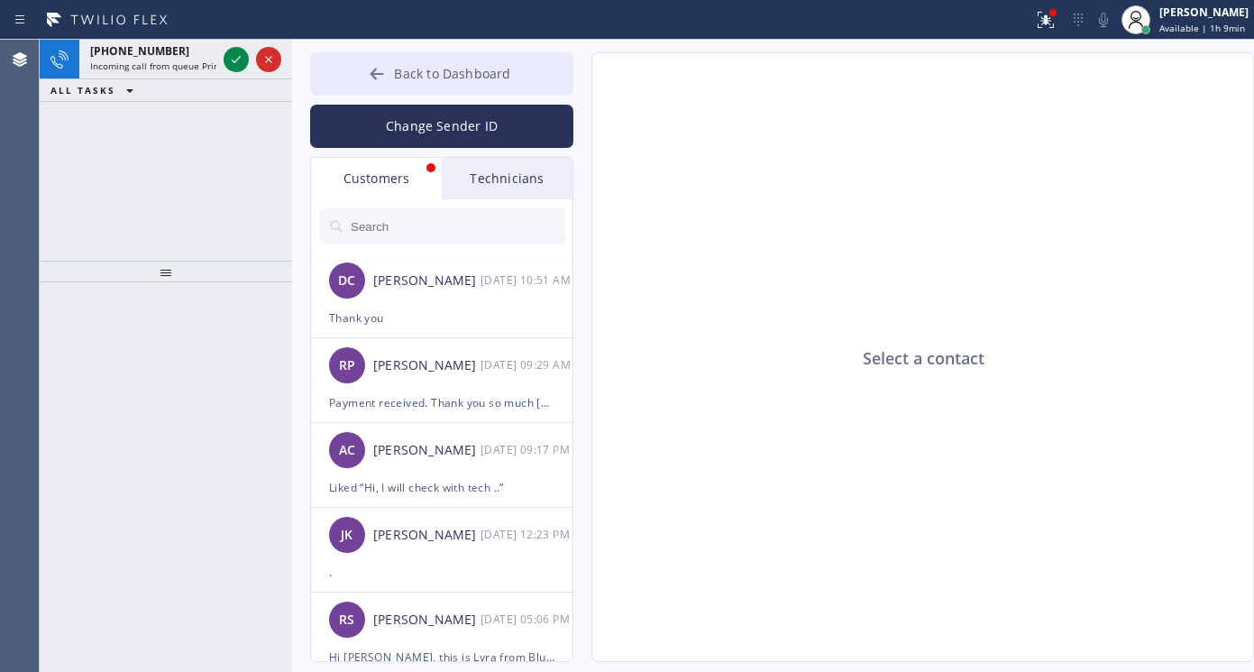
click at [376, 76] on icon at bounding box center [378, 74] width 14 height 12
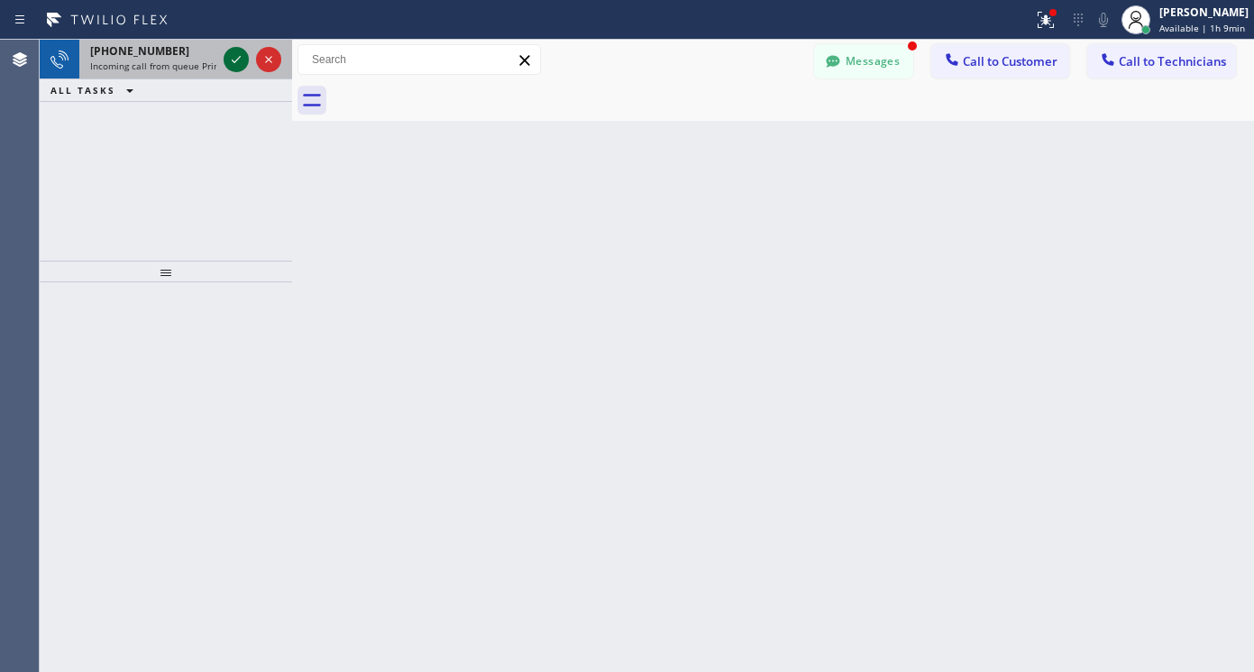
click at [243, 58] on icon at bounding box center [236, 60] width 22 height 22
drag, startPoint x: 233, startPoint y: 60, endPoint x: 225, endPoint y: 68, distance: 10.2
click at [230, 60] on icon at bounding box center [236, 60] width 22 height 22
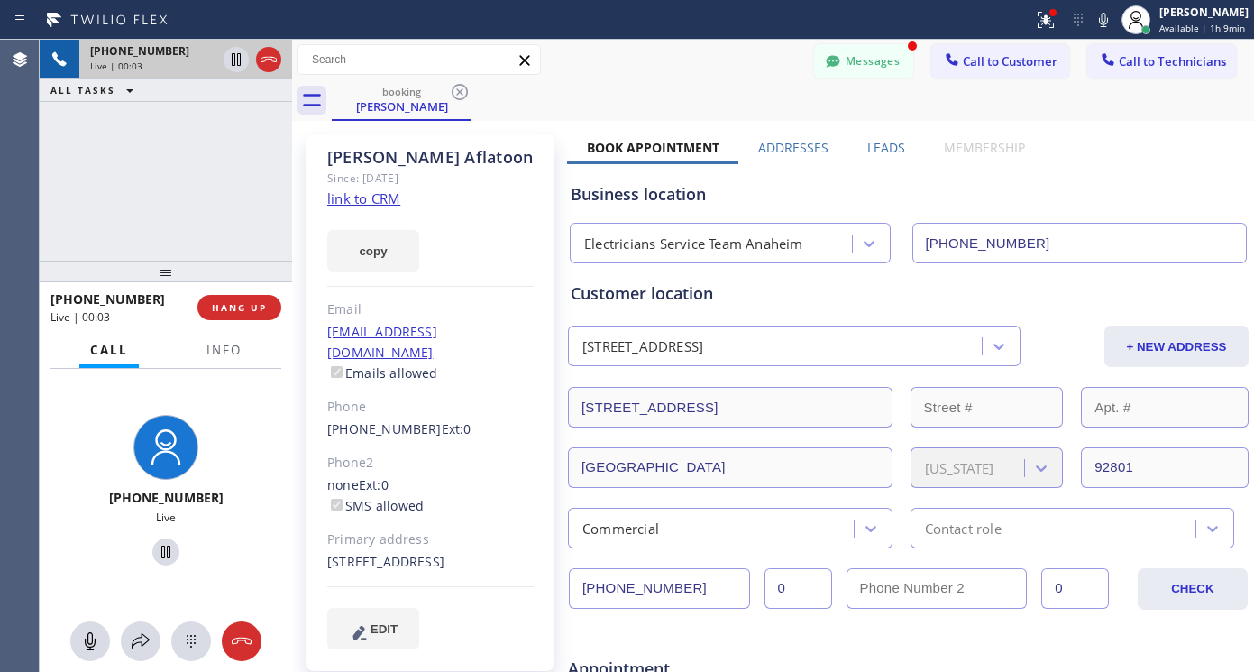
type input "[PHONE_NUMBER]"
click at [384, 200] on link "link to CRM" at bounding box center [363, 198] width 73 height 18
click at [160, 554] on icon at bounding box center [166, 552] width 22 height 22
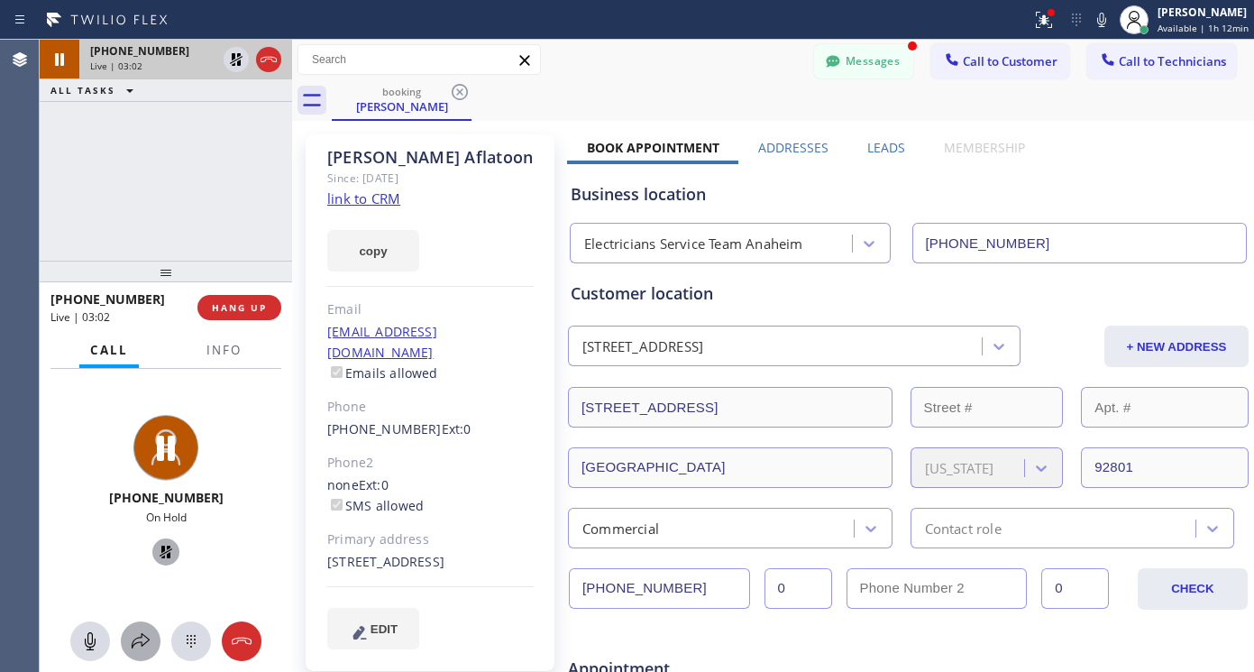
click at [137, 641] on icon at bounding box center [141, 641] width 22 height 22
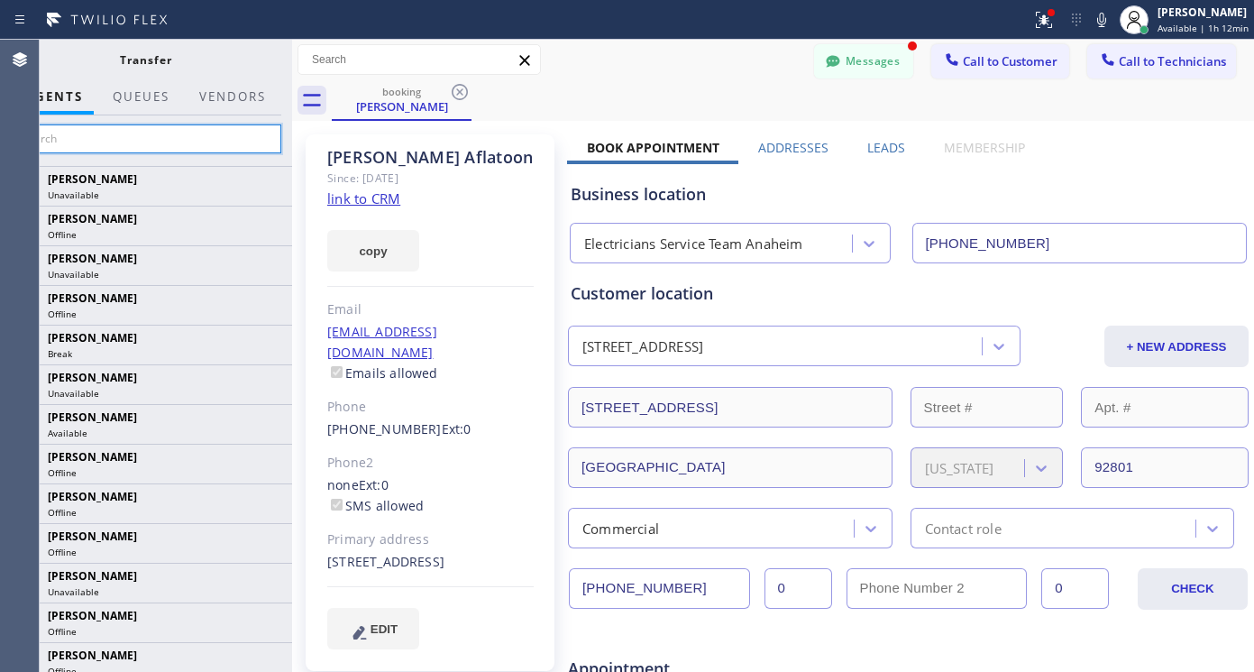
click at [107, 143] on input "text" at bounding box center [145, 138] width 271 height 29
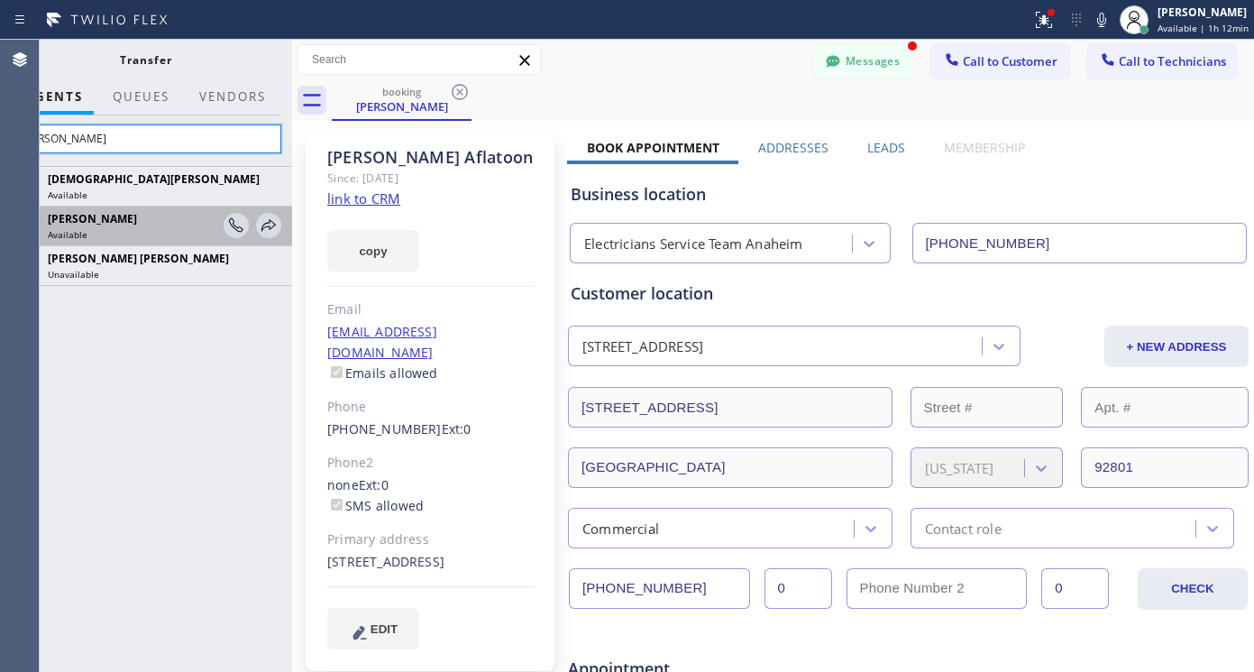
type input "[PERSON_NAME]"
click at [131, 225] on div "[PERSON_NAME]" at bounding box center [133, 218] width 170 height 15
click at [277, 229] on icon at bounding box center [269, 226] width 22 height 22
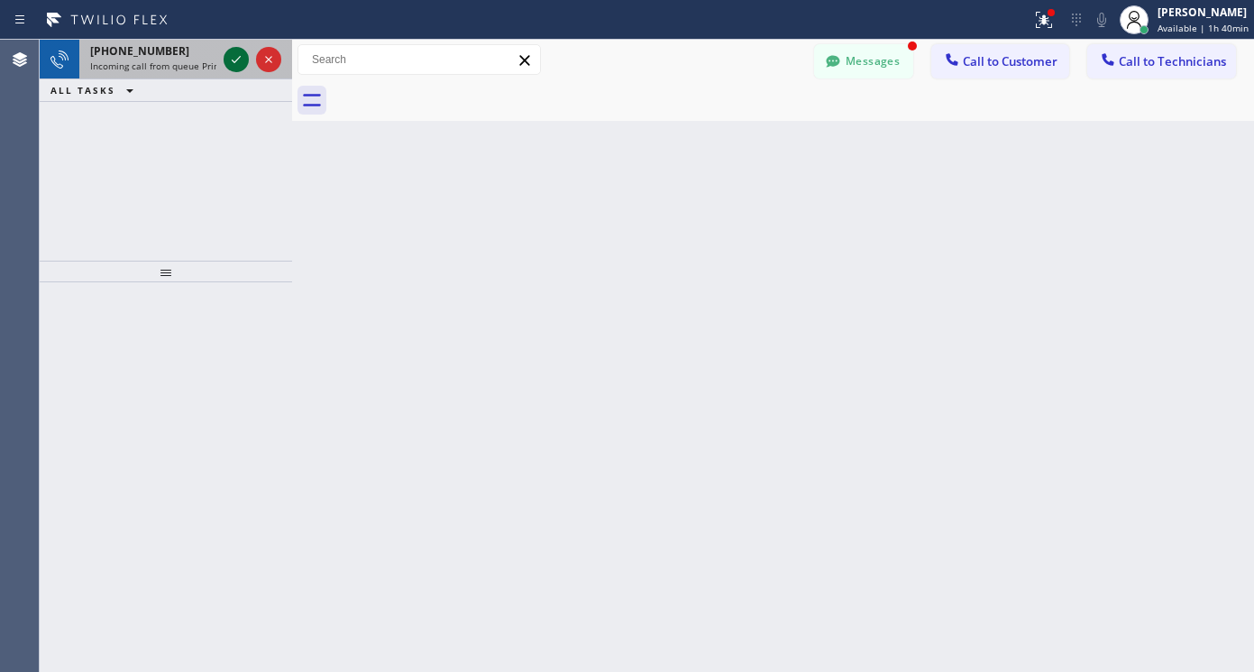
click at [237, 61] on icon at bounding box center [236, 60] width 22 height 22
click at [239, 57] on icon at bounding box center [236, 60] width 22 height 22
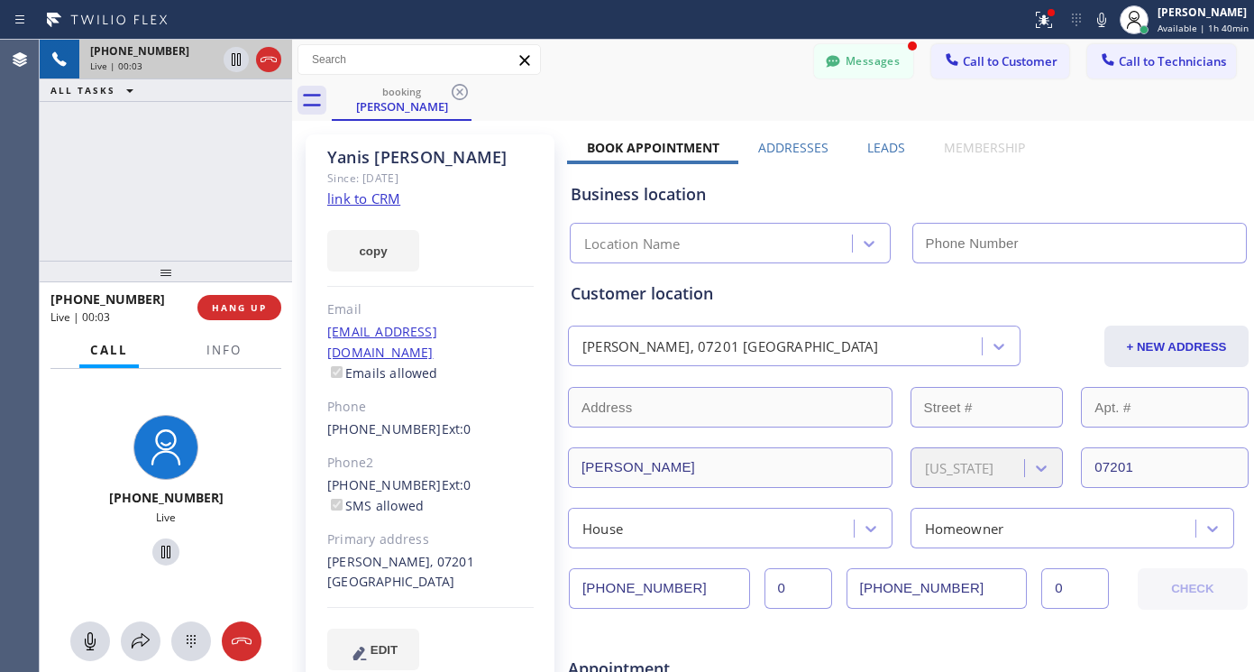
type input "[PHONE_NUMBER]"
click at [358, 198] on link "link to CRM" at bounding box center [363, 198] width 73 height 18
click at [234, 308] on span "HANG UP" at bounding box center [239, 307] width 55 height 13
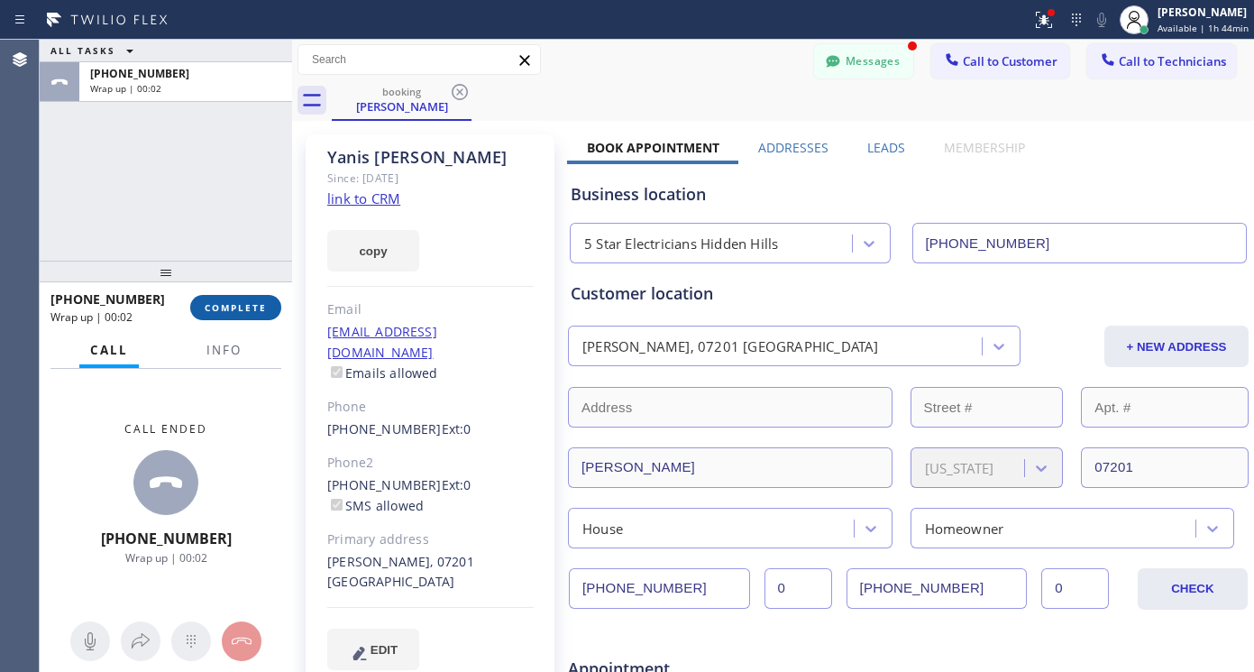
click at [236, 307] on span "COMPLETE" at bounding box center [236, 307] width 62 height 13
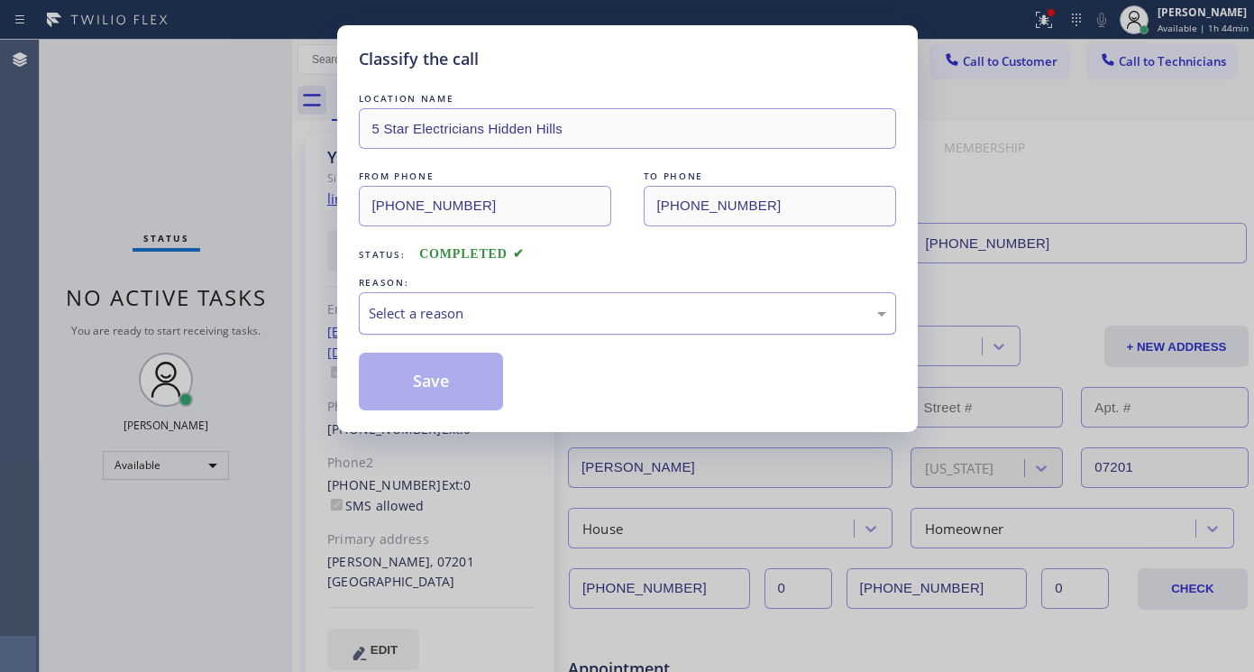
click at [495, 314] on div "Select a reason" at bounding box center [628, 313] width 518 height 21
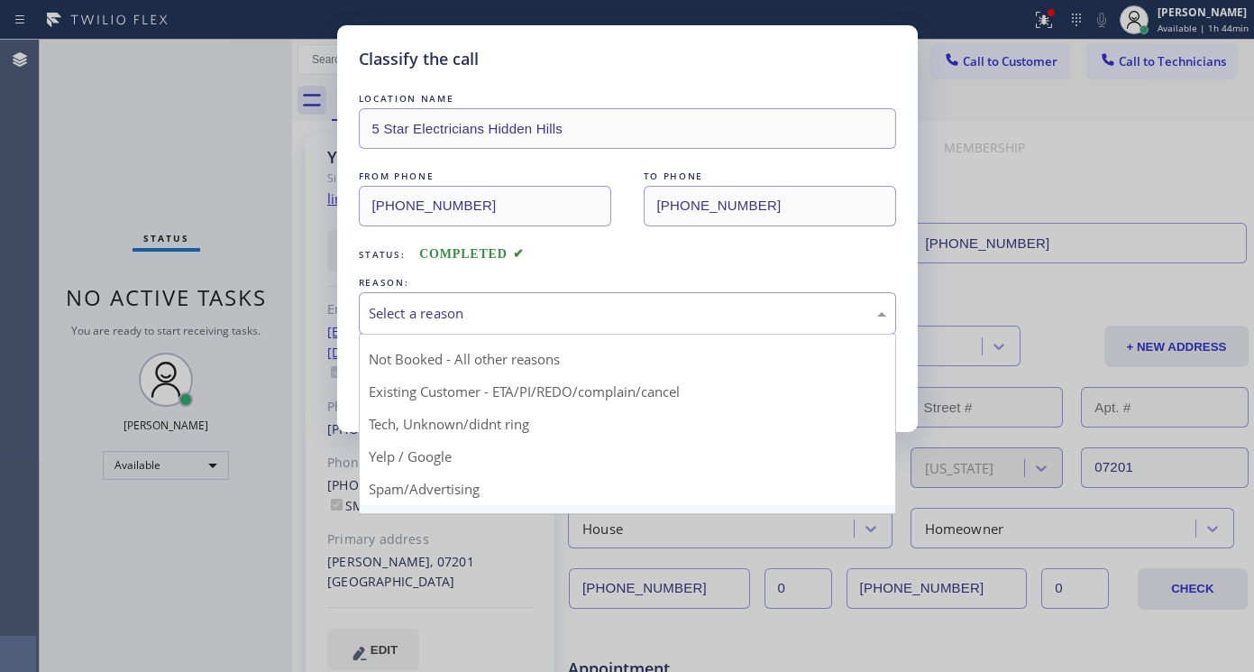
scroll to position [23, 0]
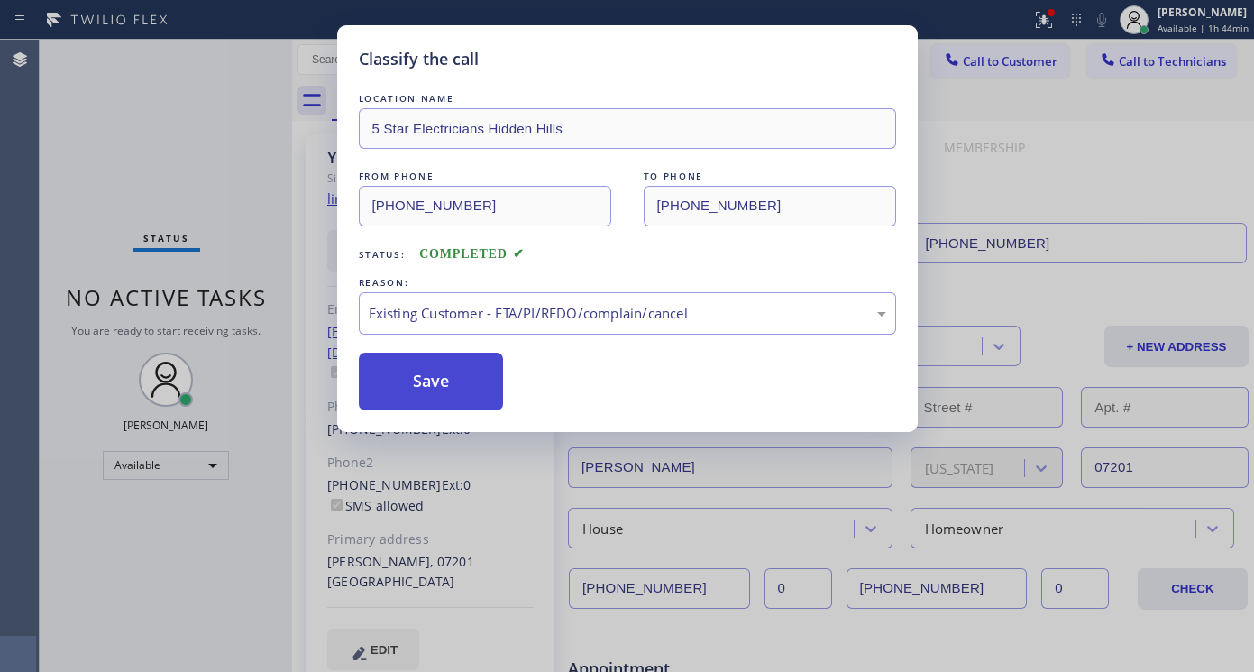
click at [446, 383] on button "Save" at bounding box center [431, 382] width 145 height 58
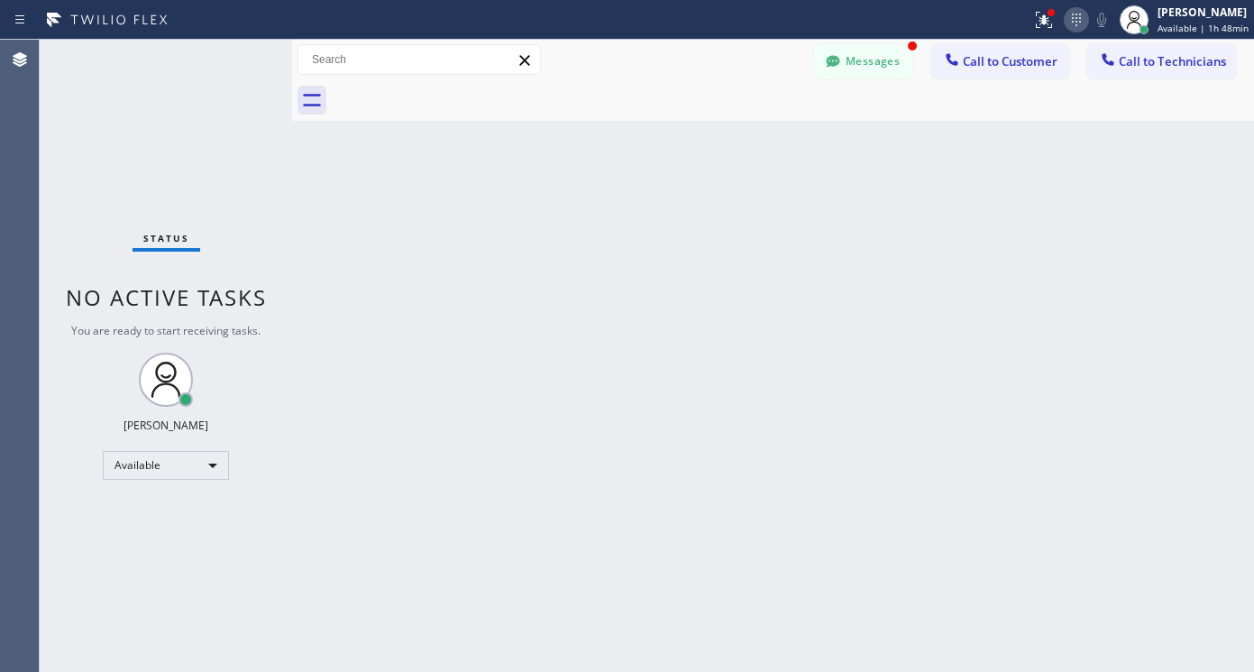
click at [1077, 26] on icon at bounding box center [1077, 20] width 22 height 22
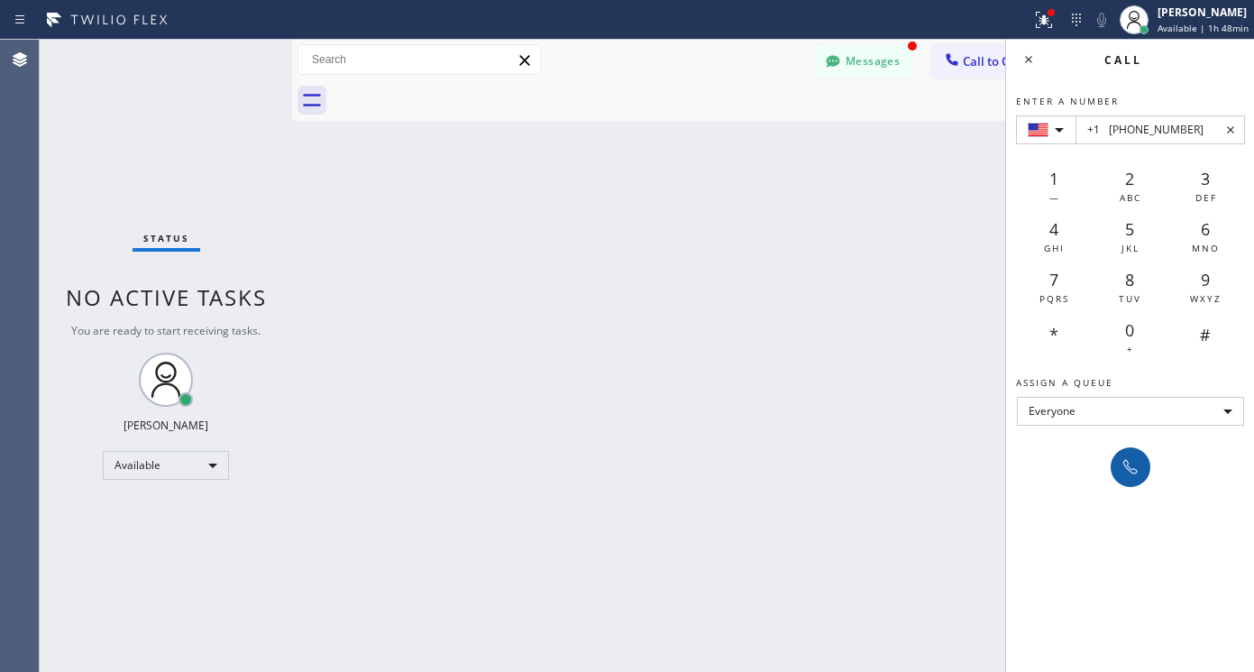
type input "+1 [PHONE_NUMBER]"
drag, startPoint x: 1132, startPoint y: 470, endPoint x: 948, endPoint y: 408, distance: 194.2
click at [1131, 471] on icon at bounding box center [1131, 467] width 22 height 22
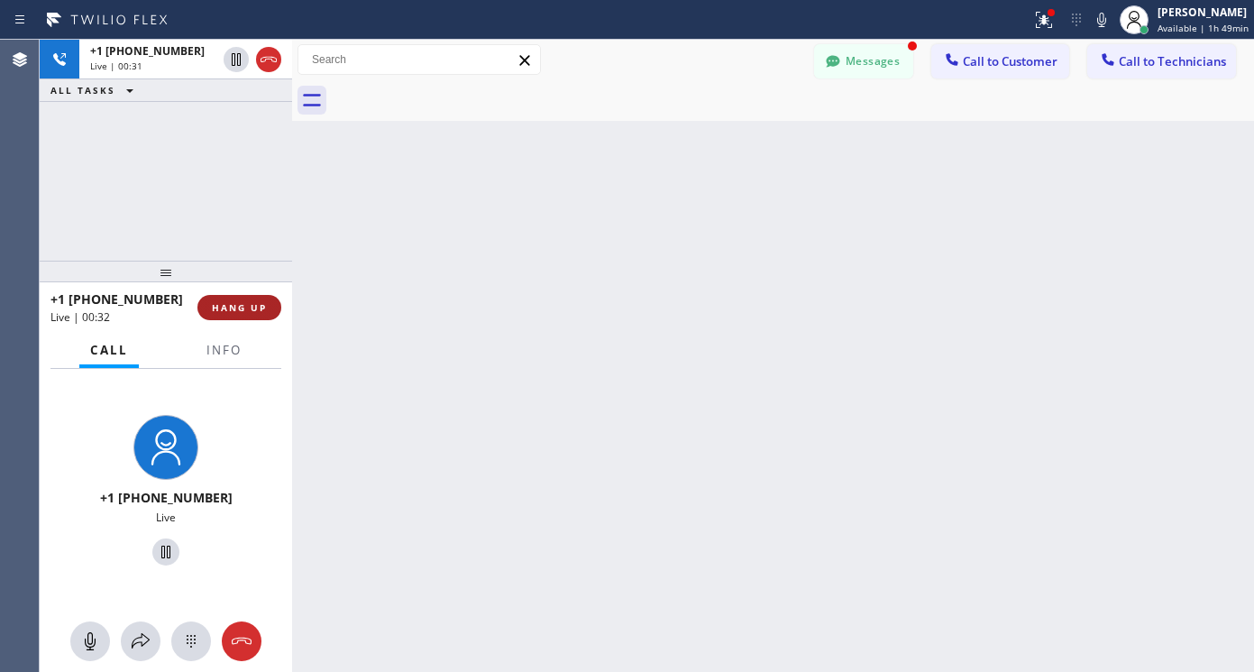
click at [242, 300] on button "HANG UP" at bounding box center [239, 307] width 84 height 25
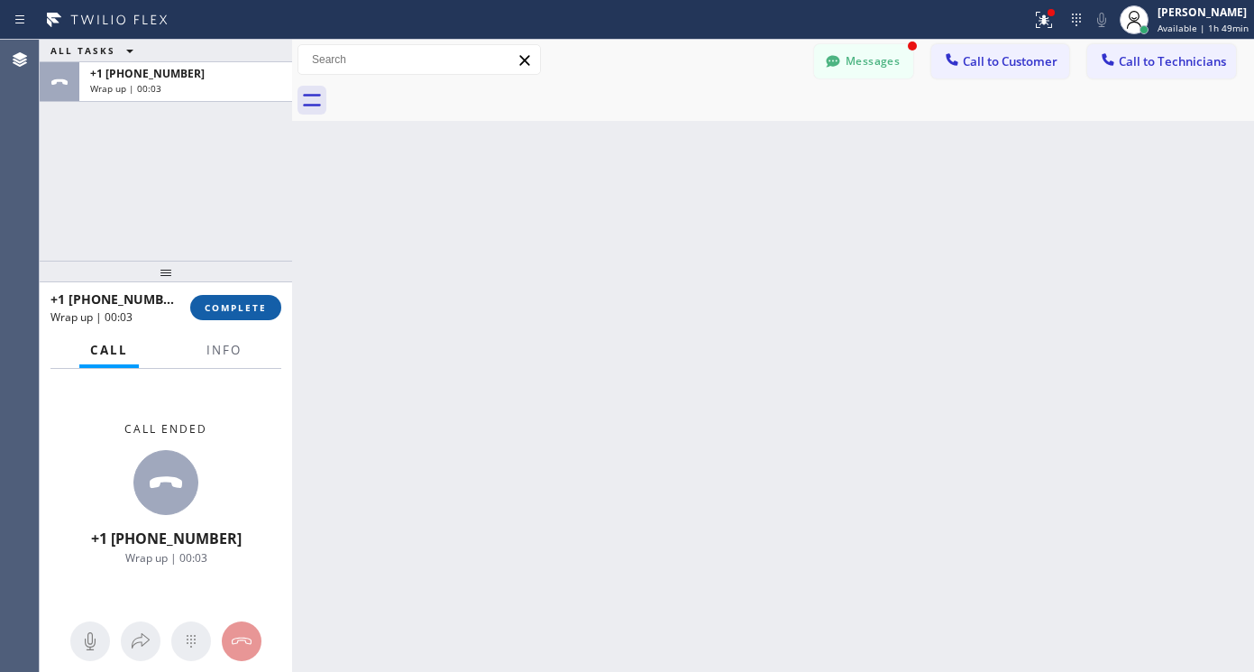
click at [237, 303] on span "COMPLETE" at bounding box center [236, 307] width 62 height 13
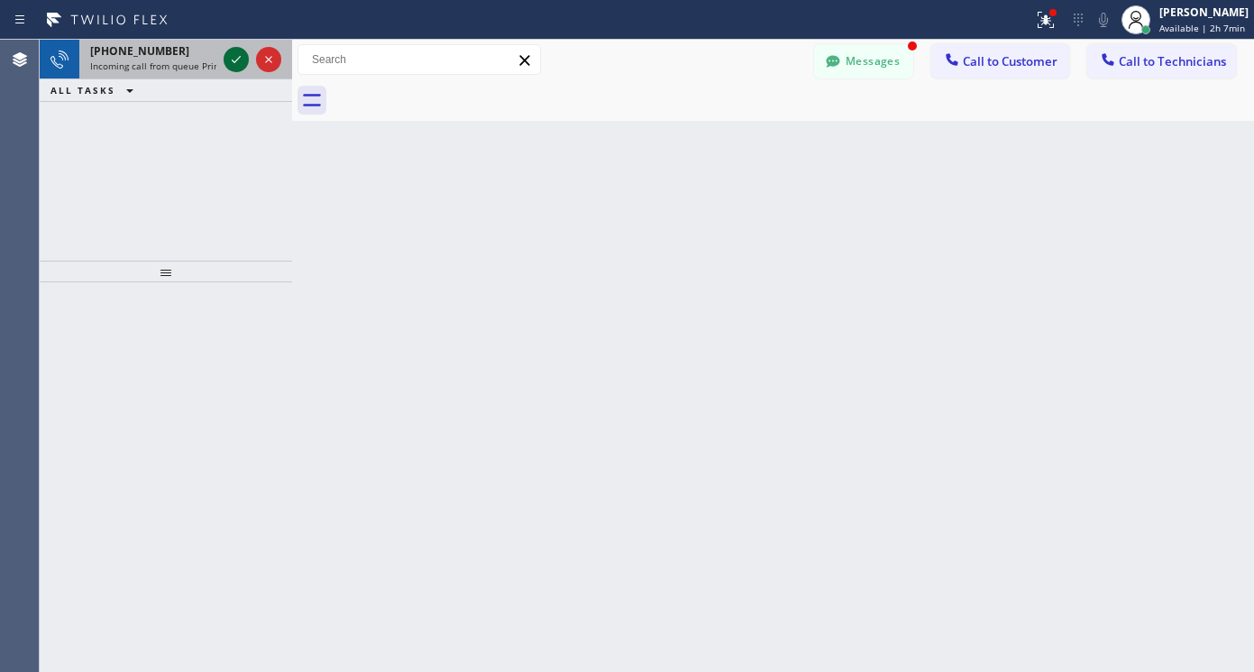
click at [234, 60] on icon at bounding box center [236, 60] width 22 height 22
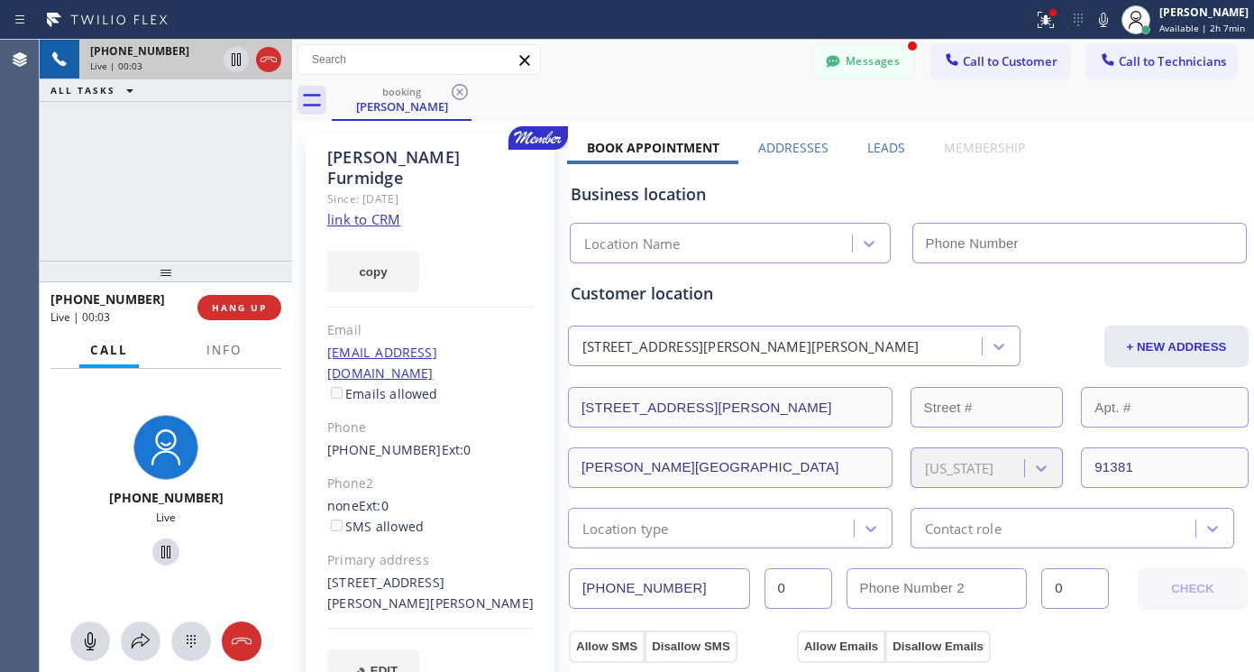
type input "[PHONE_NUMBER]"
click at [367, 210] on link "link to CRM" at bounding box center [363, 219] width 73 height 18
click at [161, 546] on icon at bounding box center [165, 552] width 9 height 13
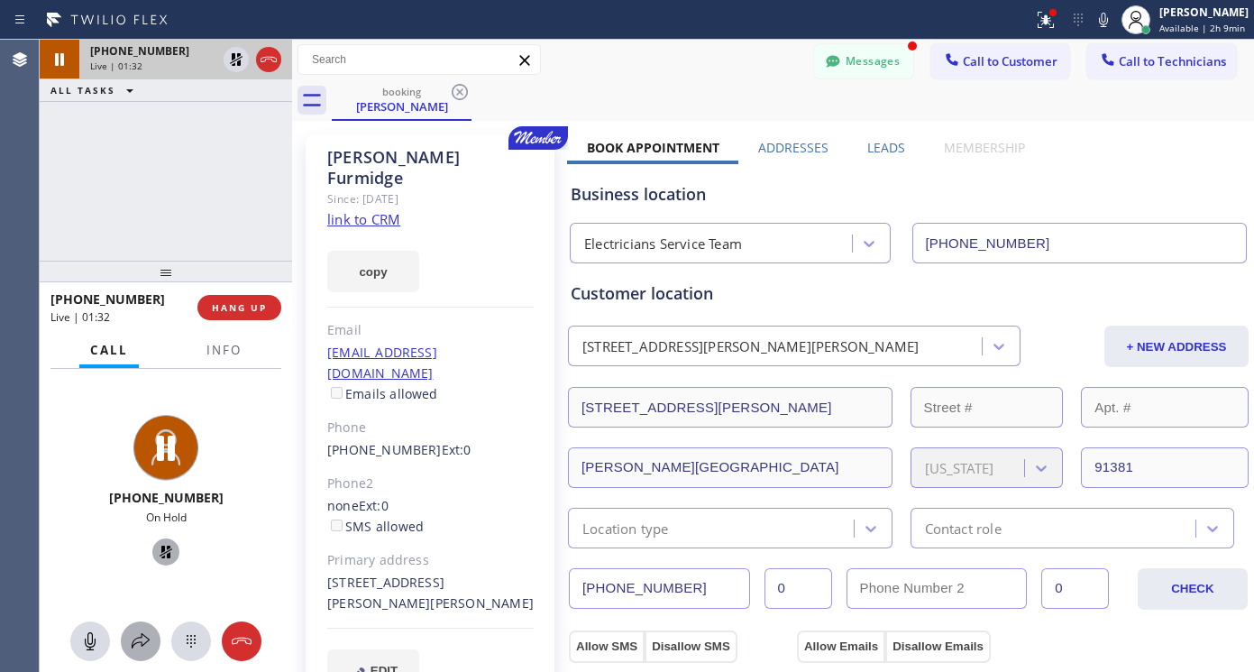
click at [140, 638] on icon at bounding box center [141, 640] width 18 height 15
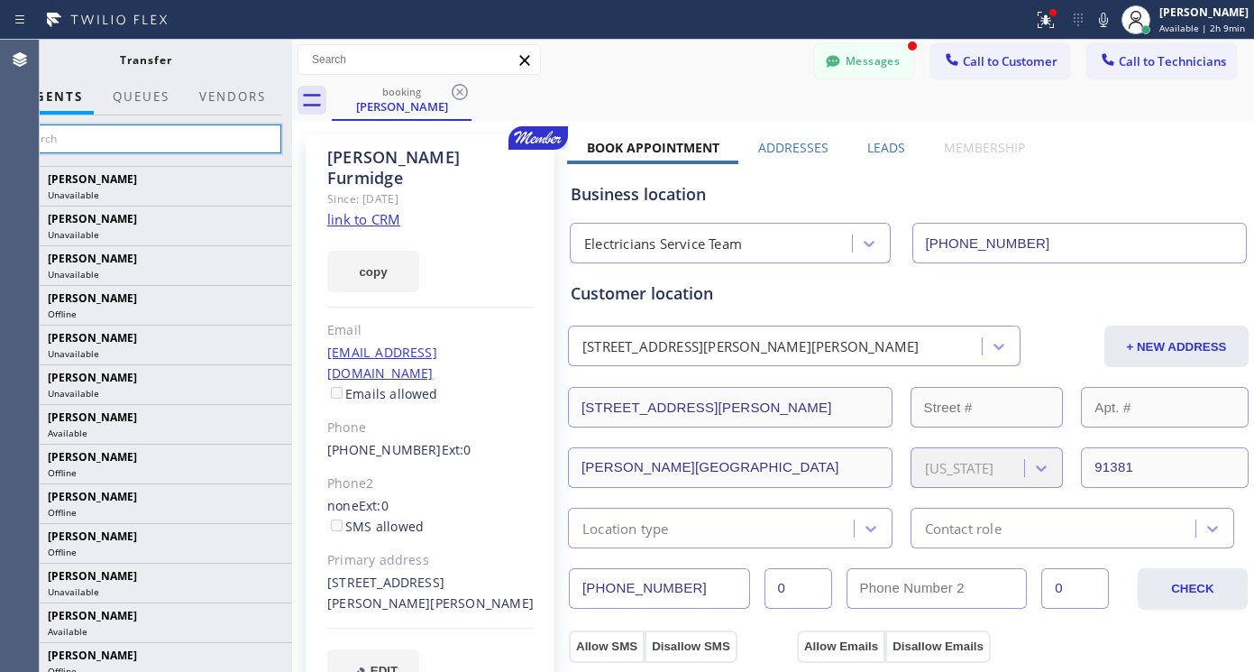
click at [124, 147] on input "text" at bounding box center [145, 138] width 271 height 29
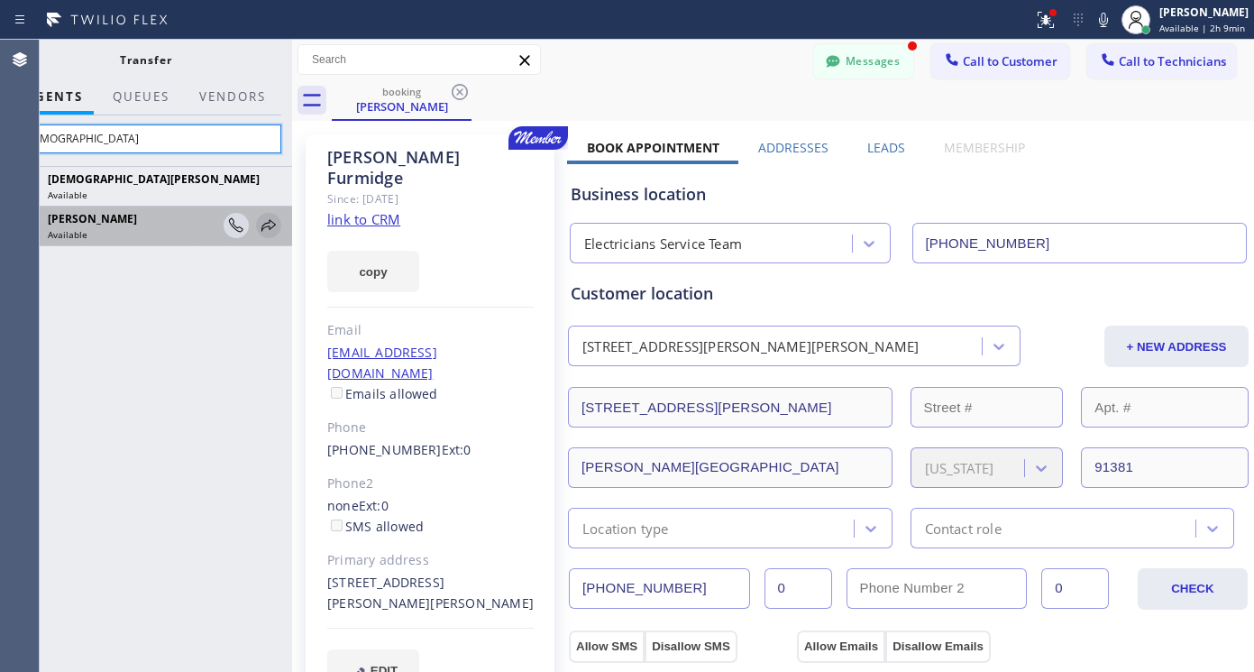
type input "[DEMOGRAPHIC_DATA]"
click at [273, 226] on icon at bounding box center [269, 226] width 22 height 22
